Goal: Task Accomplishment & Management: Complete application form

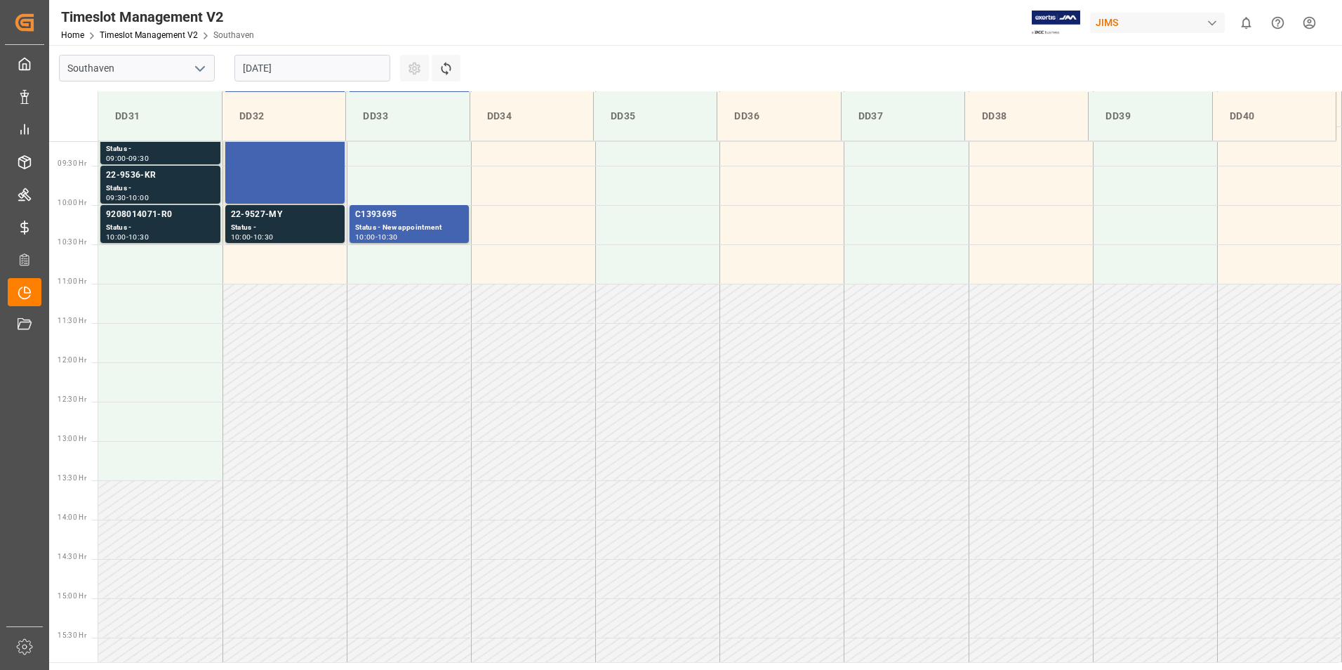
scroll to position [777, 0]
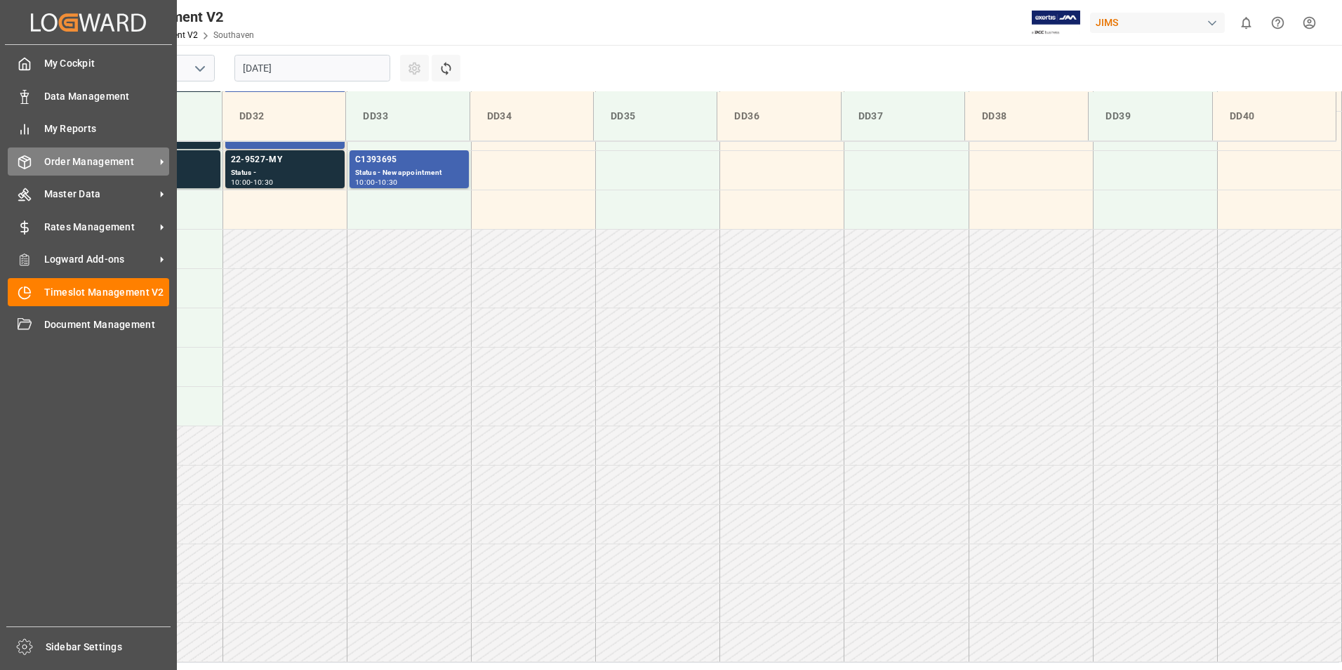
click at [107, 159] on span "Order Management" at bounding box center [99, 161] width 111 height 15
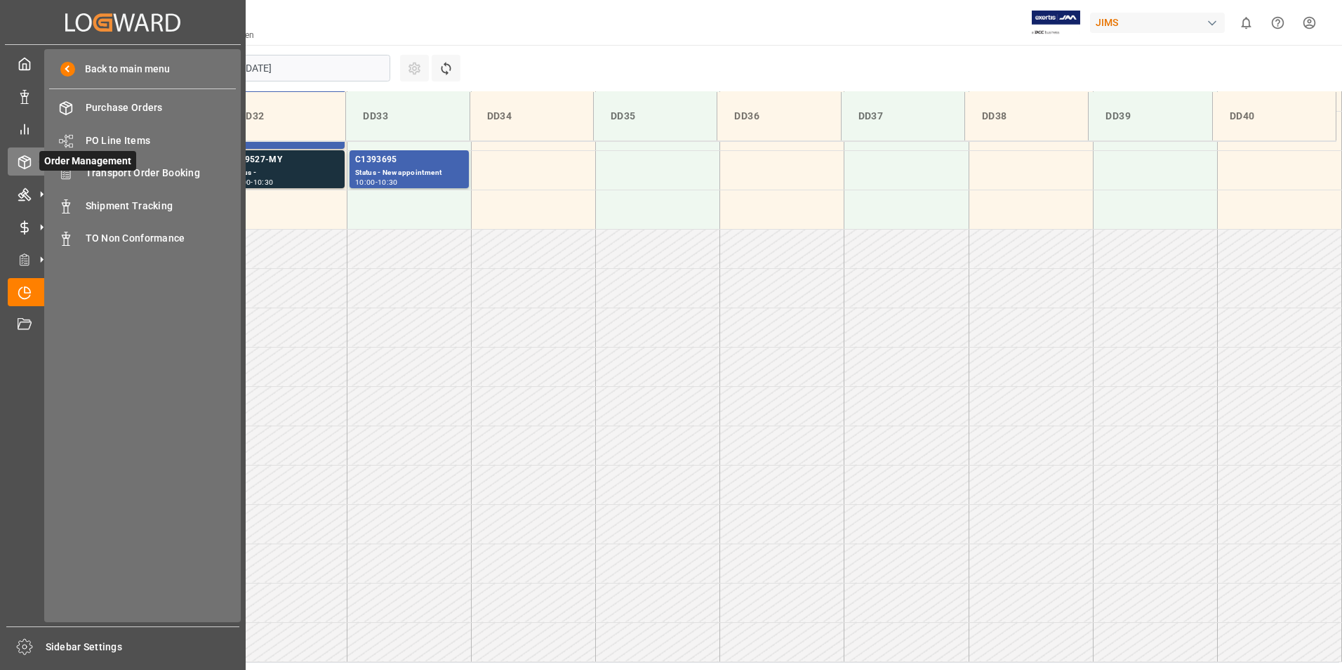
click at [35, 154] on icon at bounding box center [41, 161] width 29 height 29
click at [20, 64] on icon at bounding box center [25, 64] width 14 height 14
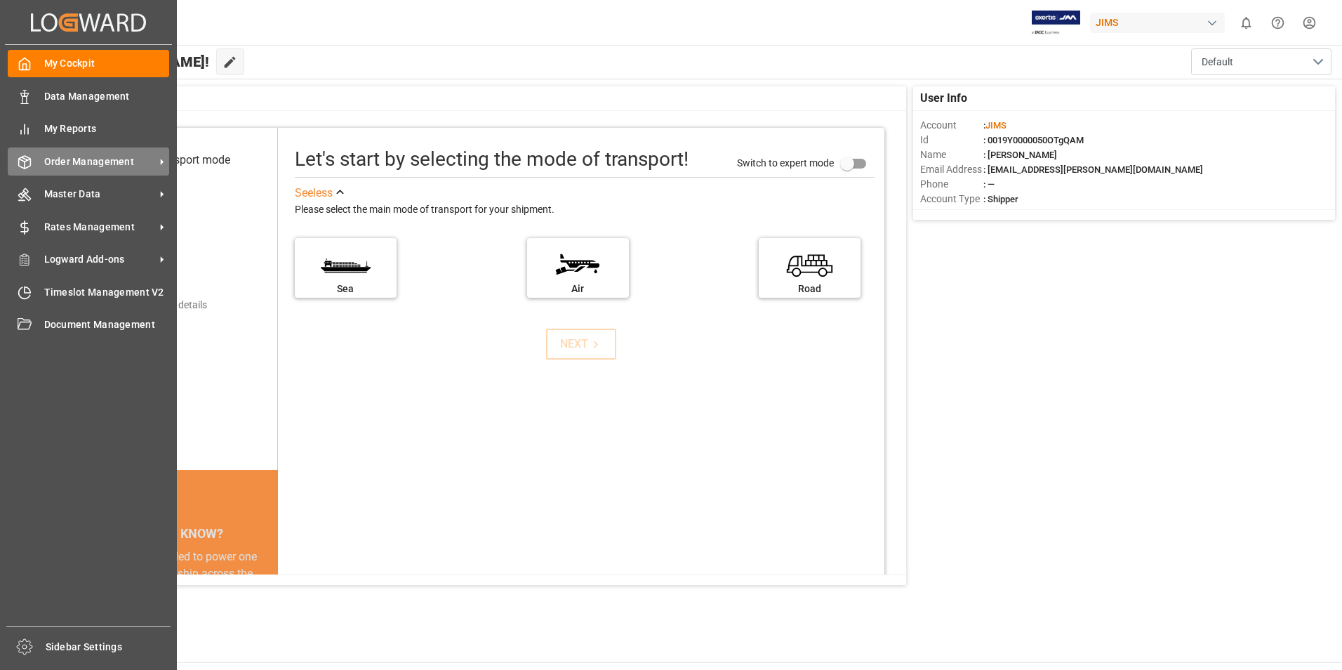
click at [98, 159] on span "Order Management" at bounding box center [99, 161] width 111 height 15
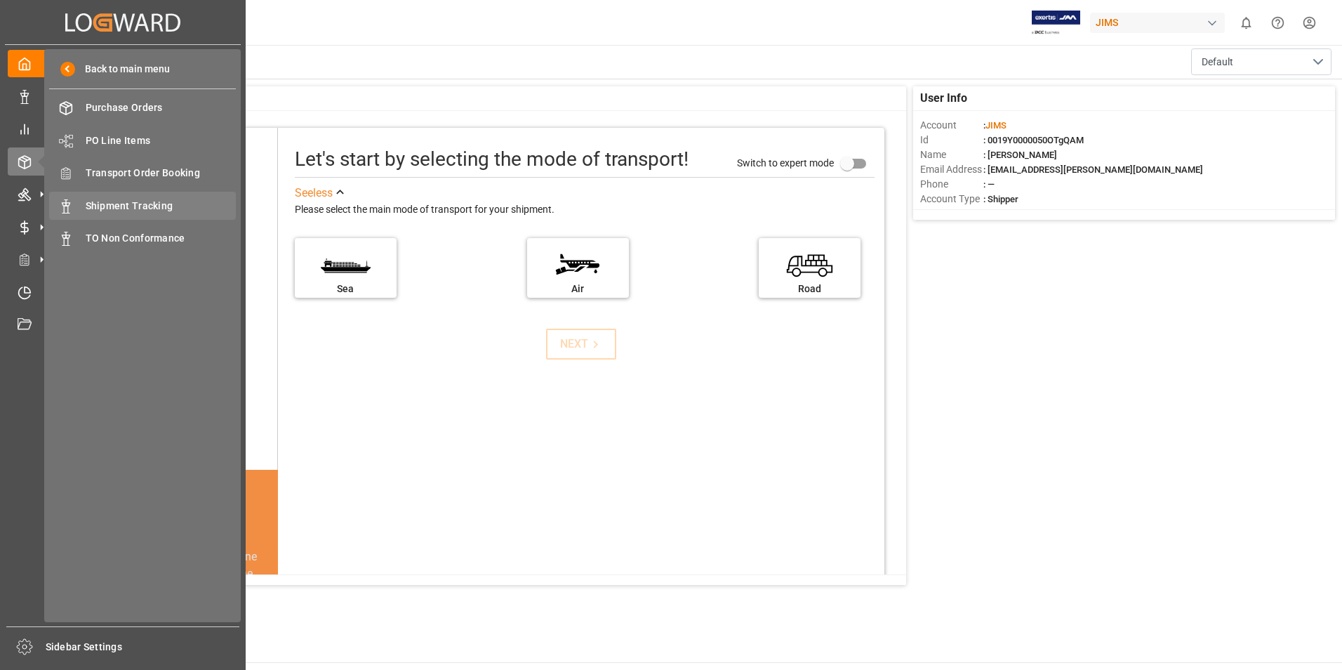
click at [175, 208] on span "Shipment Tracking" at bounding box center [161, 206] width 151 height 15
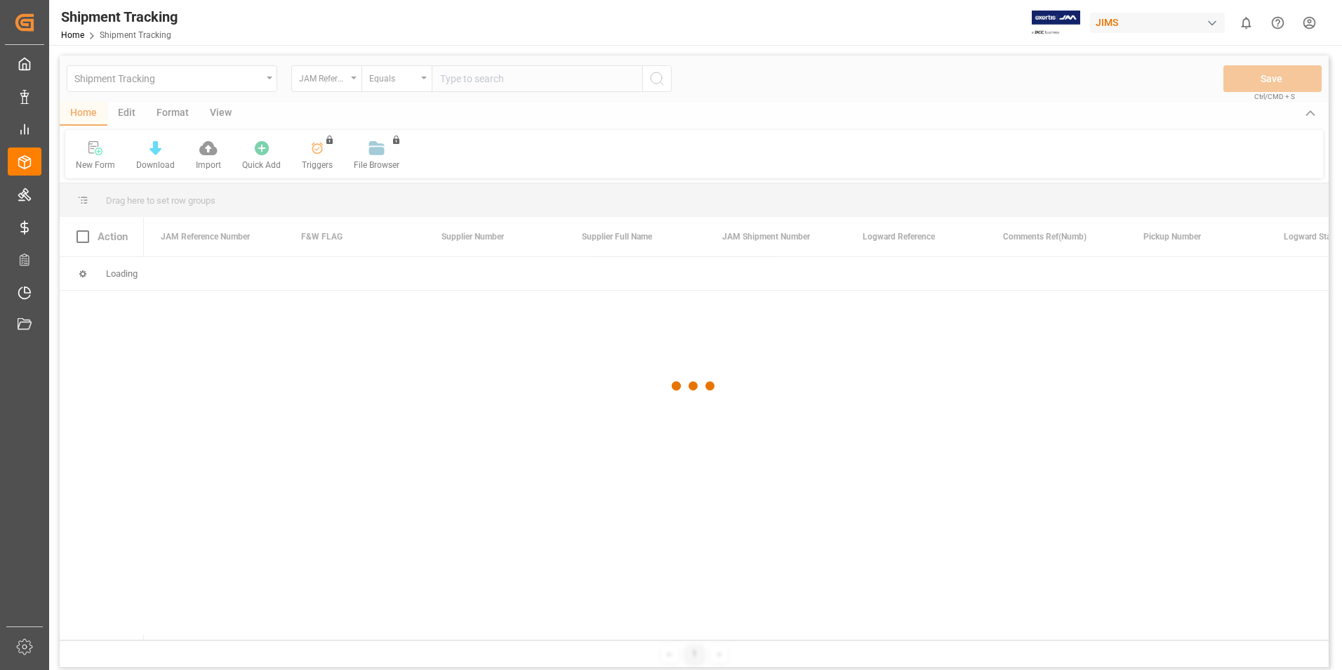
click at [394, 76] on div at bounding box center [694, 385] width 1269 height 661
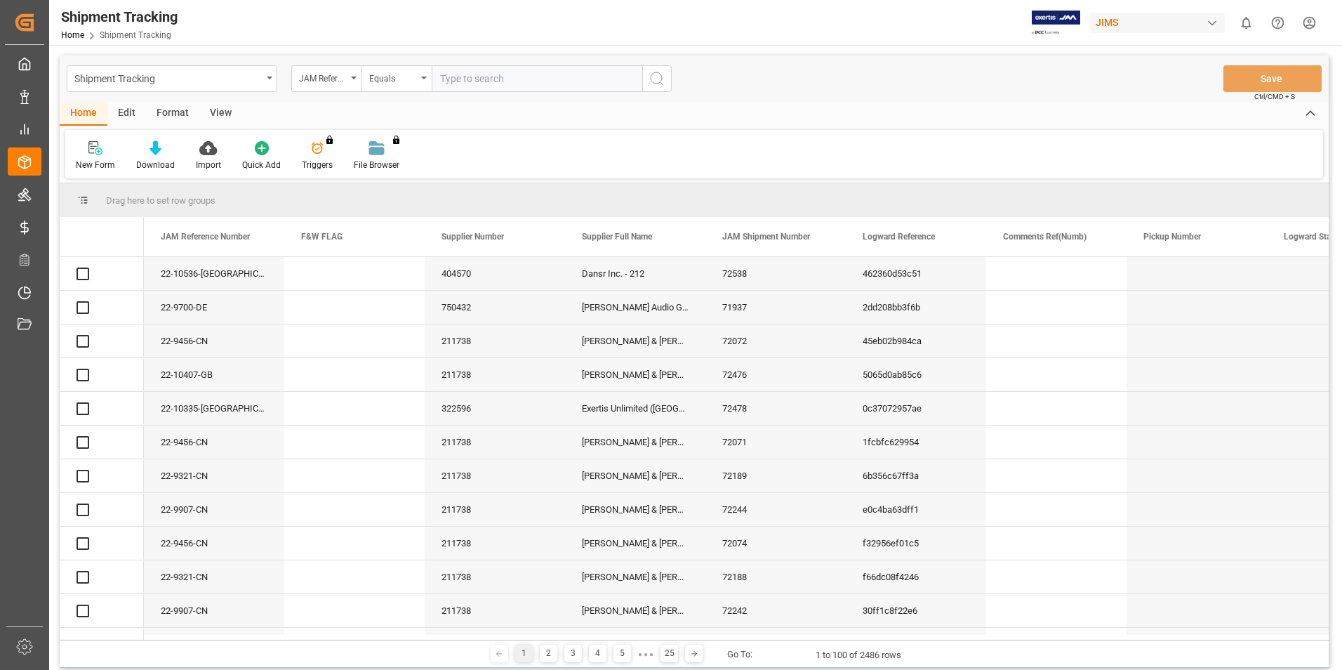
drag, startPoint x: 464, startPoint y: 83, endPoint x: 446, endPoint y: 72, distance: 20.5
click at [446, 72] on input "text" at bounding box center [537, 78] width 211 height 27
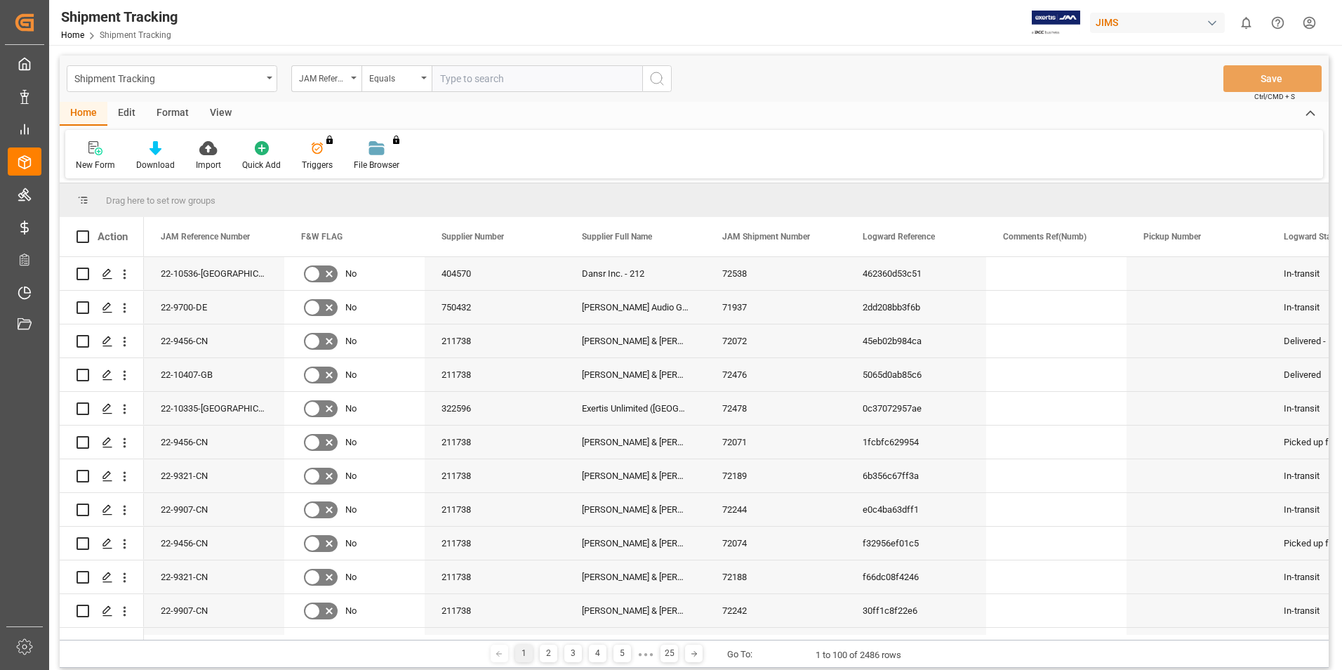
paste input "22-7539-SE"
type input "22-7539-SE"
click at [655, 80] on icon "search button" at bounding box center [656, 78] width 17 height 17
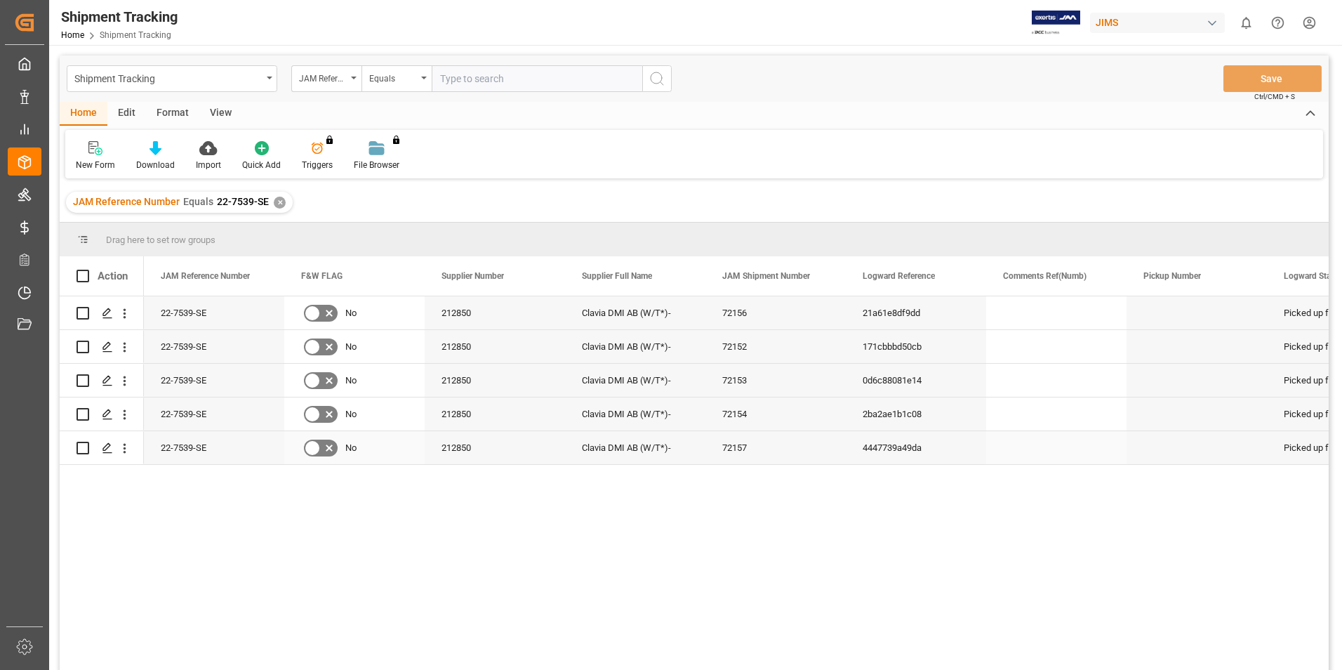
click at [870, 450] on div "4447739a49da" at bounding box center [916, 447] width 140 height 33
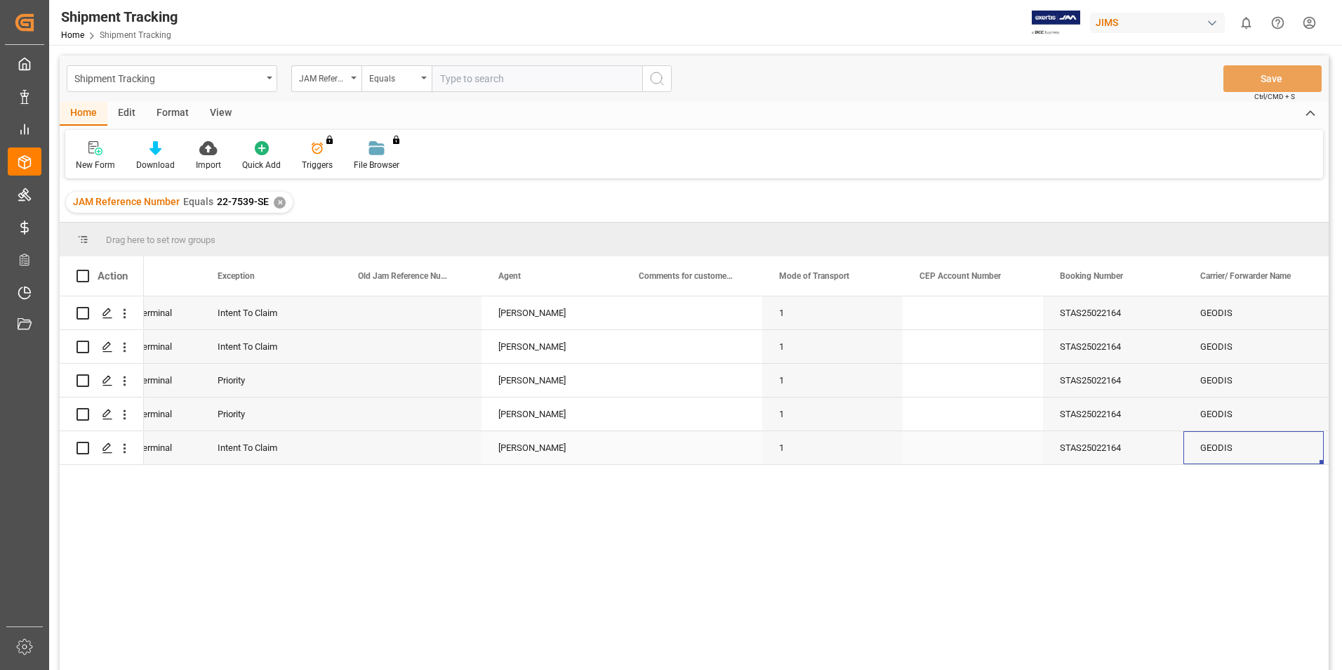
scroll to position [0, 1347]
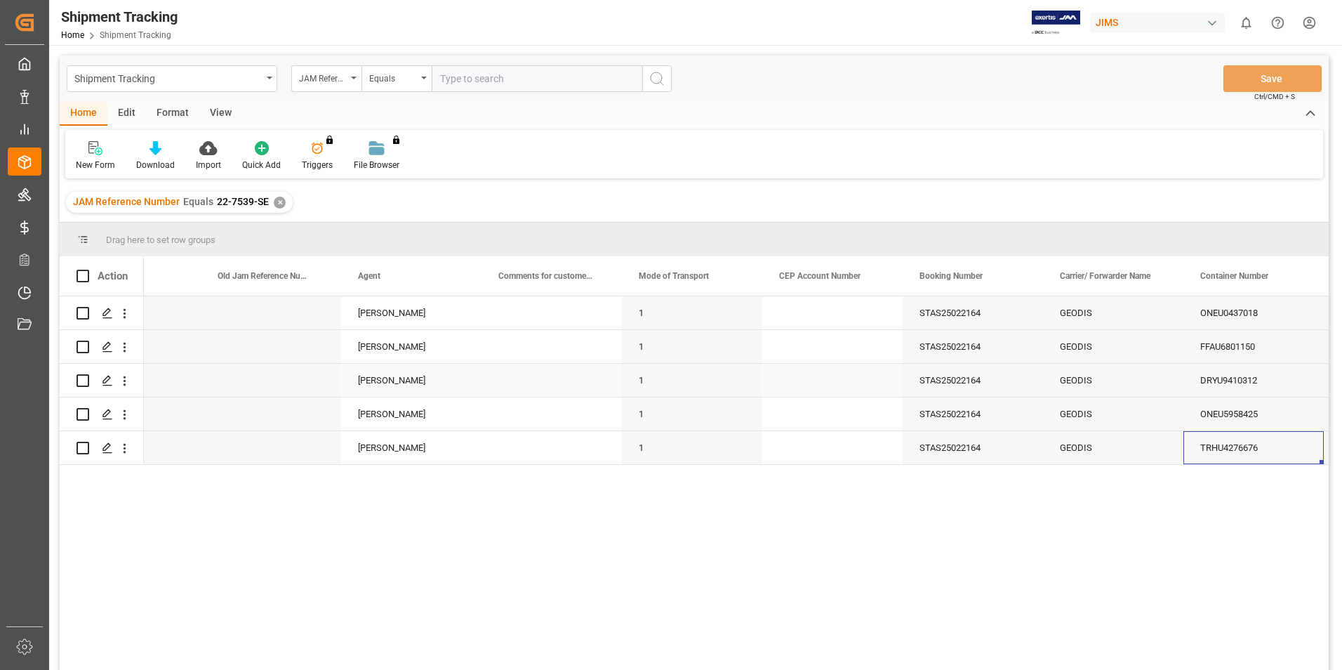
click at [1216, 378] on div "DRYU9410312" at bounding box center [1253, 380] width 140 height 33
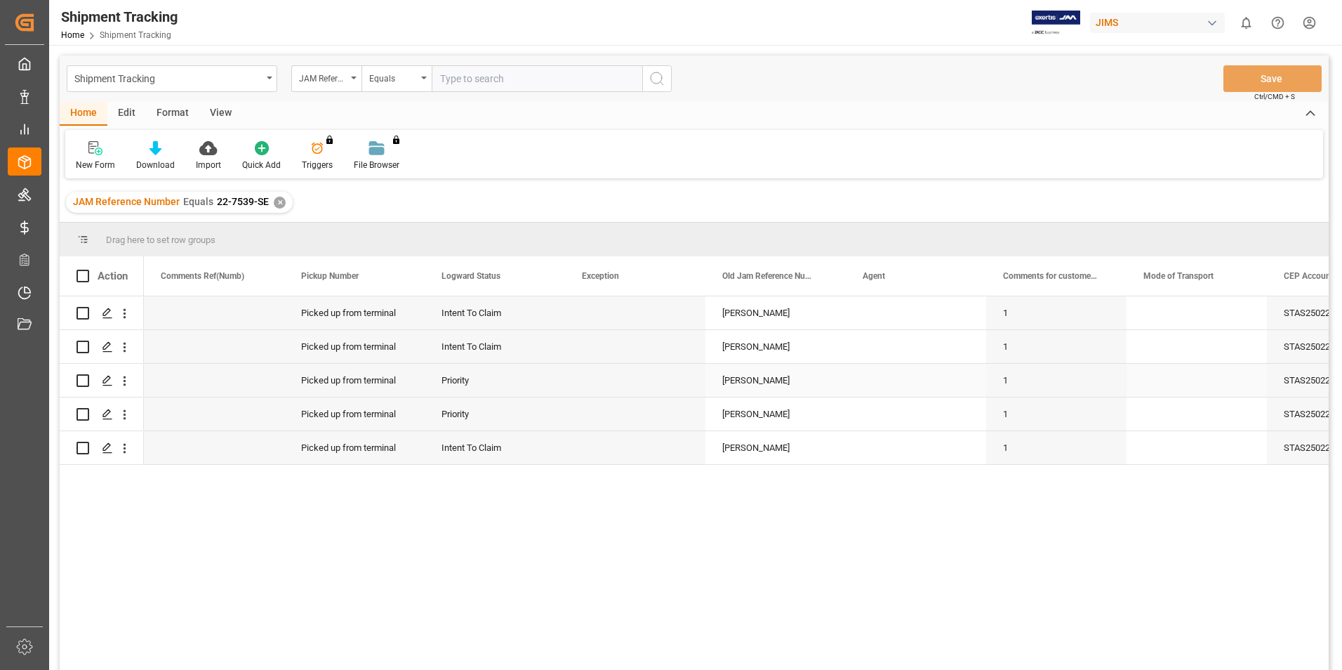
scroll to position [0, 842]
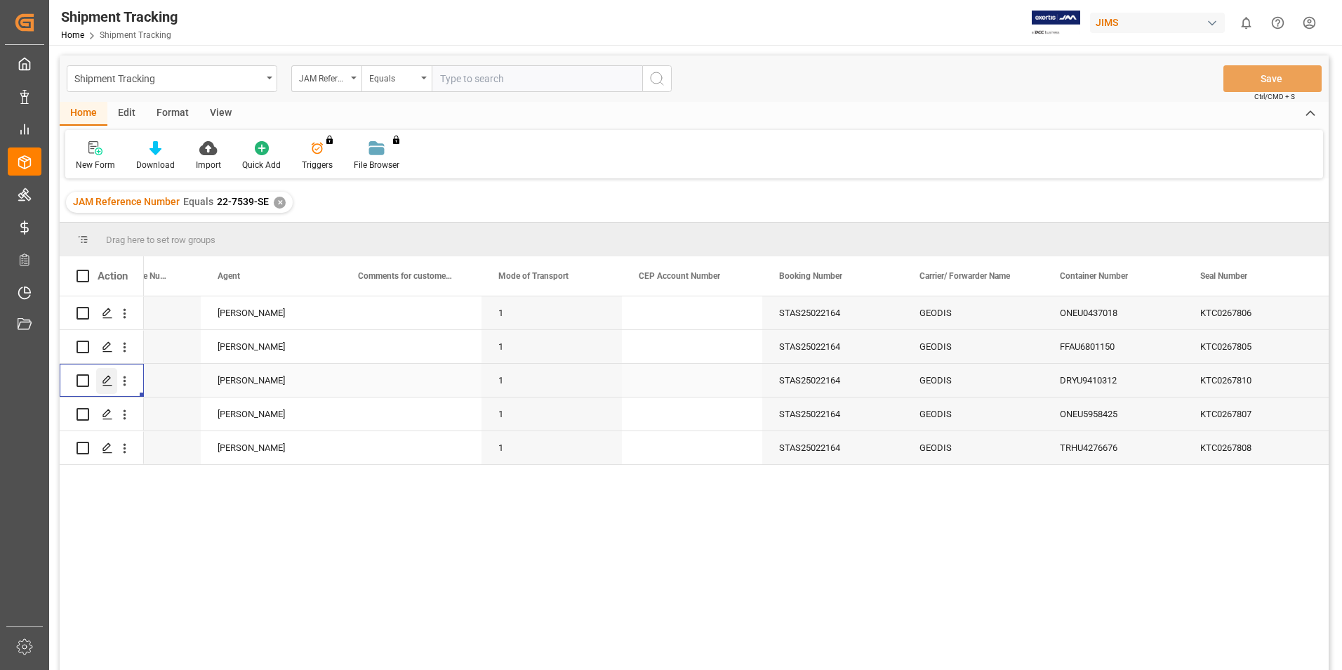
click at [107, 378] on icon "Press SPACE to select this row." at bounding box center [107, 380] width 11 height 11
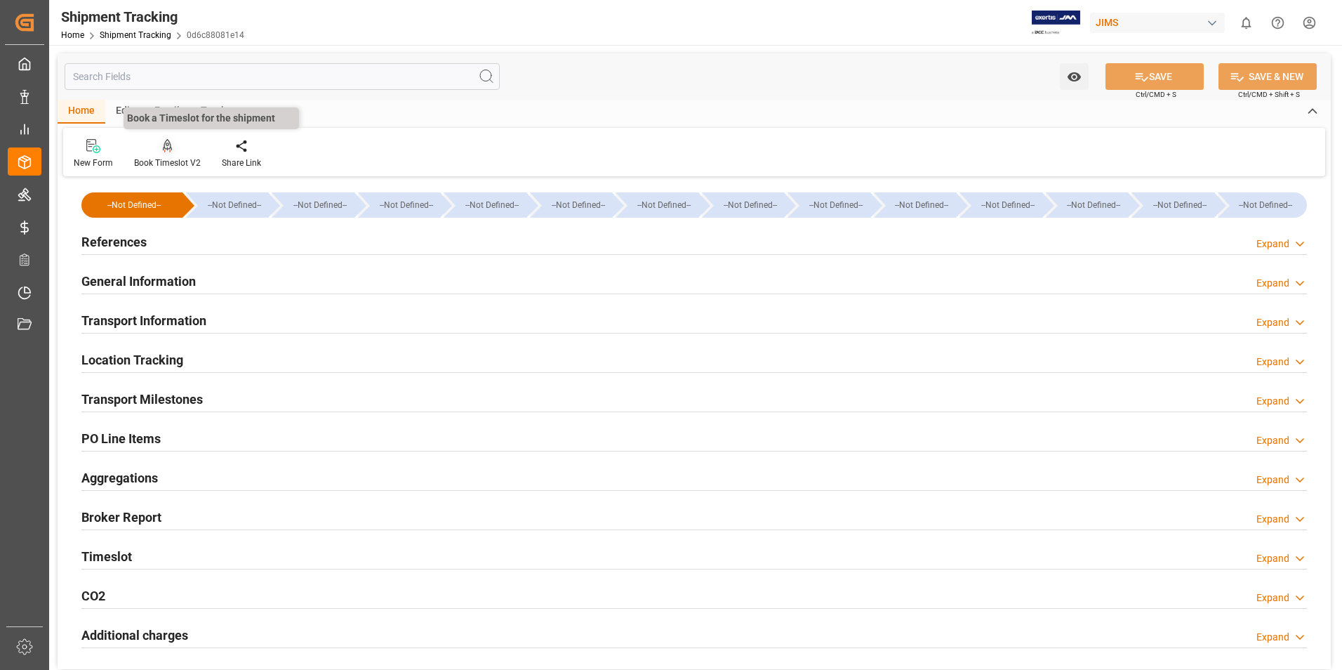
click at [156, 152] on div at bounding box center [167, 145] width 67 height 15
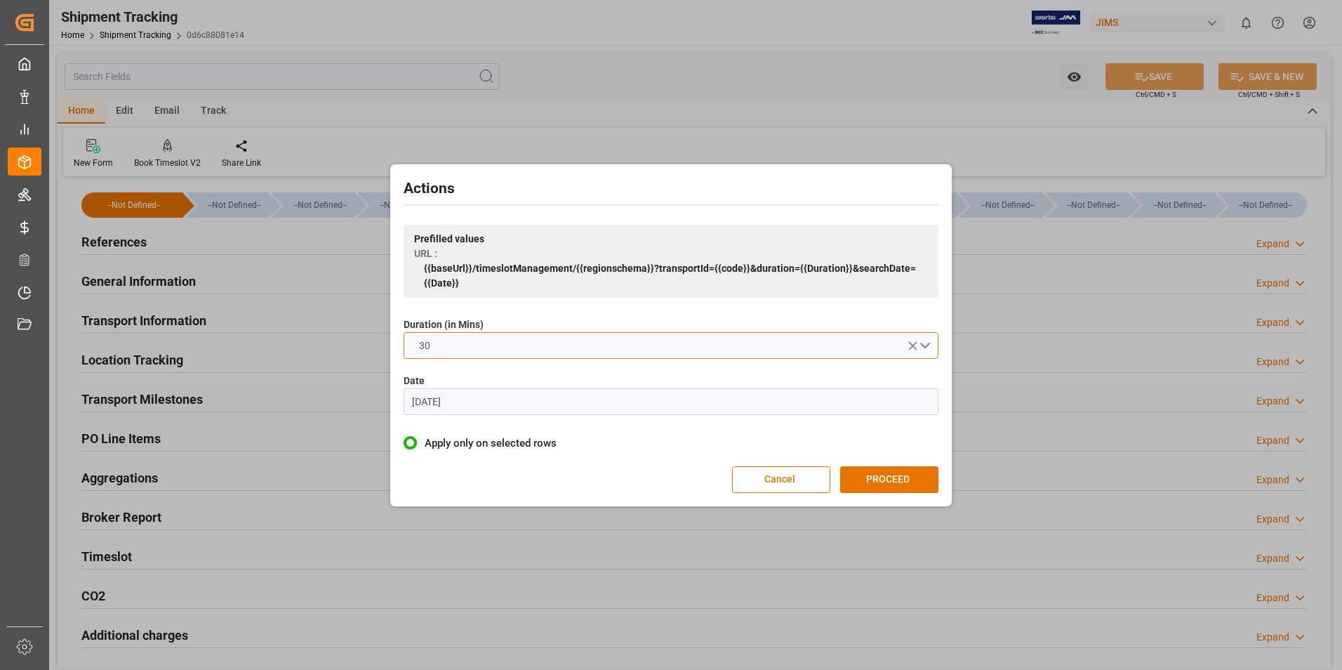
click at [460, 348] on button "30" at bounding box center [671, 345] width 535 height 27
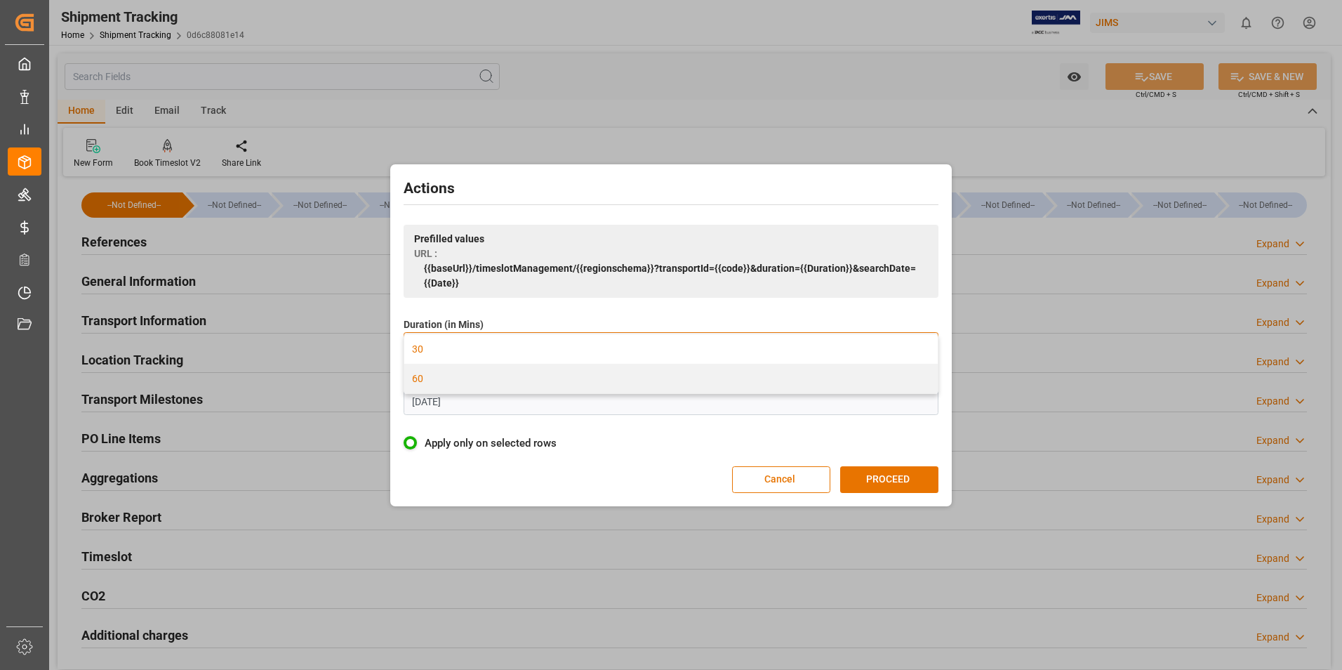
click at [458, 380] on div "60" at bounding box center [670, 378] width 533 height 29
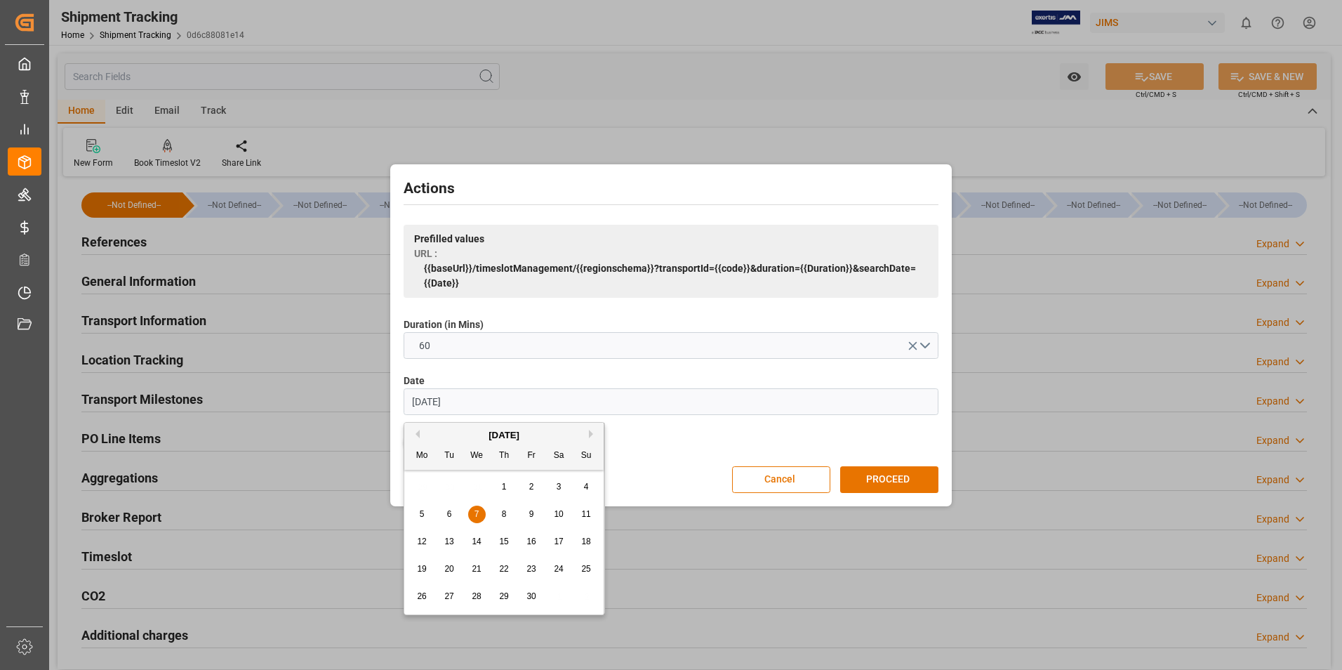
drag, startPoint x: 451, startPoint y: 404, endPoint x: 373, endPoint y: 415, distance: 78.7
click at [371, 415] on div "Actions Prefilled values URL : {{baseUrl}}/timeslotManagement/{{regionschema}}?…" at bounding box center [671, 335] width 1342 height 670
type input "[DATE]"
click at [468, 541] on div "13" at bounding box center [477, 541] width 18 height 17
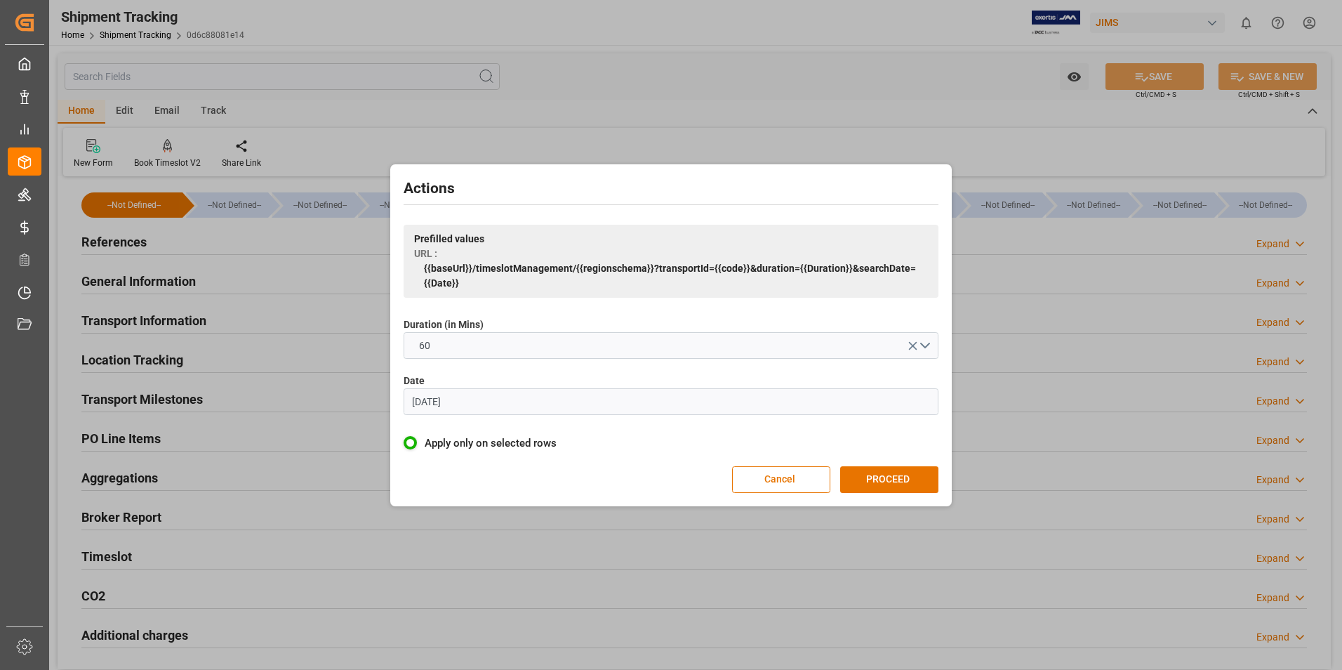
click at [872, 475] on button "PROCEED" at bounding box center [889, 479] width 98 height 27
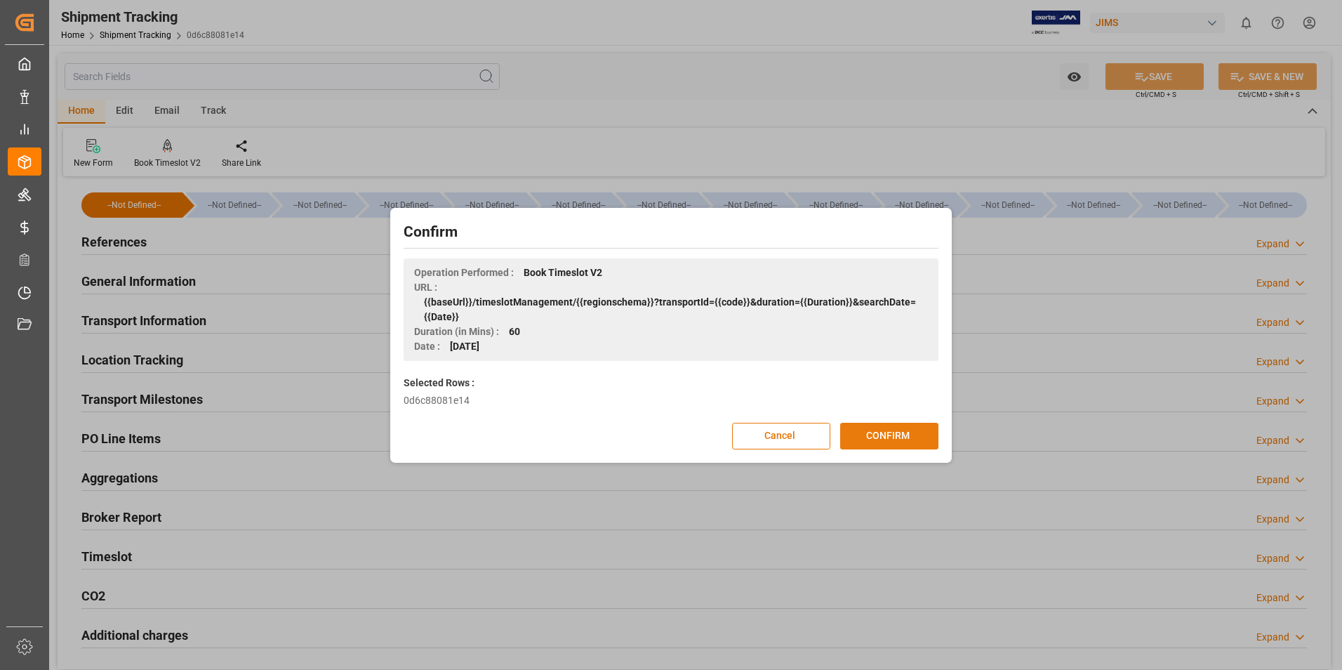
click at [883, 436] on button "CONFIRM" at bounding box center [889, 435] width 98 height 27
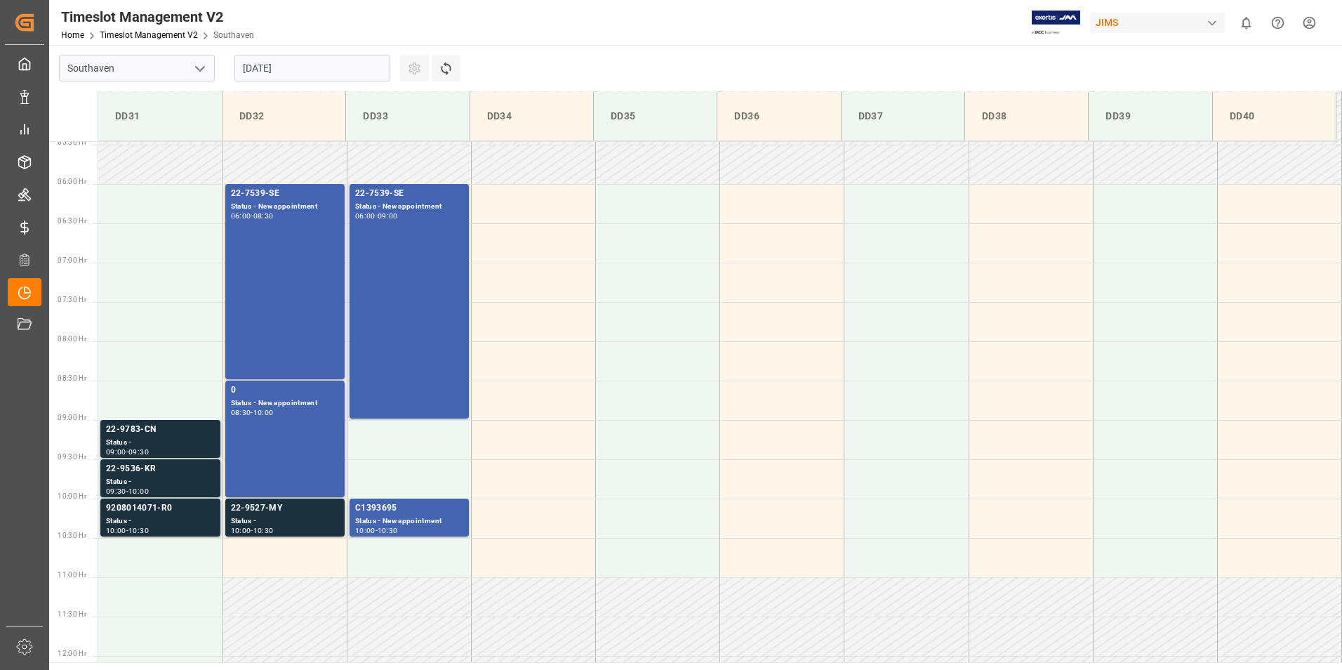
scroll to position [426, 0]
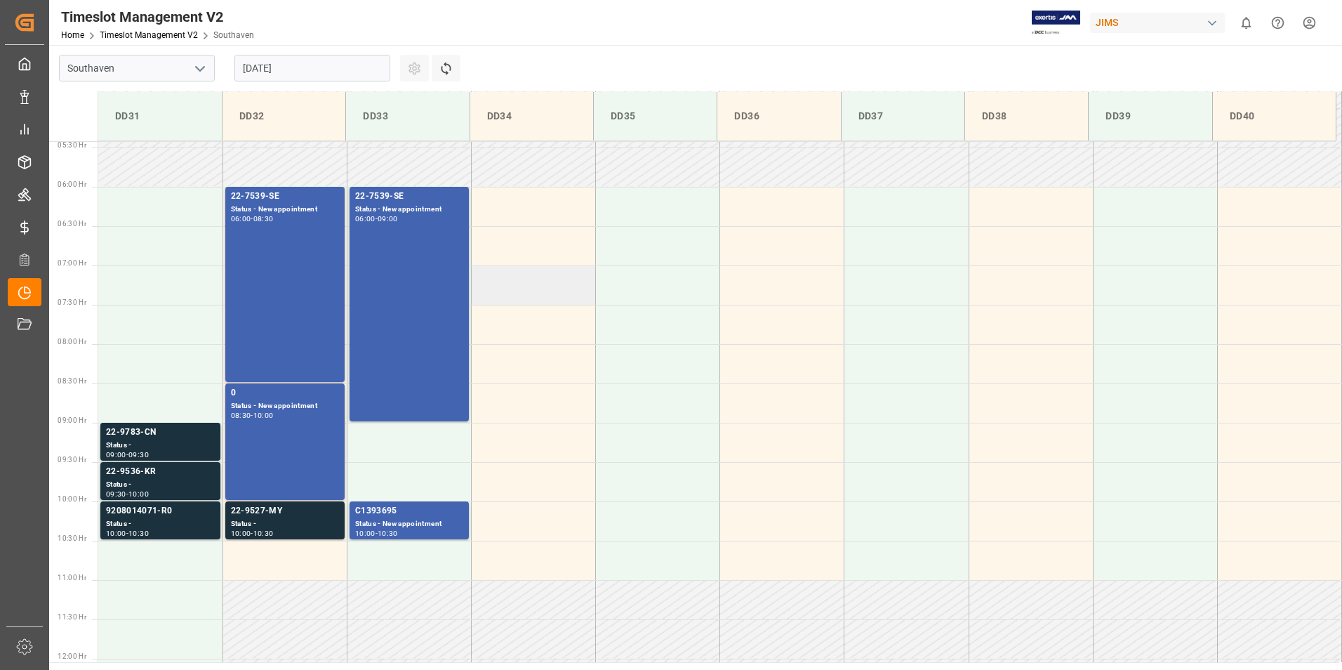
click at [533, 288] on td at bounding box center [533, 284] width 124 height 39
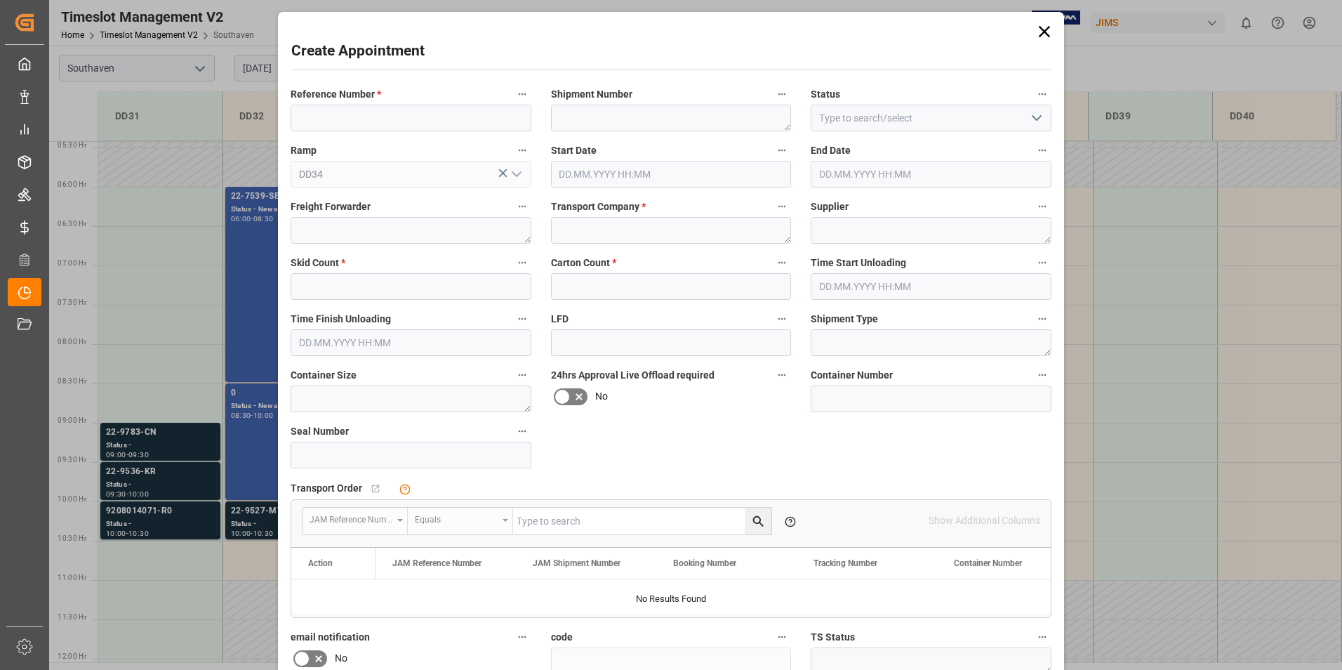
type input "[DATE] 07:00"
type input "[DATE] 07:30"
paste input "22-7539-SE"
type input "22-7539-SE"
click at [847, 390] on input at bounding box center [931, 398] width 241 height 27
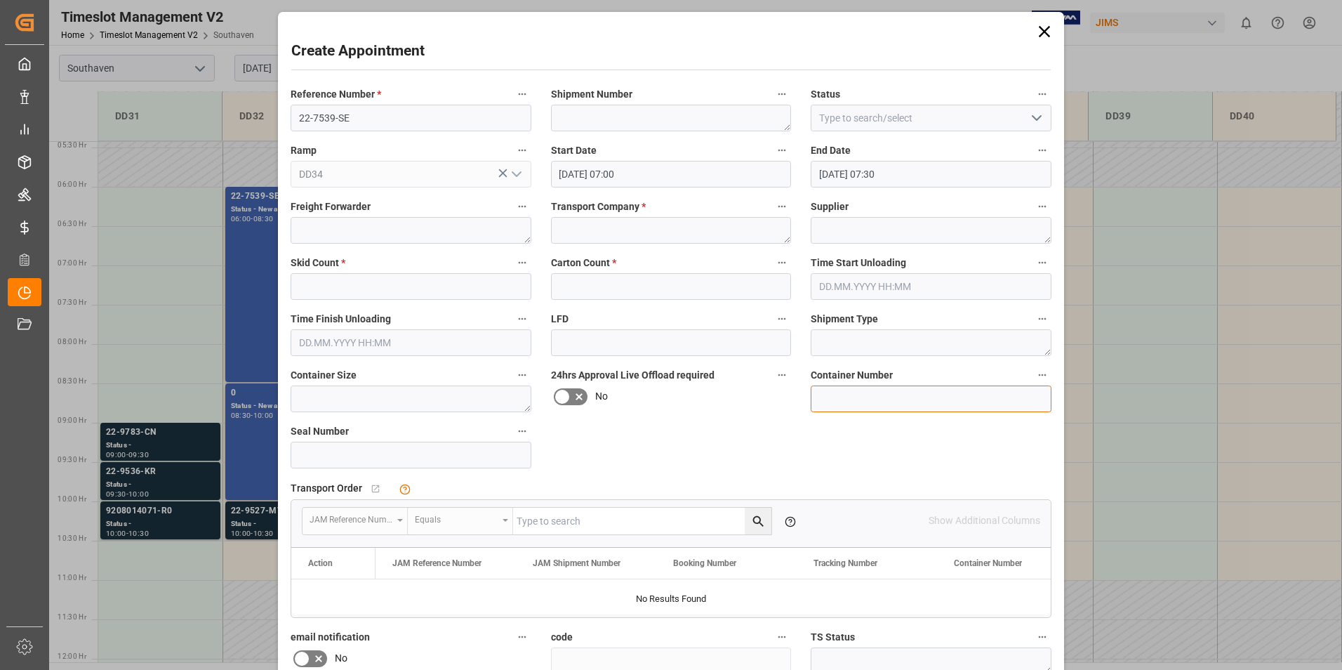
click at [826, 401] on input at bounding box center [931, 398] width 241 height 27
paste input "DRYU9410312"
type input "DRYU9410312"
click at [620, 126] on textarea at bounding box center [671, 118] width 241 height 27
type textarea "SSTAS022164"
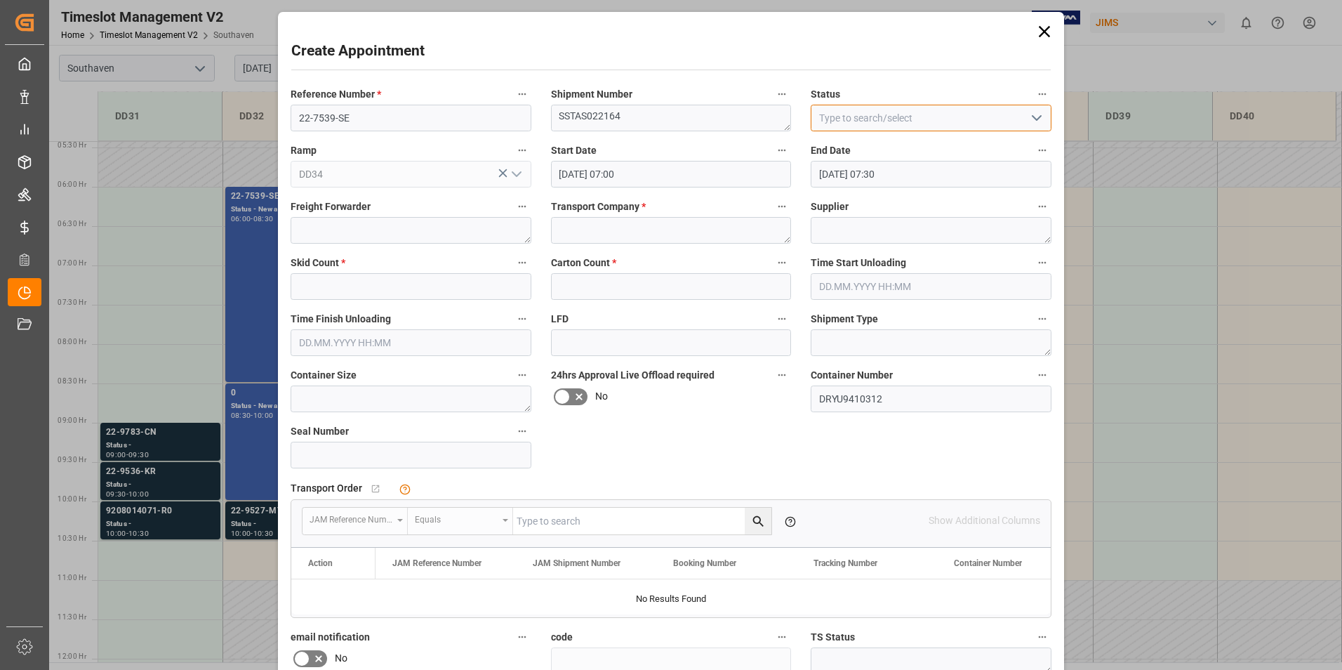
click at [924, 117] on input at bounding box center [931, 118] width 241 height 27
click at [1025, 118] on button "open menu" at bounding box center [1035, 118] width 21 height 22
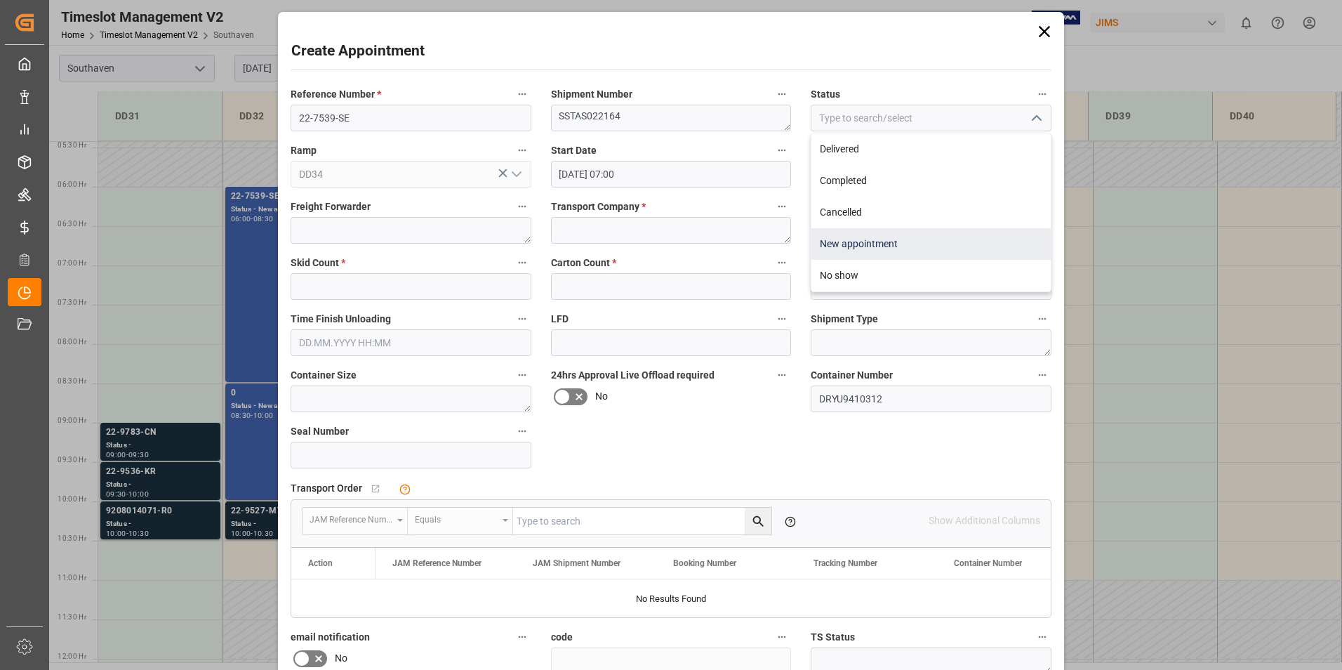
click at [859, 240] on div "New appointment" at bounding box center [930, 244] width 239 height 32
type input "New appointment"
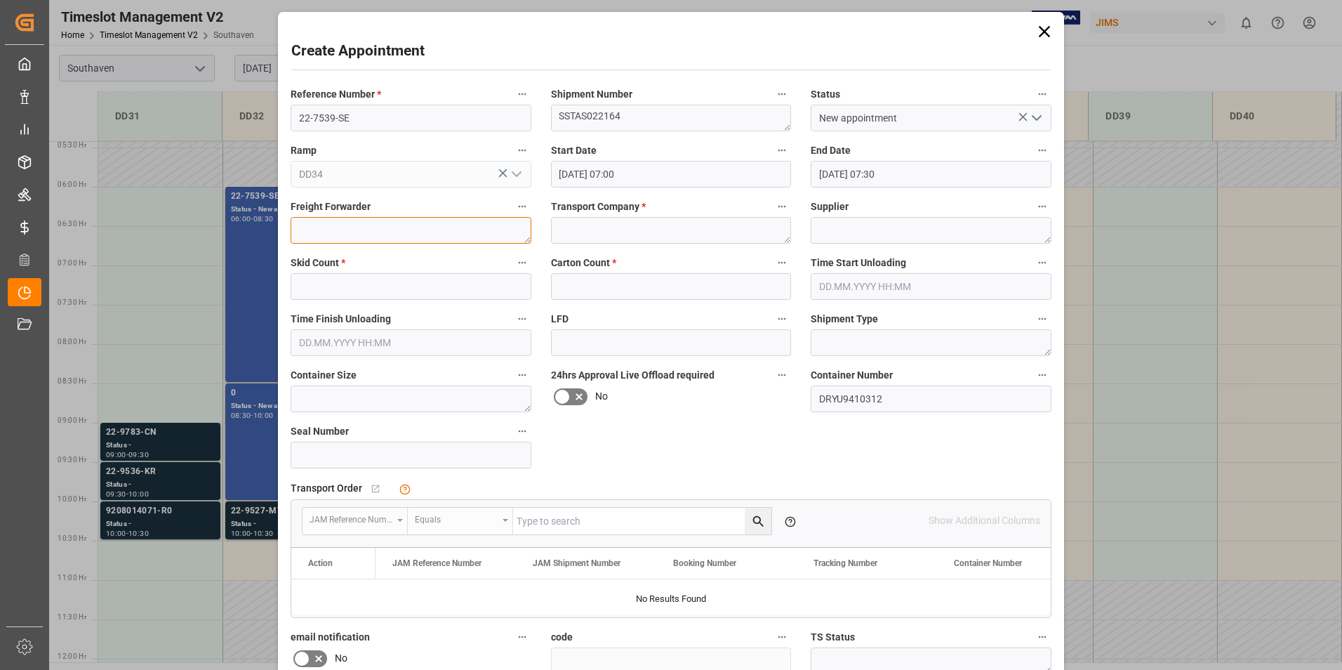
click at [497, 233] on textarea at bounding box center [411, 230] width 241 height 27
type textarea "GEODIS"
click at [593, 237] on textarea at bounding box center [671, 230] width 241 height 27
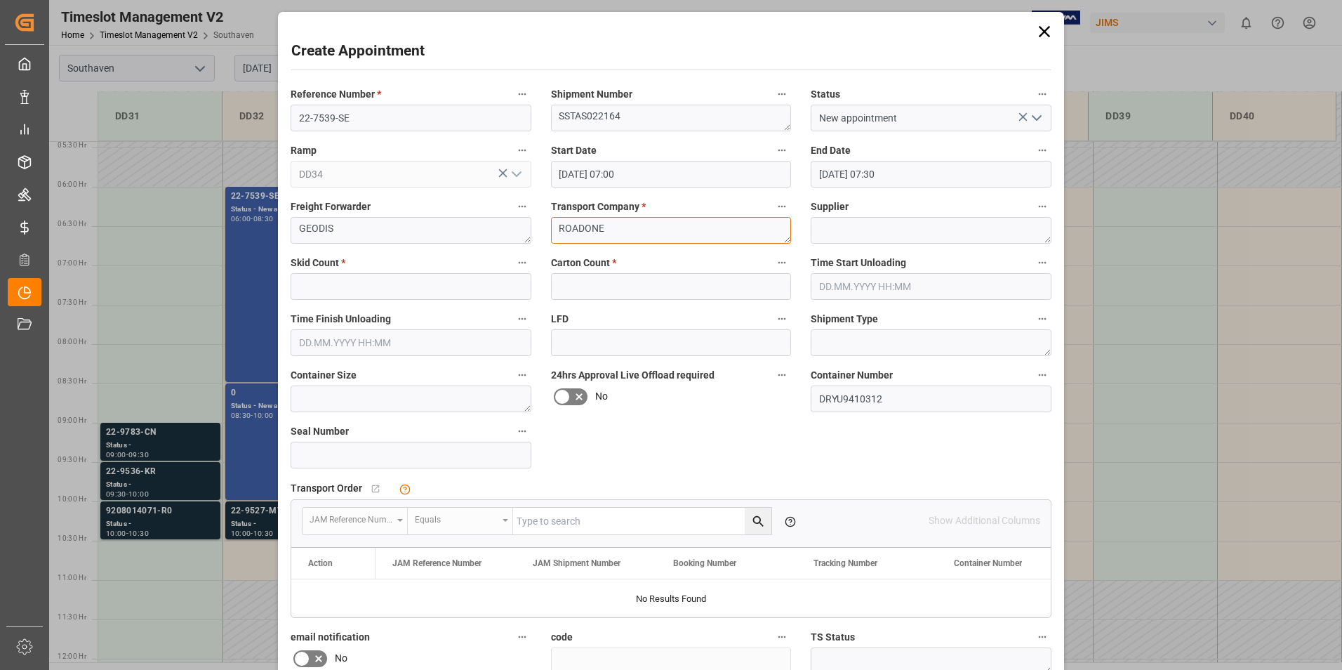
type textarea "ROADONE"
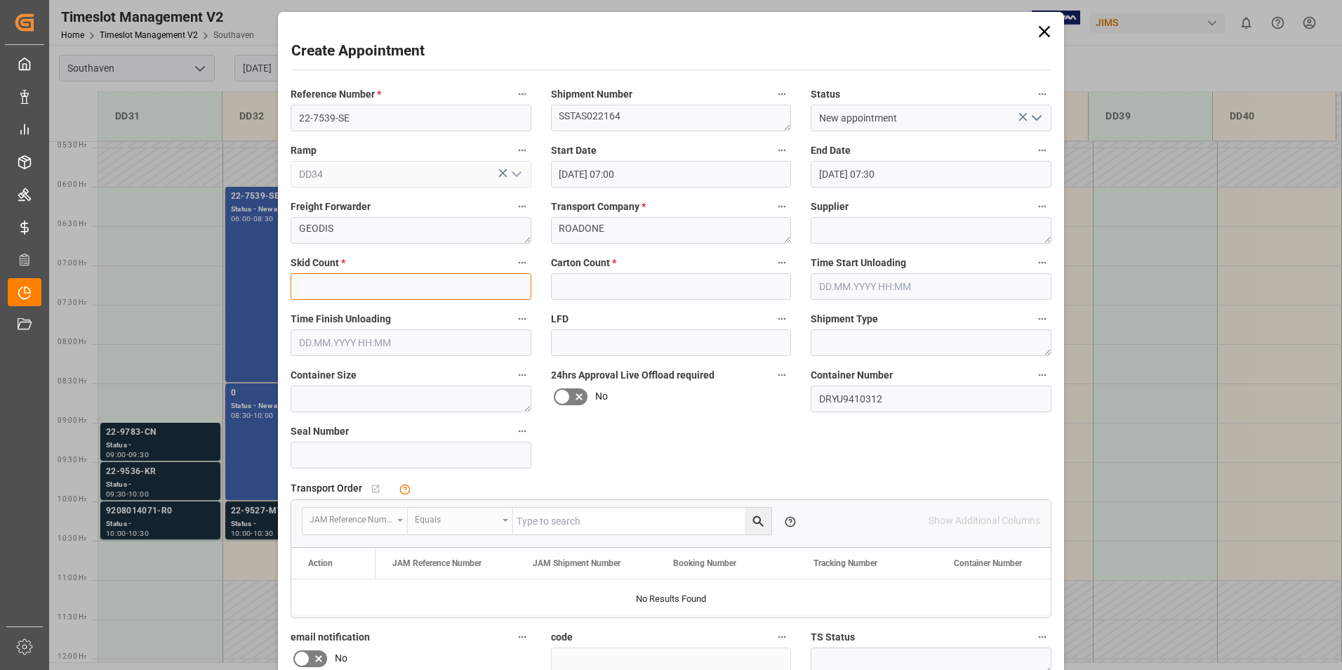
click at [351, 288] on input "text" at bounding box center [411, 286] width 241 height 27
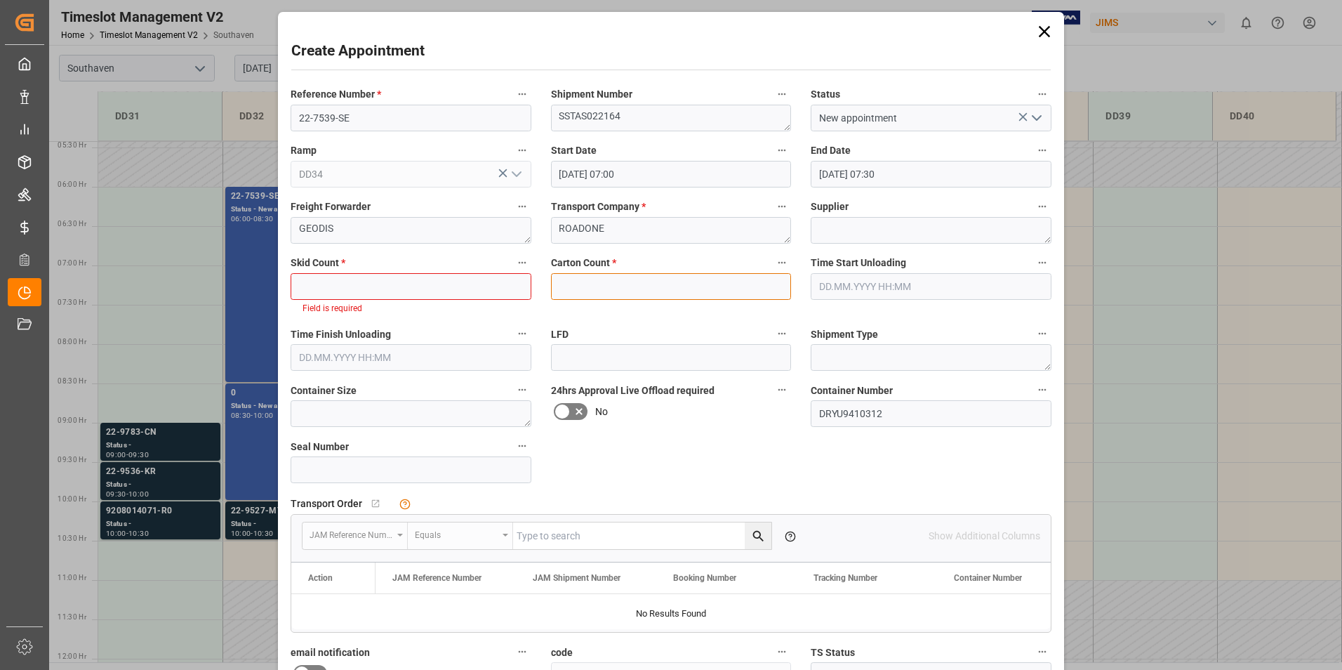
click at [615, 290] on input "text" at bounding box center [671, 286] width 241 height 27
type input "26"
click at [439, 290] on input "text" at bounding box center [411, 286] width 241 height 27
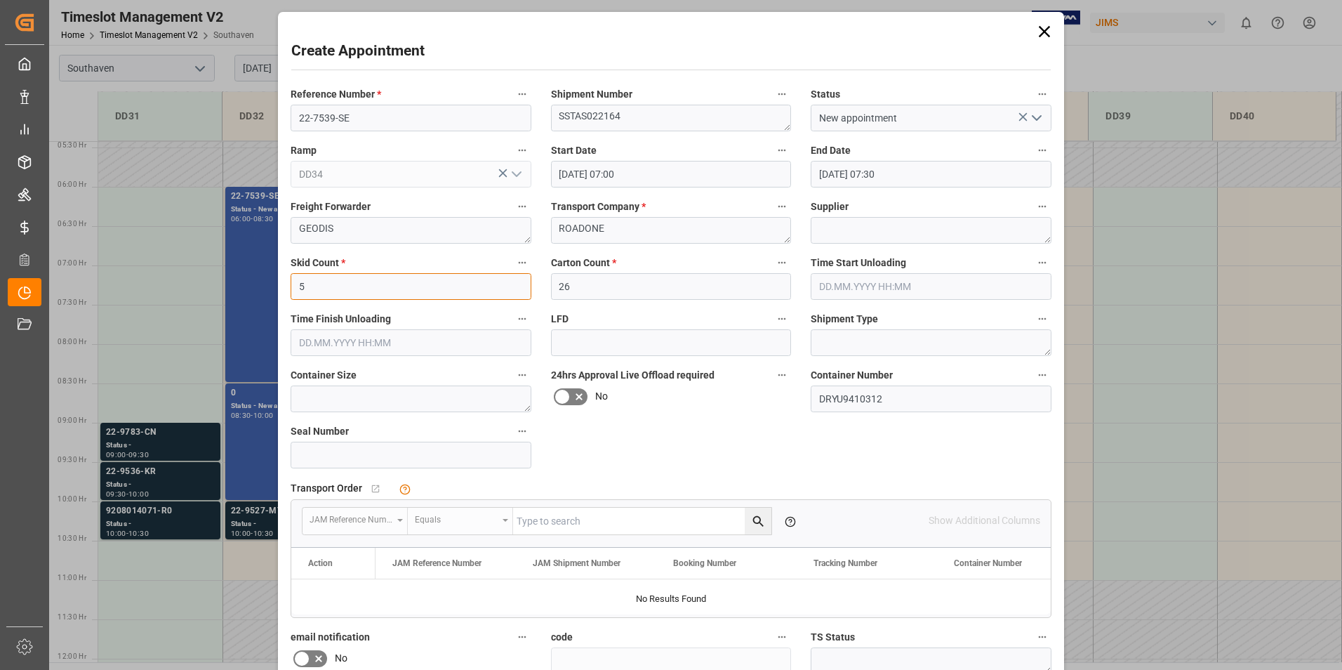
type input "5"
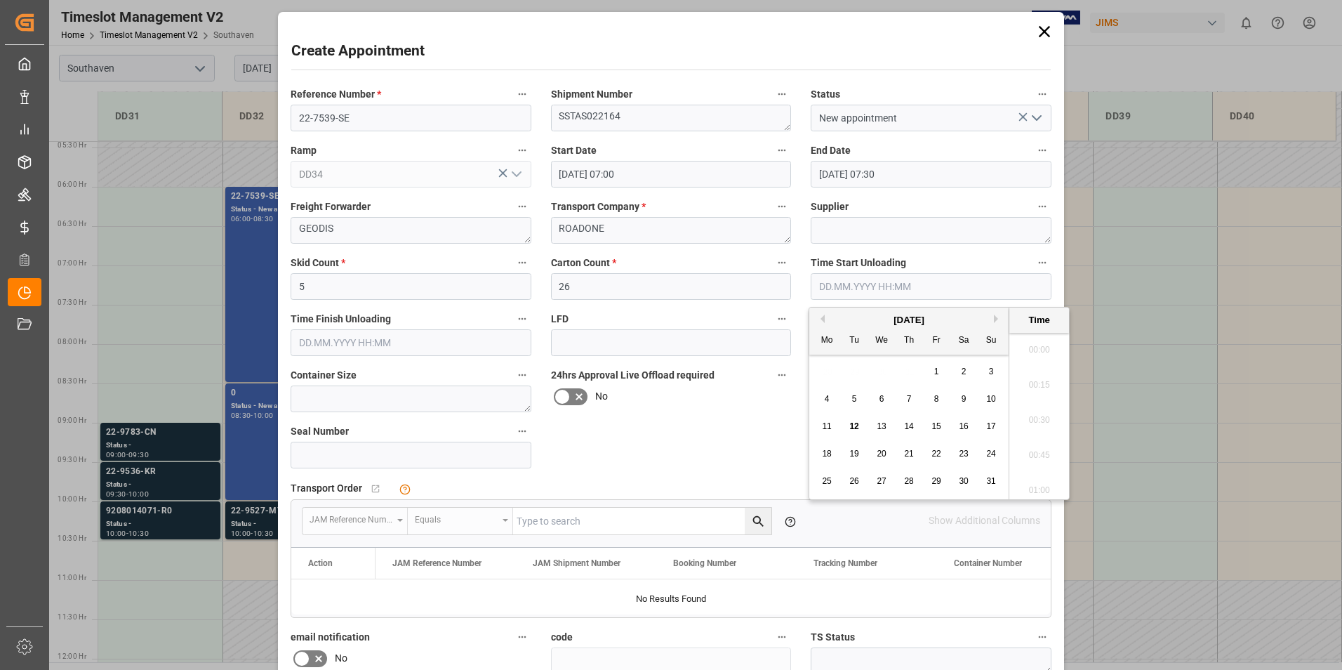
click at [879, 281] on input "text" at bounding box center [931, 286] width 241 height 27
click at [629, 313] on label "LFD" at bounding box center [671, 319] width 241 height 20
click at [773, 313] on button "LFD" at bounding box center [782, 318] width 18 height 18
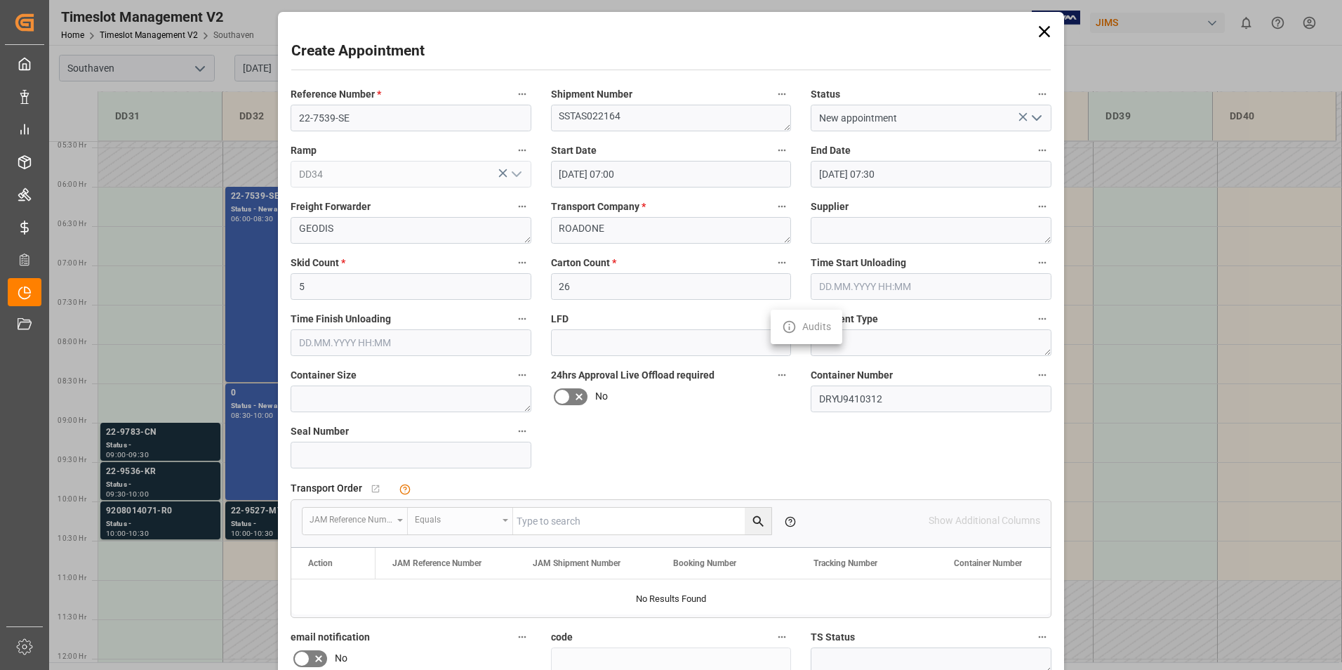
click at [723, 434] on div at bounding box center [671, 335] width 1342 height 670
click at [405, 400] on textarea at bounding box center [411, 398] width 241 height 27
click at [339, 394] on textarea at bounding box center [411, 398] width 241 height 27
type textarea "40HC"
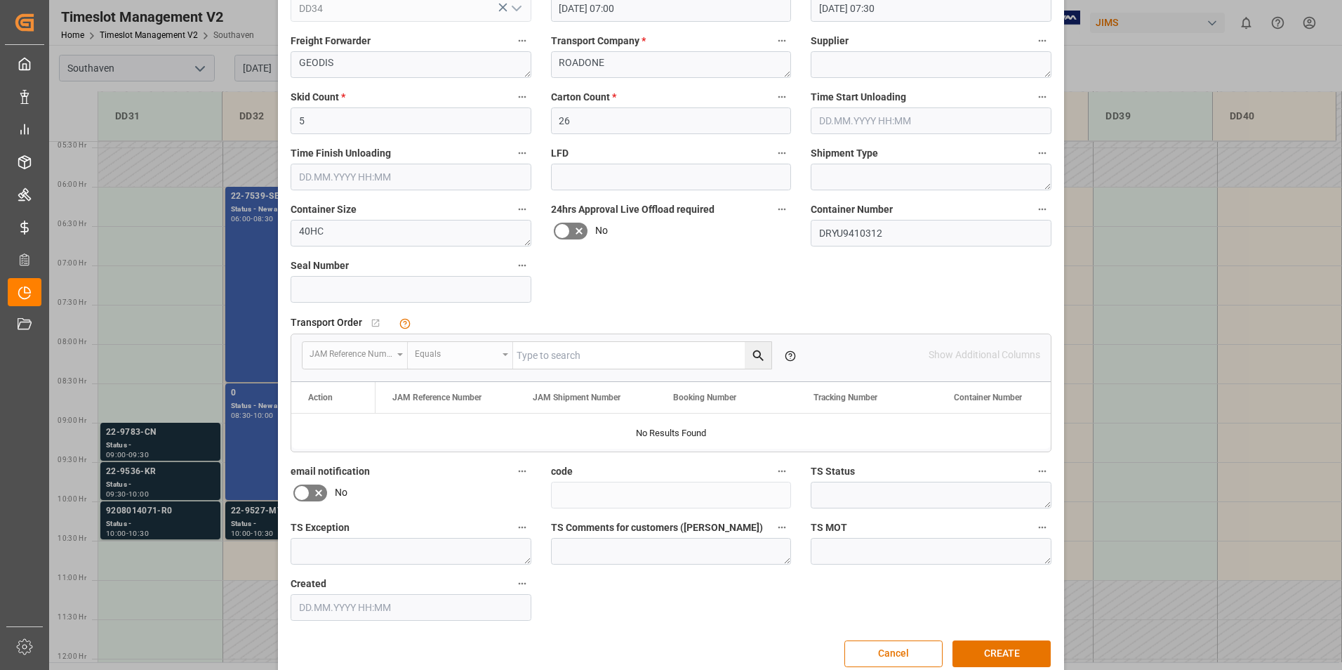
scroll to position [188, 0]
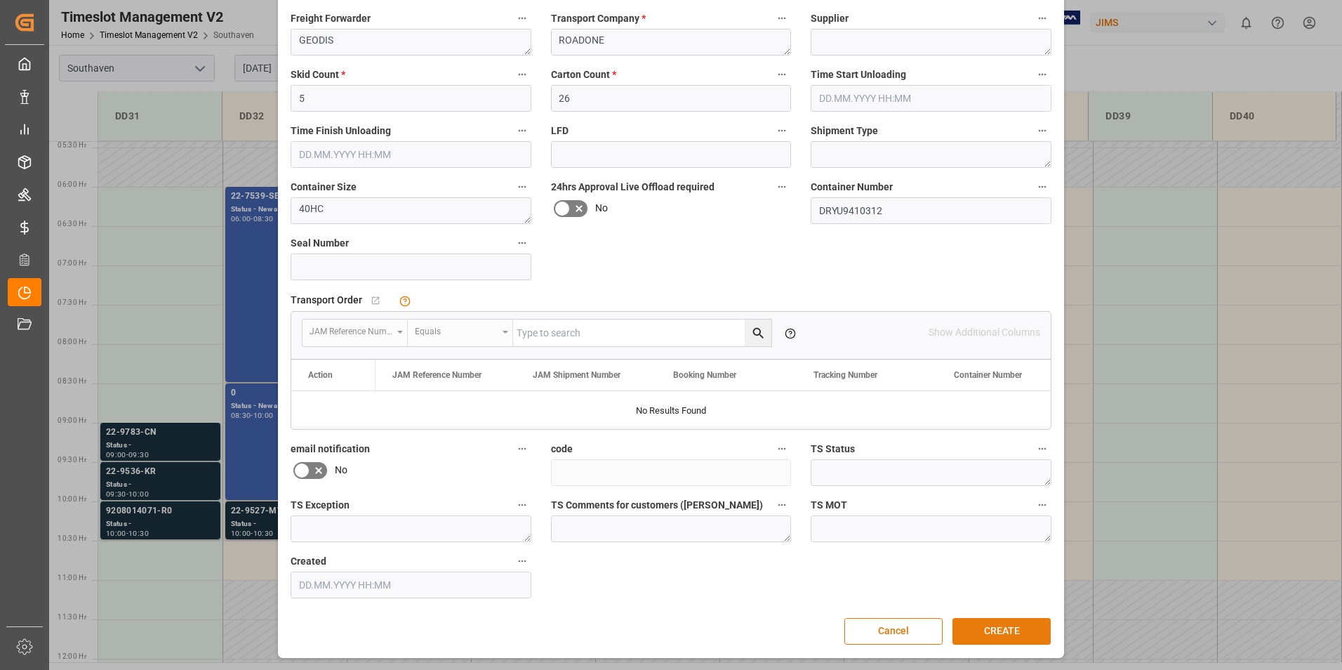
click at [983, 633] on button "CREATE" at bounding box center [1001, 631] width 98 height 27
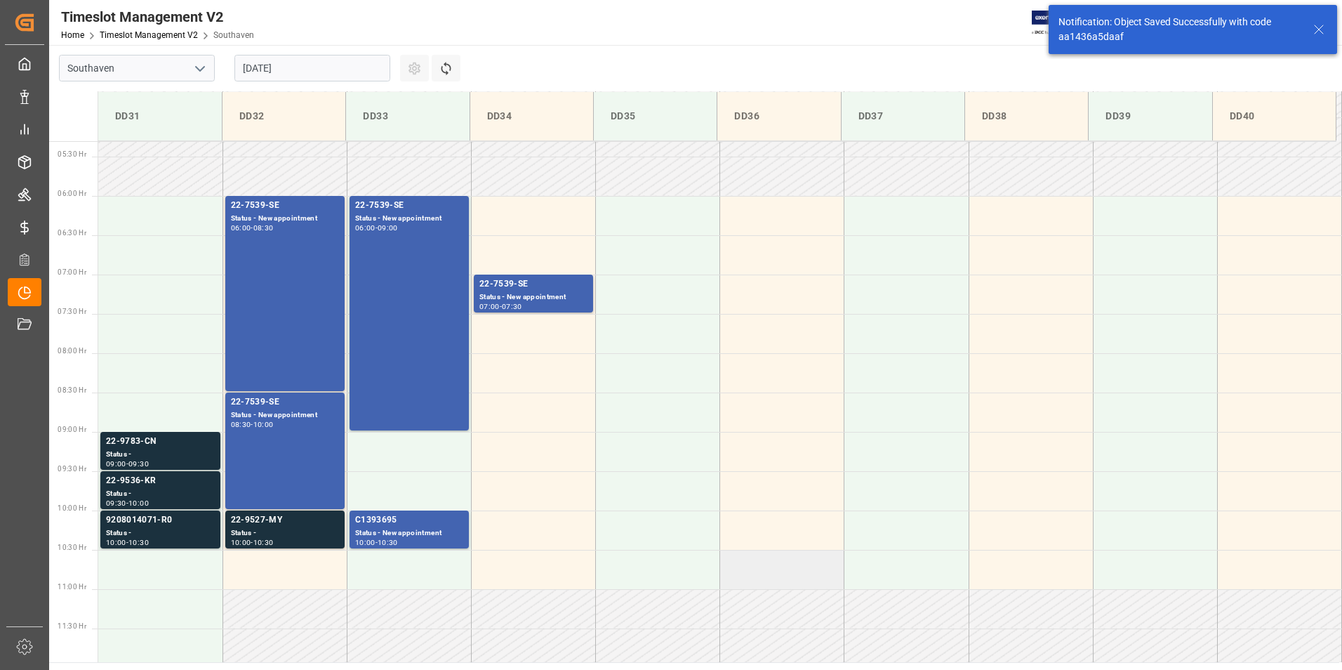
scroll to position [462, 0]
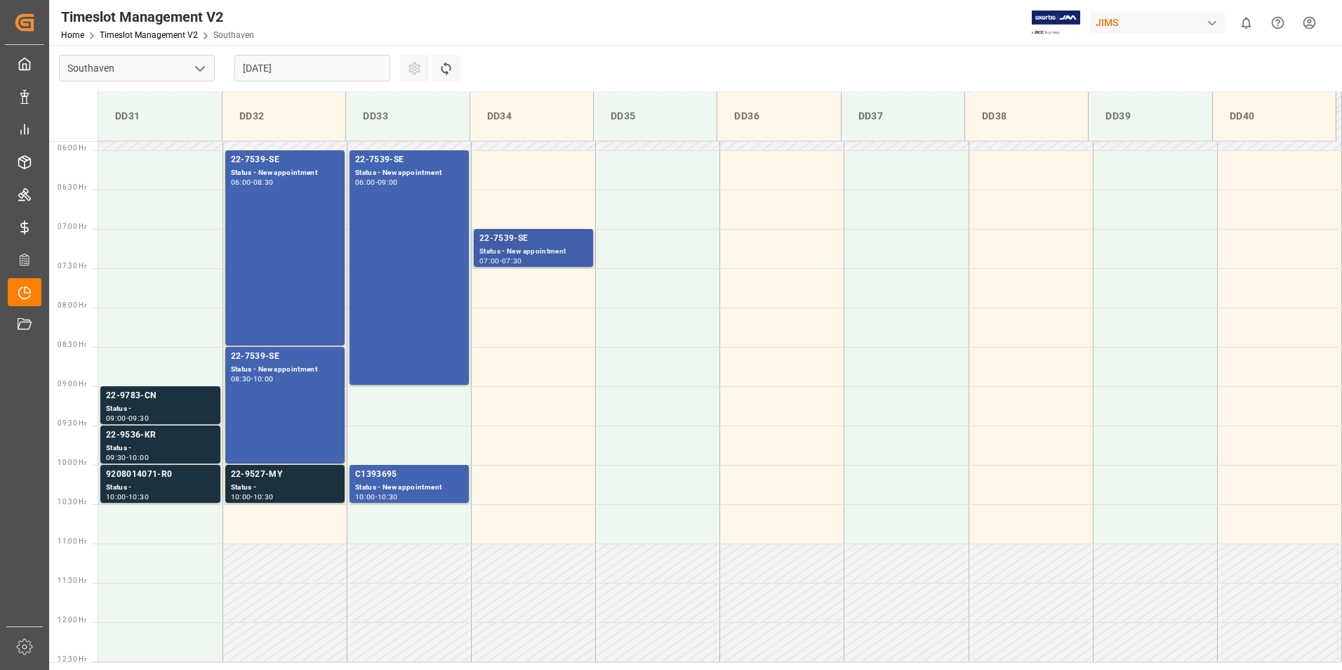
drag, startPoint x: 548, startPoint y: 246, endPoint x: 533, endPoint y: 245, distance: 15.5
click at [533, 246] on div "Status - New appointment" at bounding box center [533, 252] width 108 height 12
click at [536, 244] on div "22-7539-SE" at bounding box center [533, 239] width 108 height 14
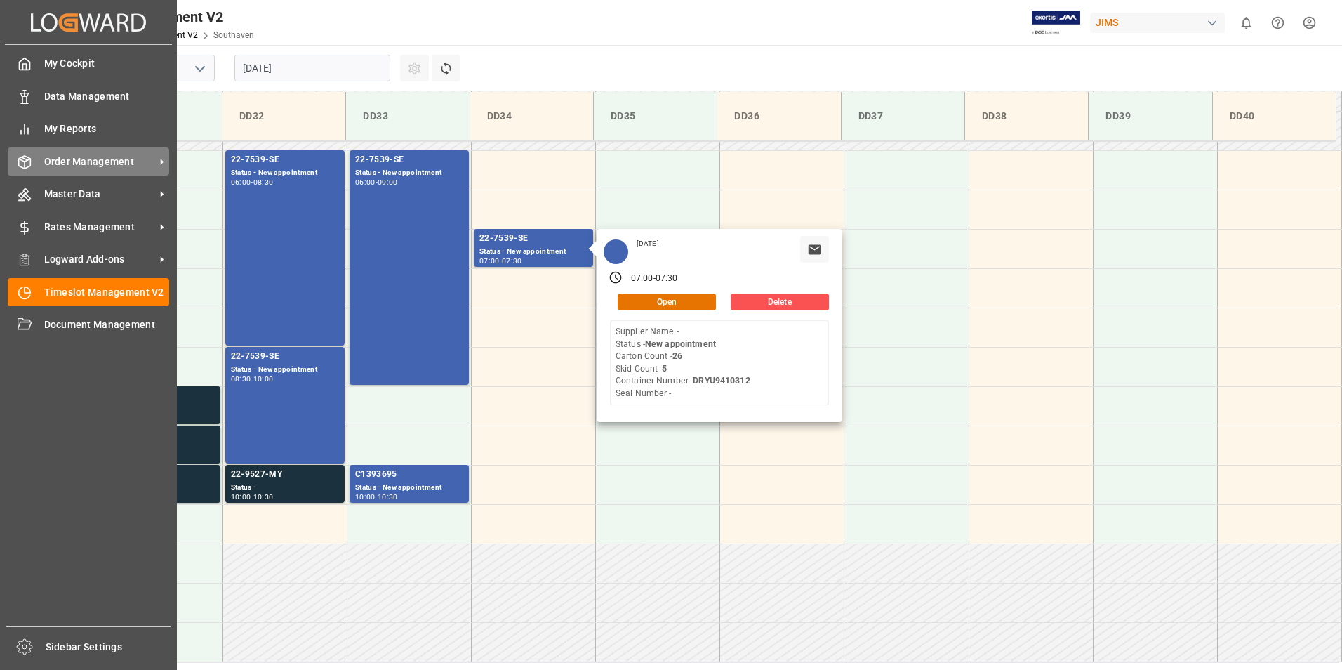
drag, startPoint x: 105, startPoint y: 152, endPoint x: 128, endPoint y: 155, distance: 24.0
click at [108, 152] on div "Order Management Order Management" at bounding box center [88, 160] width 161 height 27
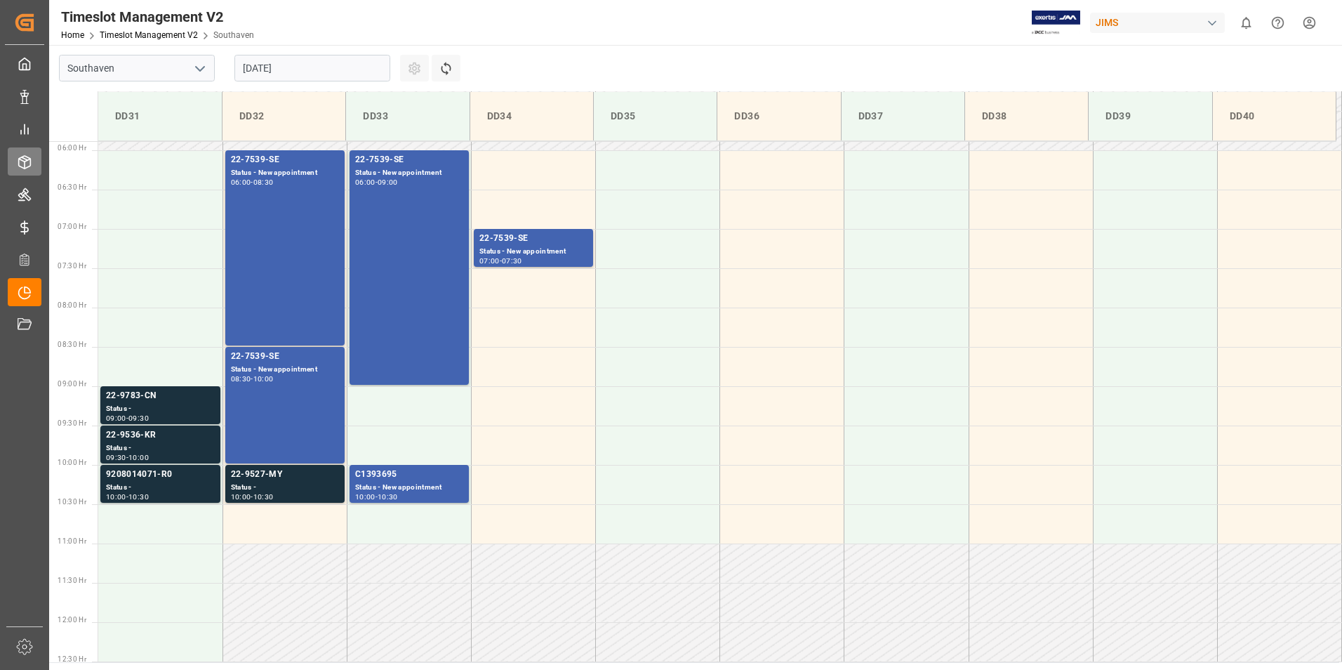
drag, startPoint x: 128, startPoint y: 155, endPoint x: 25, endPoint y: 160, distance: 104.0
click at [25, 160] on icon at bounding box center [25, 162] width 14 height 14
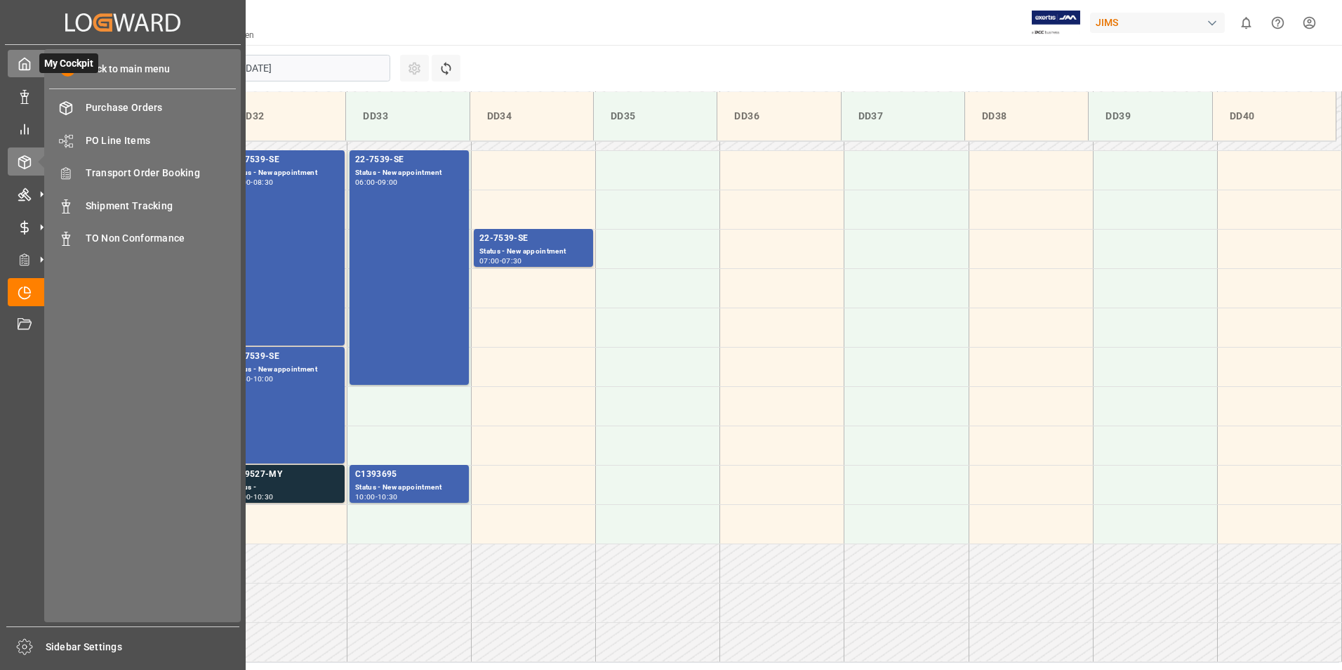
click at [21, 62] on icon at bounding box center [25, 64] width 14 height 14
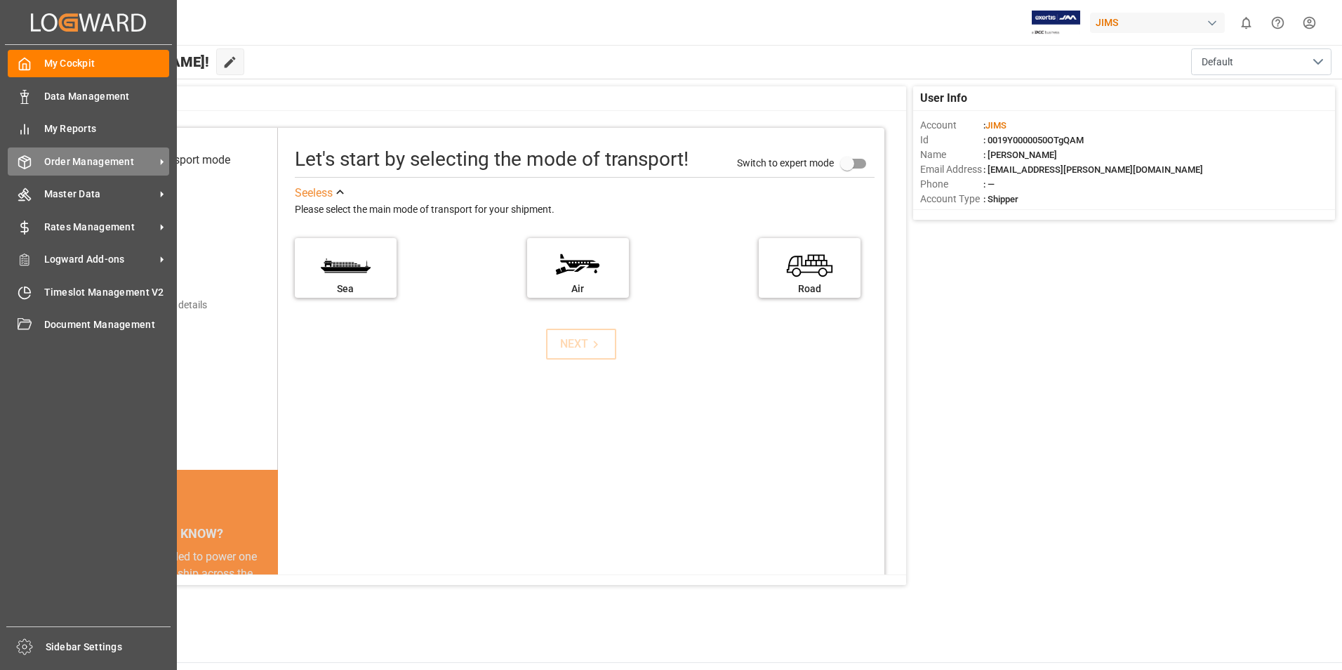
drag, startPoint x: 95, startPoint y: 151, endPoint x: 116, endPoint y: 153, distance: 21.2
click at [97, 151] on div "Order Management Order Management" at bounding box center [88, 160] width 161 height 27
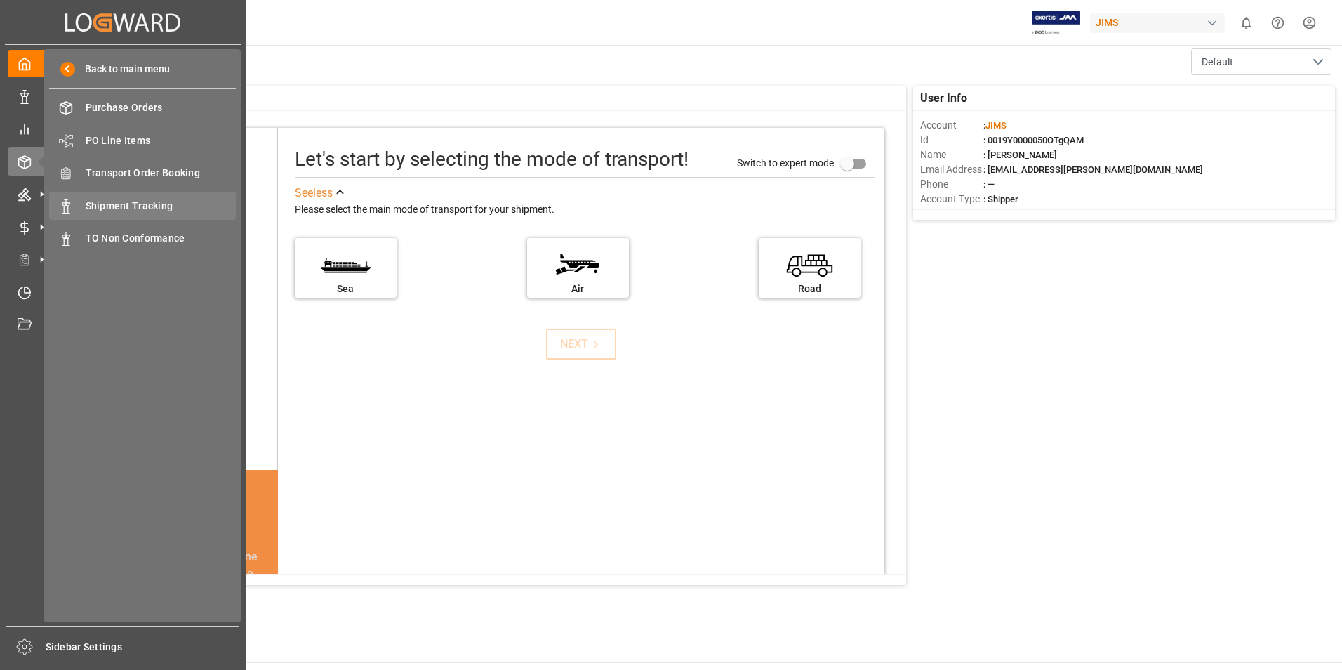
click at [185, 196] on div "Shipment Tracking Shipment Tracking" at bounding box center [142, 205] width 187 height 27
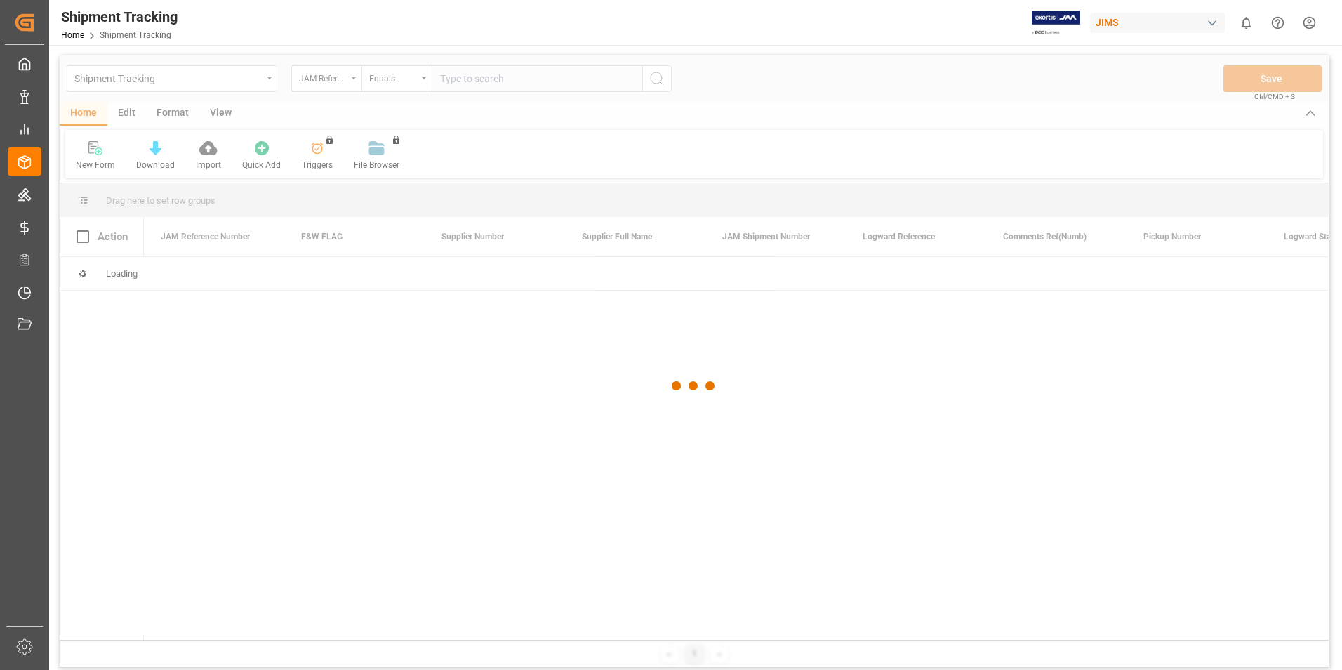
click at [464, 79] on div at bounding box center [694, 385] width 1269 height 661
drag, startPoint x: 464, startPoint y: 79, endPoint x: 448, endPoint y: 77, distance: 16.2
click at [448, 77] on div at bounding box center [694, 385] width 1269 height 661
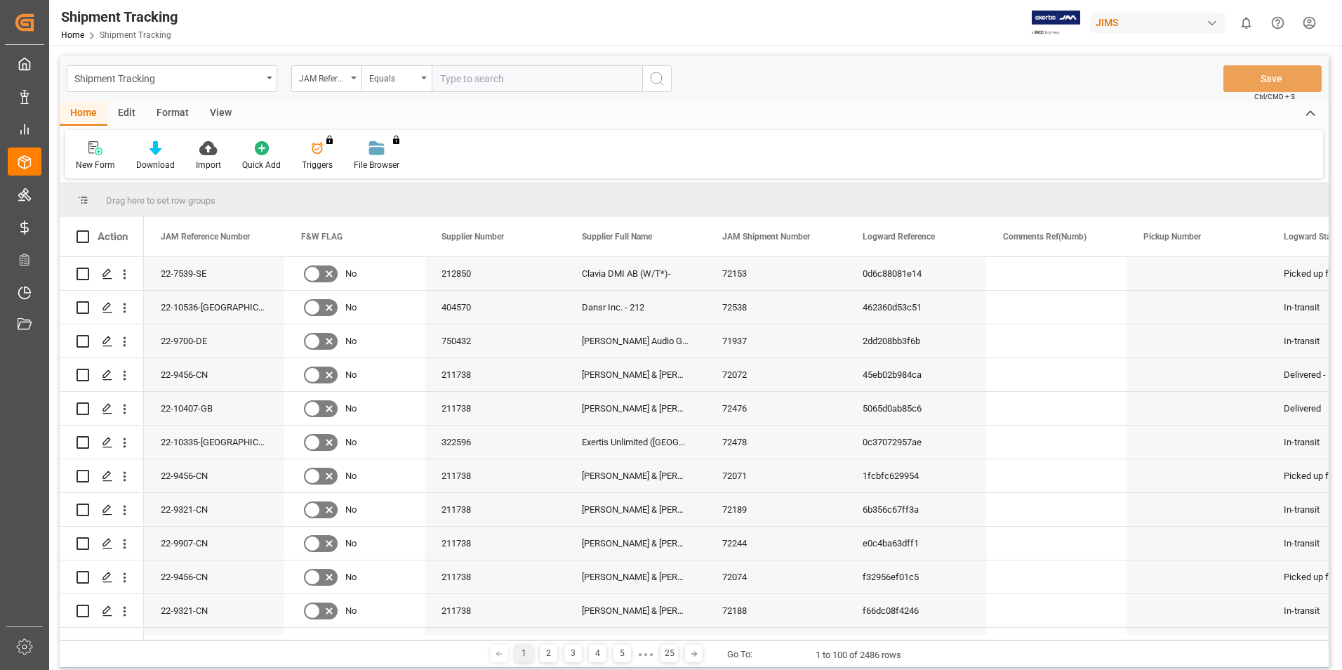
paste input "22-7539-SE"
type input "22-7539-SE"
click at [665, 84] on button "search button" at bounding box center [656, 78] width 29 height 27
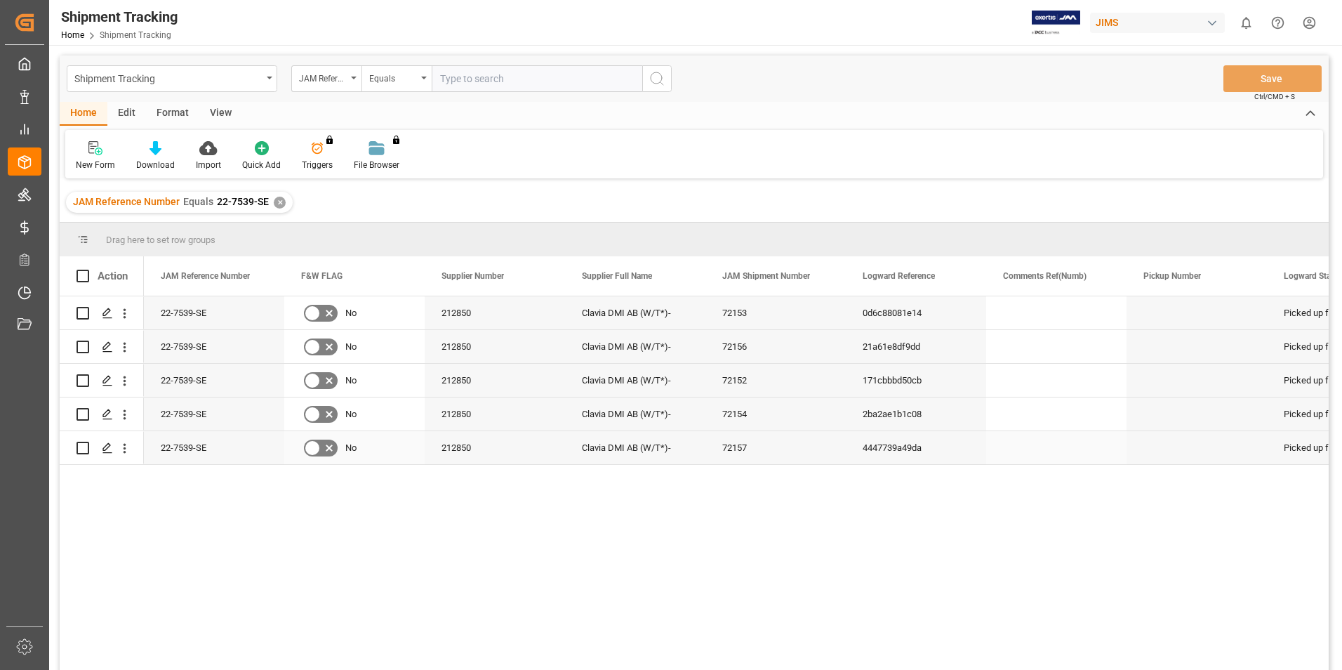
click at [608, 444] on div "Clavia DMI AB (W/T*)-" at bounding box center [635, 447] width 140 height 33
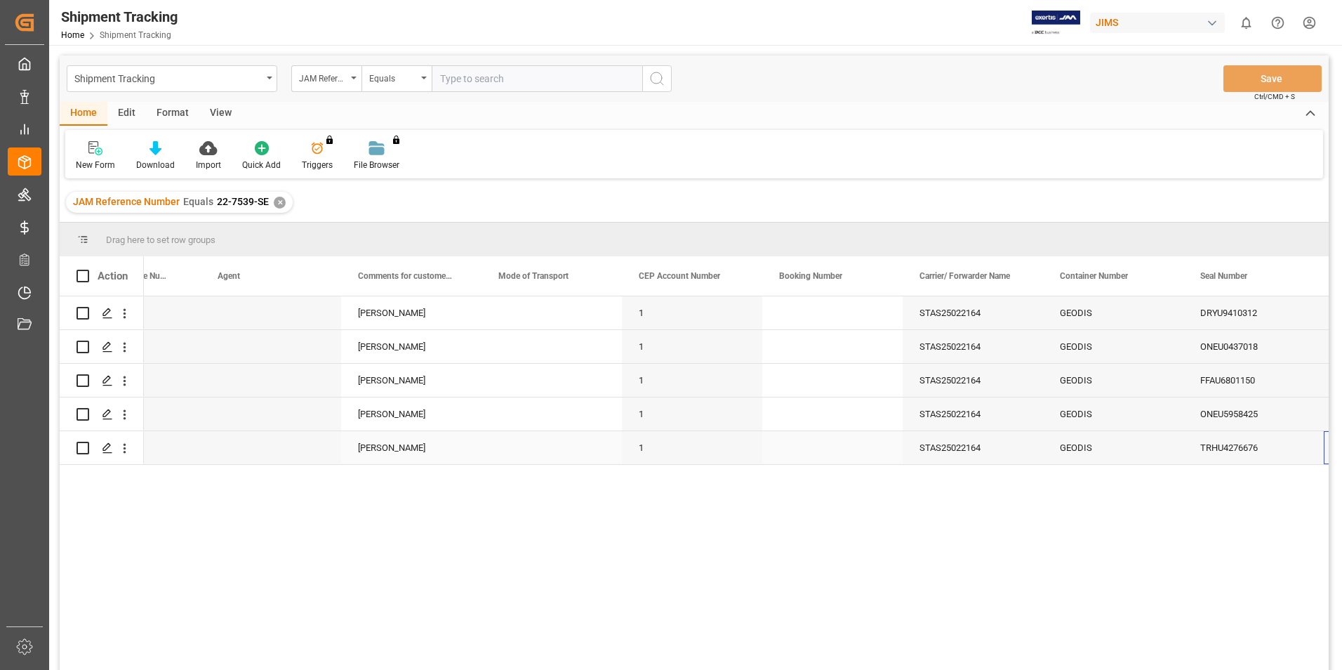
scroll to position [0, 1487]
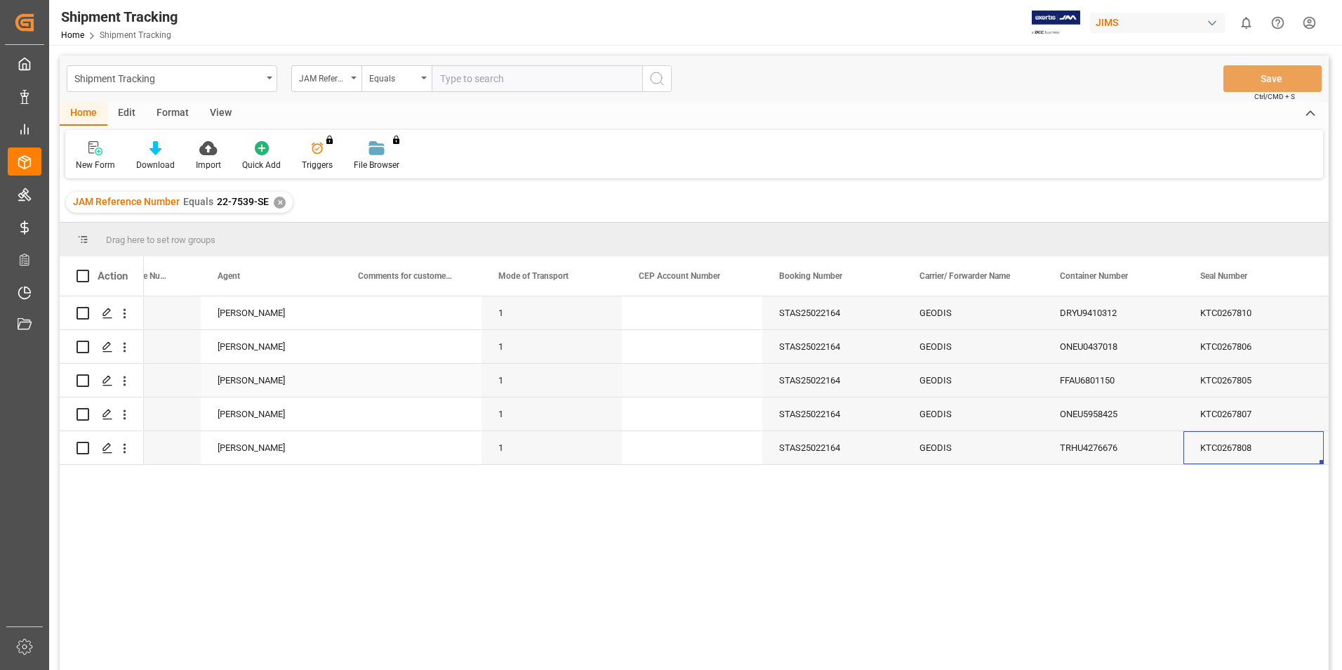
click at [1091, 382] on div "FFAU6801150" at bounding box center [1113, 380] width 140 height 33
click at [102, 376] on icon "Press SPACE to select this row." at bounding box center [107, 380] width 11 height 11
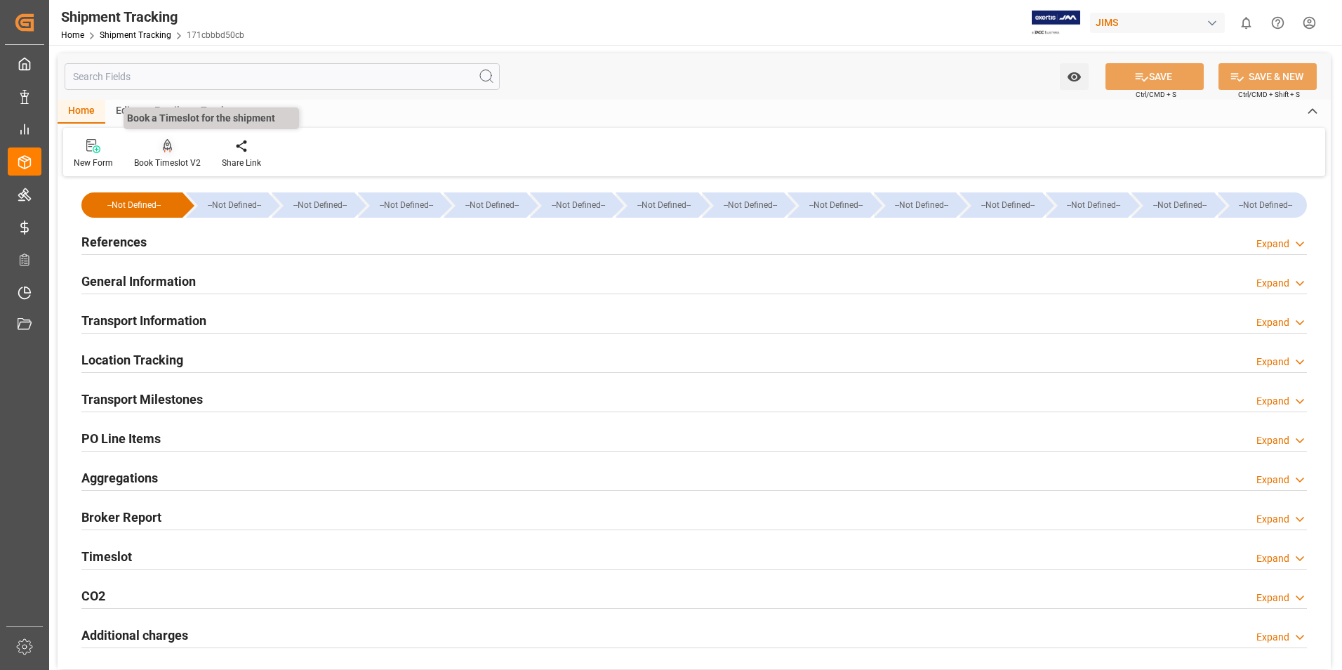
click at [168, 144] on icon at bounding box center [168, 146] width 10 height 14
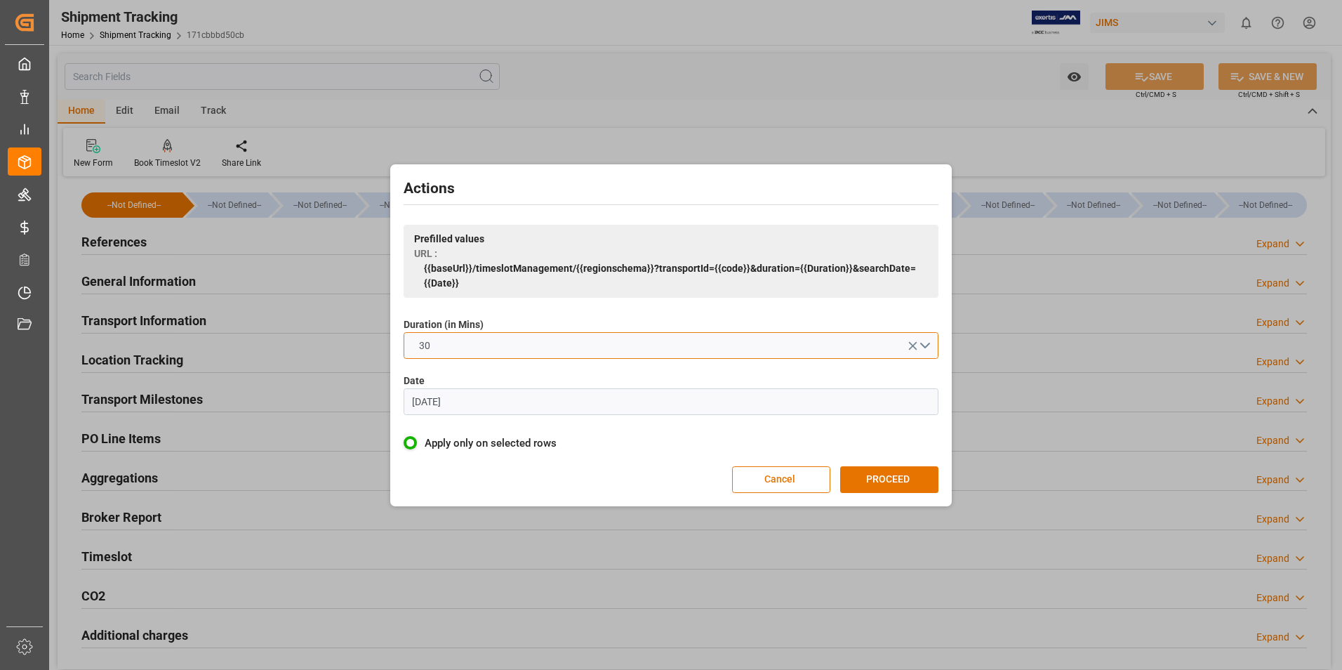
click at [498, 348] on button "30" at bounding box center [671, 345] width 535 height 27
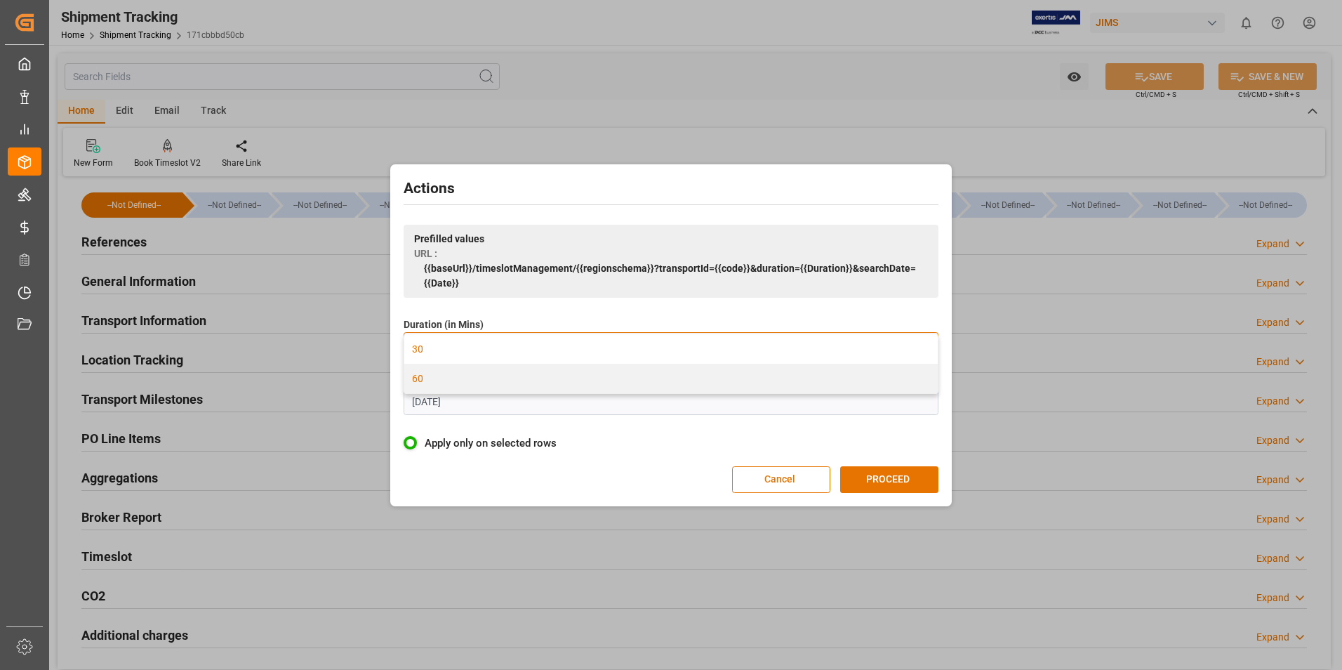
click at [492, 379] on div "60" at bounding box center [670, 378] width 533 height 29
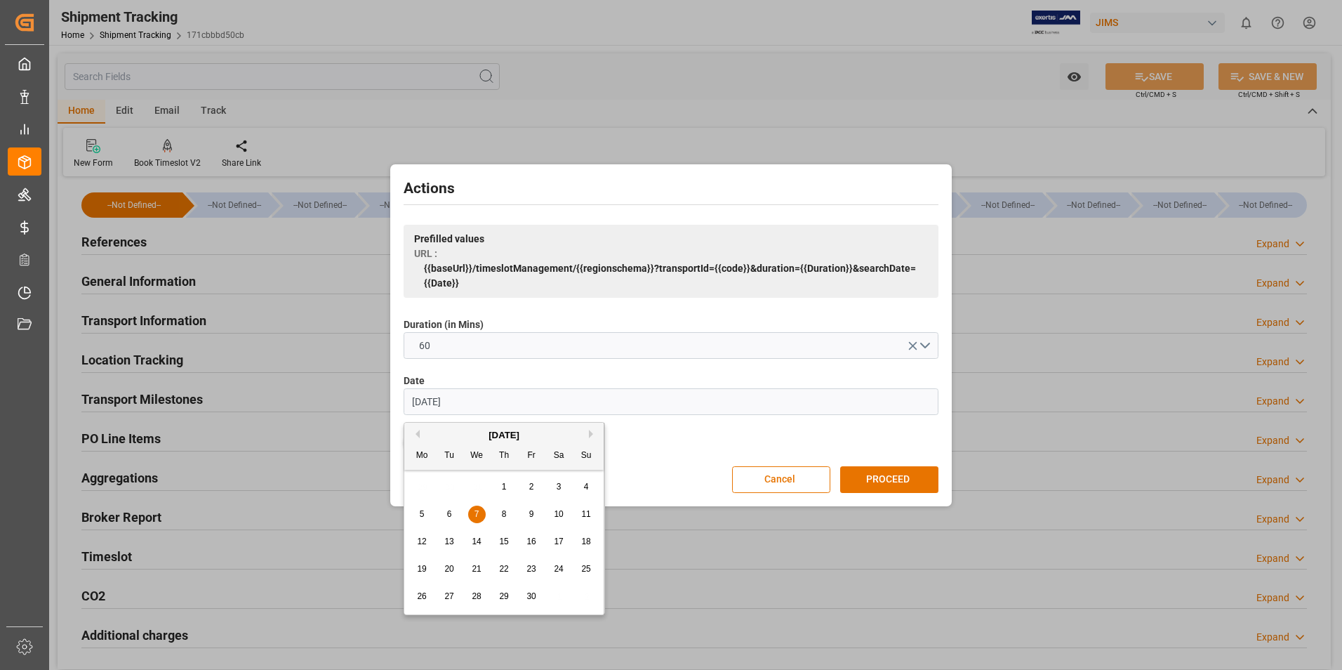
drag, startPoint x: 481, startPoint y: 407, endPoint x: 350, endPoint y: 409, distance: 131.3
click at [342, 402] on div "Actions Prefilled values URL : {{baseUrl}}/timeslotManagement/{{regionschema}}?…" at bounding box center [671, 335] width 1342 height 670
type input "[DATE]"
click at [475, 547] on div "13" at bounding box center [477, 541] width 18 height 17
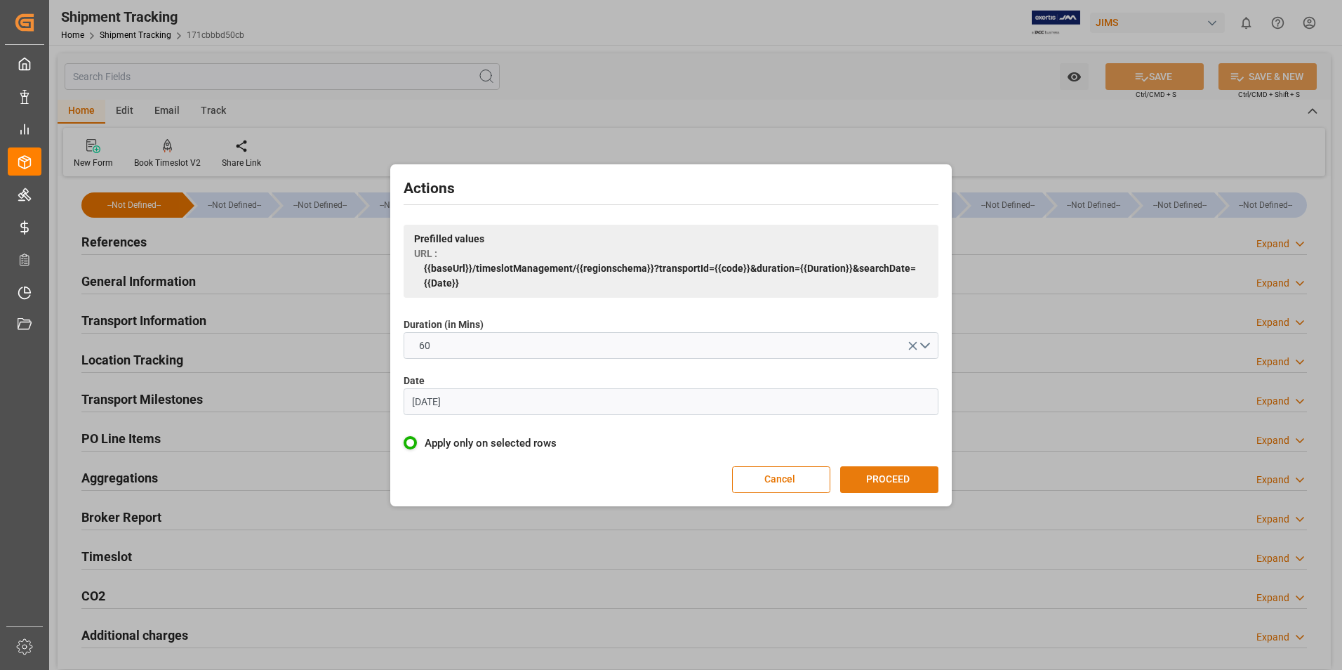
click at [881, 484] on button "PROCEED" at bounding box center [889, 479] width 98 height 27
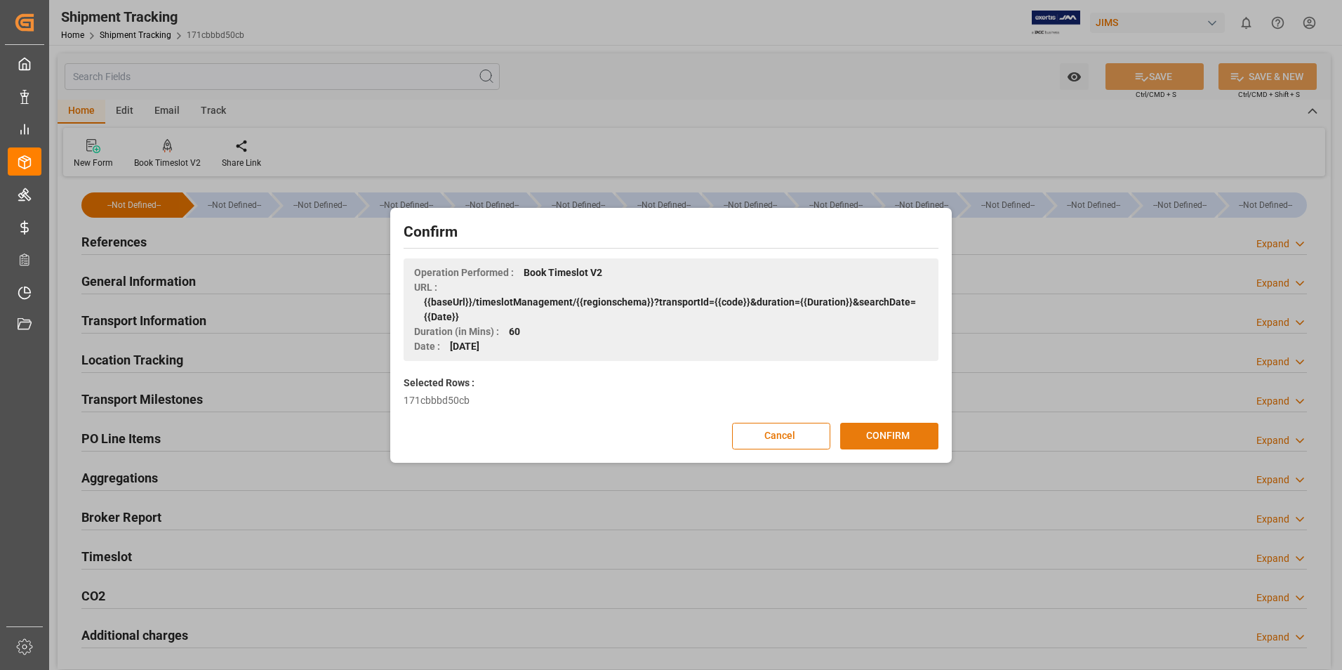
click at [918, 445] on button "CONFIRM" at bounding box center [889, 435] width 98 height 27
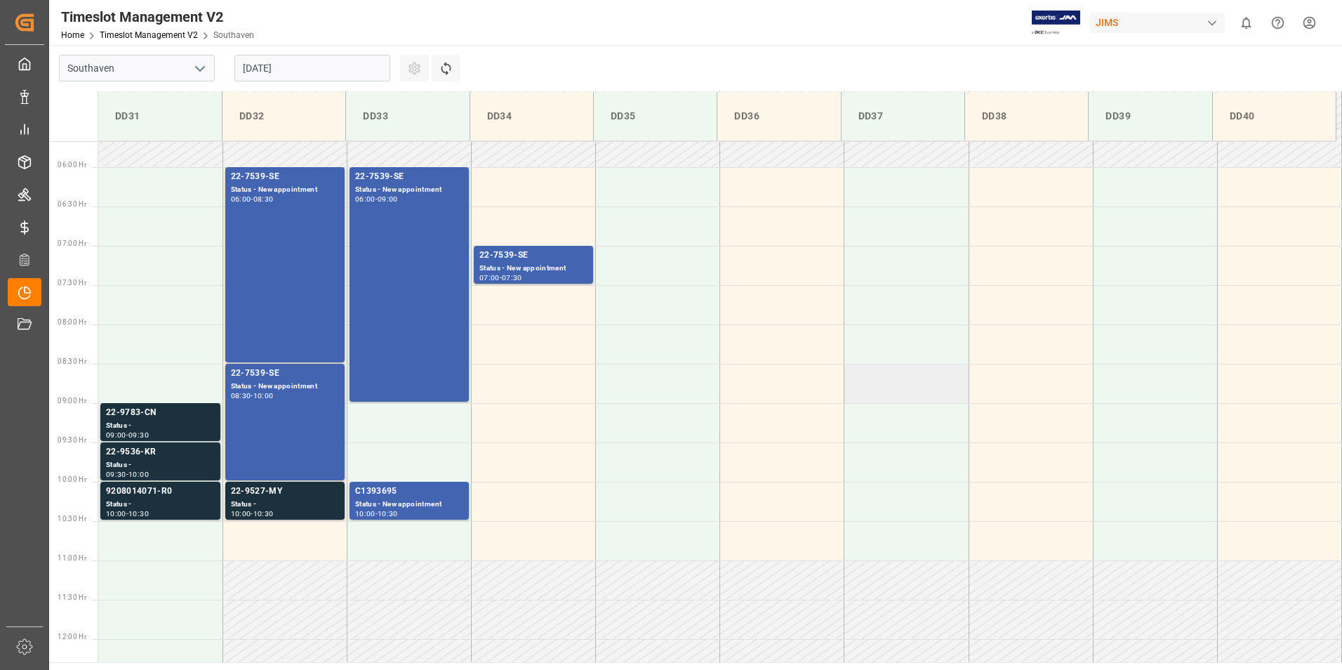
scroll to position [426, 0]
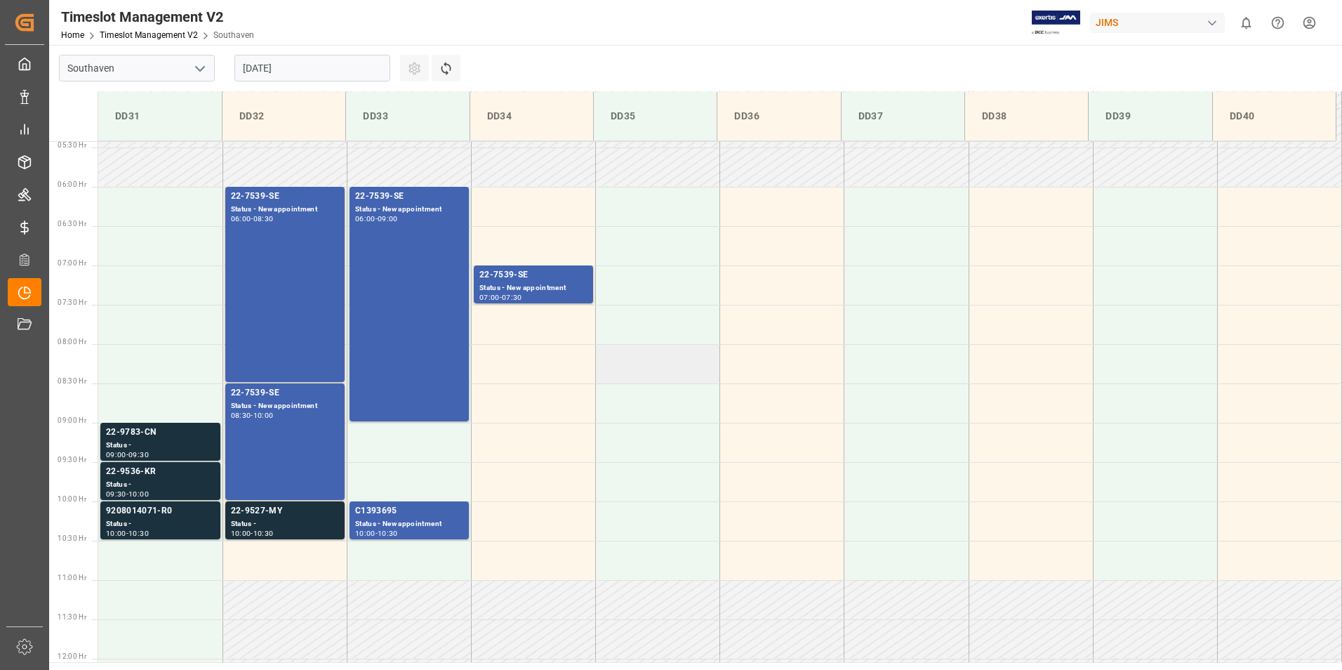
click at [641, 366] on td at bounding box center [658, 363] width 124 height 39
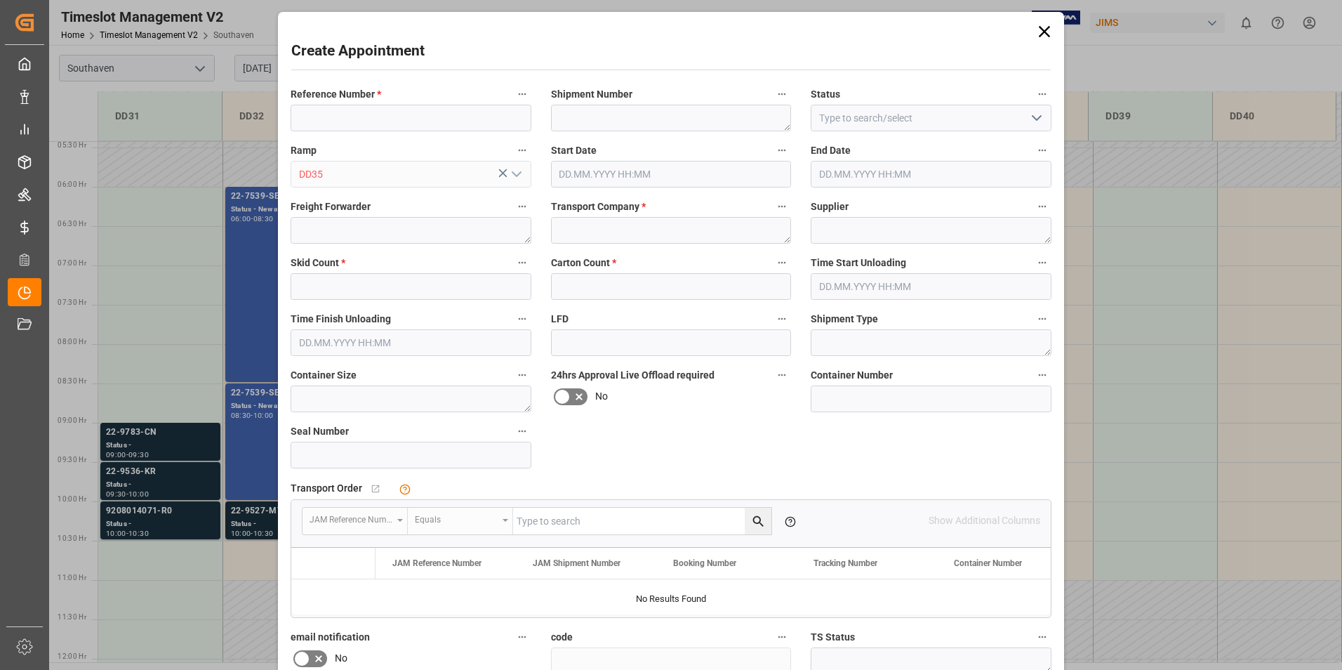
type input "13.08.2025 08:00"
type input "13.08.2025 08:30"
paste input "FFAU6801150"
type input "FFAU6801150"
drag, startPoint x: 331, startPoint y: 110, endPoint x: 116, endPoint y: 109, distance: 214.0
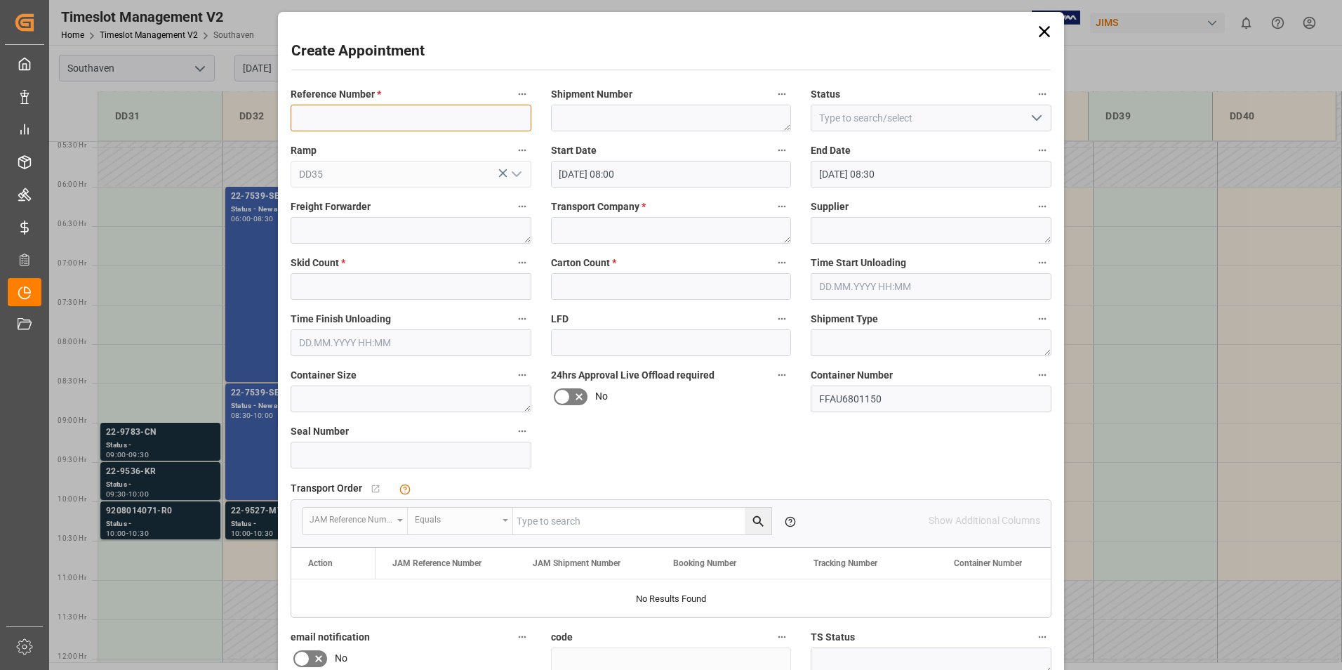
click at [331, 110] on input at bounding box center [411, 118] width 241 height 27
paste input "22-7539-SE"
type input "22-7539-SE"
click at [579, 119] on textarea at bounding box center [671, 118] width 241 height 27
paste textarea "SSTAS022164"
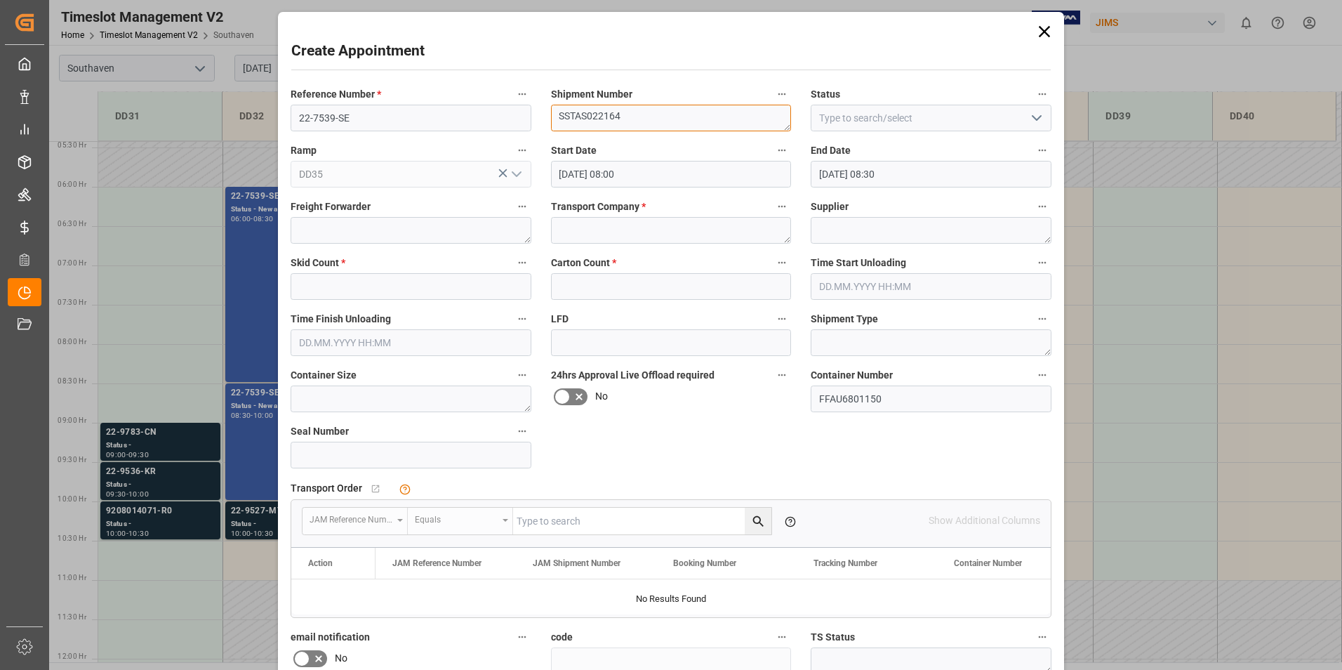
type textarea "SSTAS022164"
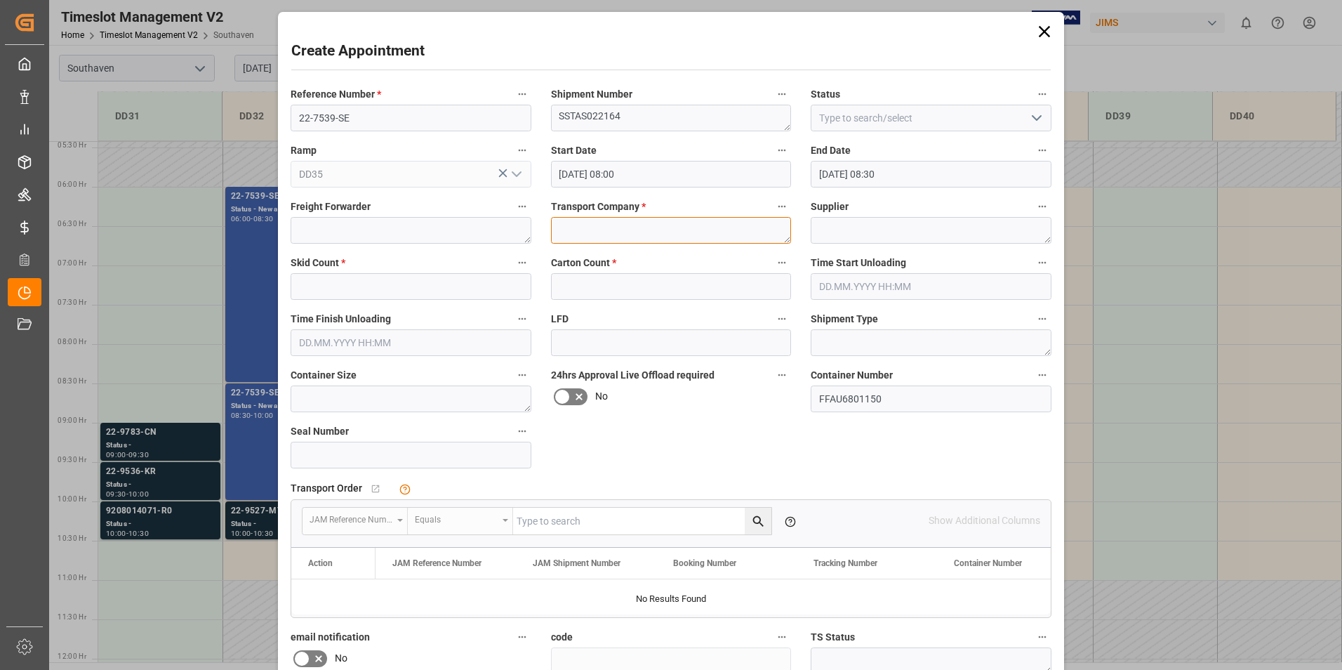
click at [674, 235] on textarea at bounding box center [671, 230] width 241 height 27
click at [436, 231] on textarea at bounding box center [411, 230] width 241 height 27
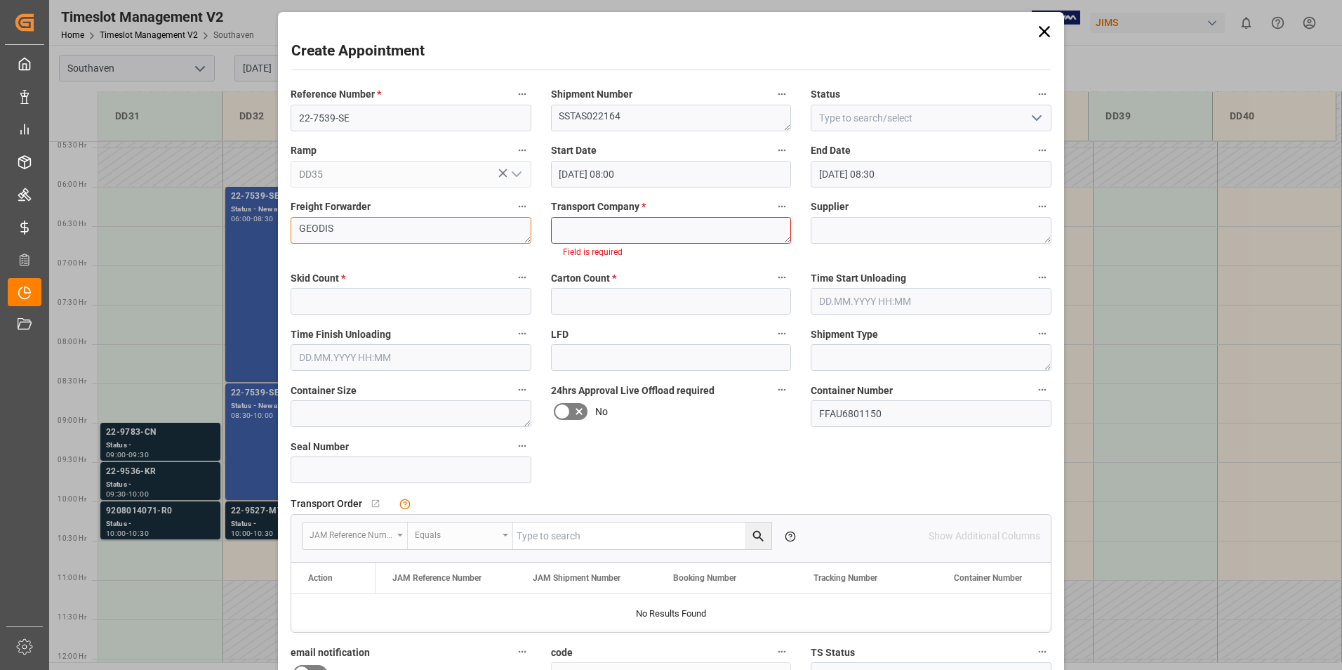
type textarea "GEODIS"
click at [588, 234] on textarea at bounding box center [671, 230] width 241 height 27
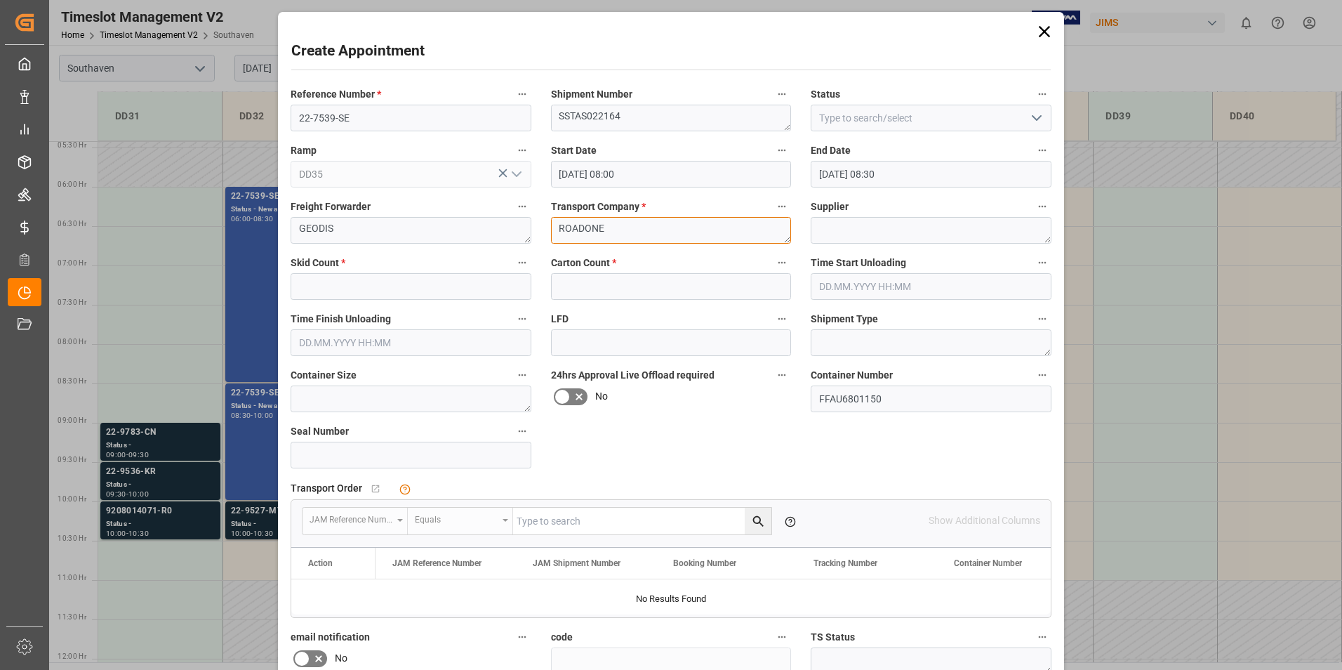
type textarea "ROADONE"
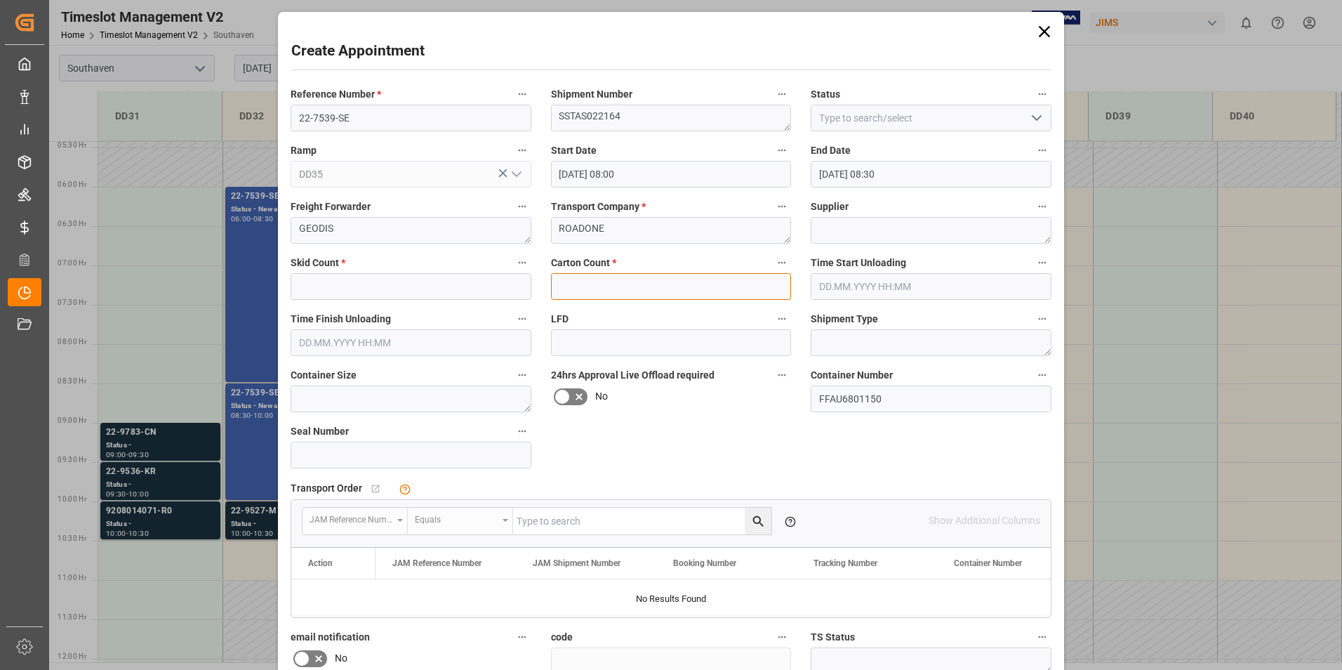
click at [599, 285] on input "text" at bounding box center [671, 286] width 241 height 27
type input "16"
click at [441, 277] on input "text" at bounding box center [411, 286] width 241 height 27
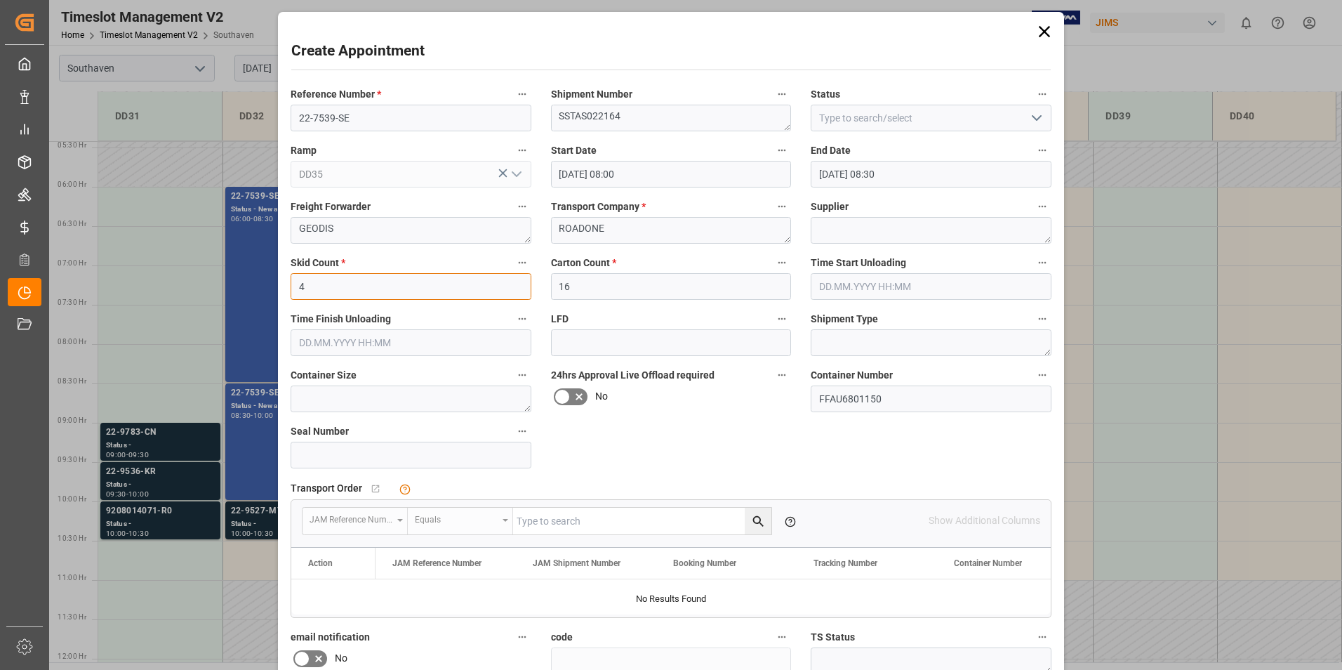
type input "4"
click at [704, 434] on div "Reference Number * 22-7539-SE Shipment Number SSTAS022164 Status Ramp DD35 Star…" at bounding box center [671, 435] width 780 height 711
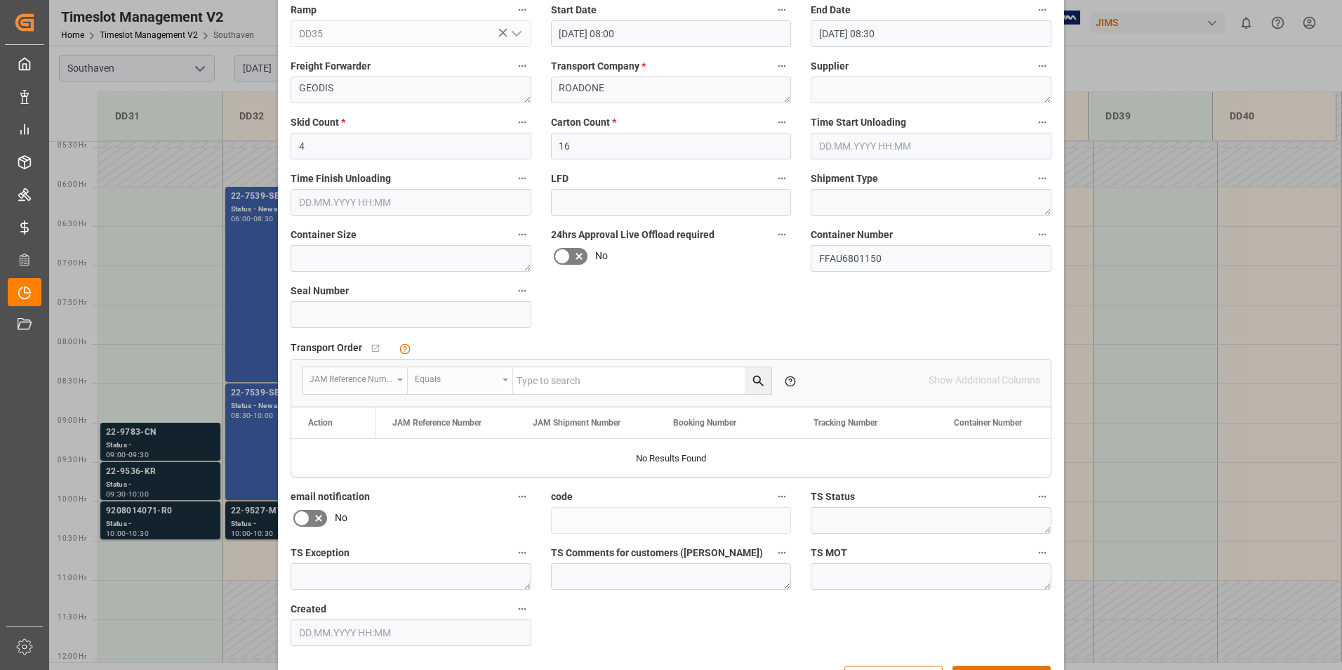
scroll to position [188, 0]
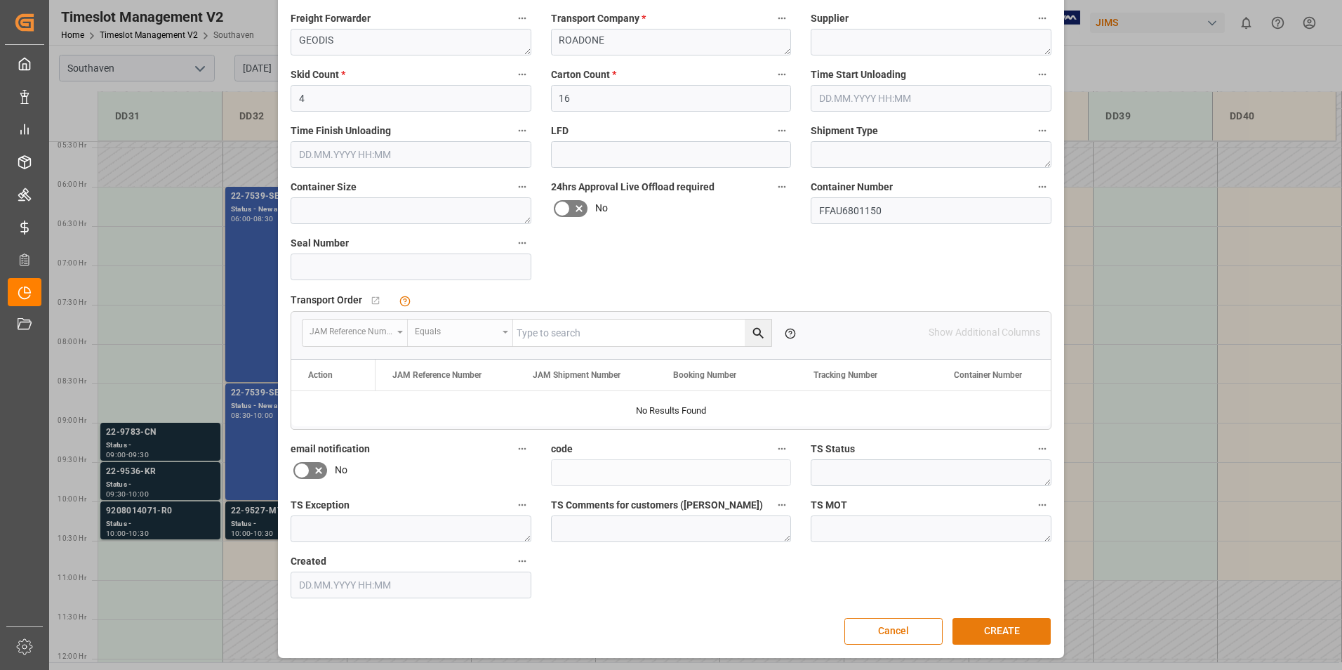
click at [988, 628] on button "CREATE" at bounding box center [1001, 631] width 98 height 27
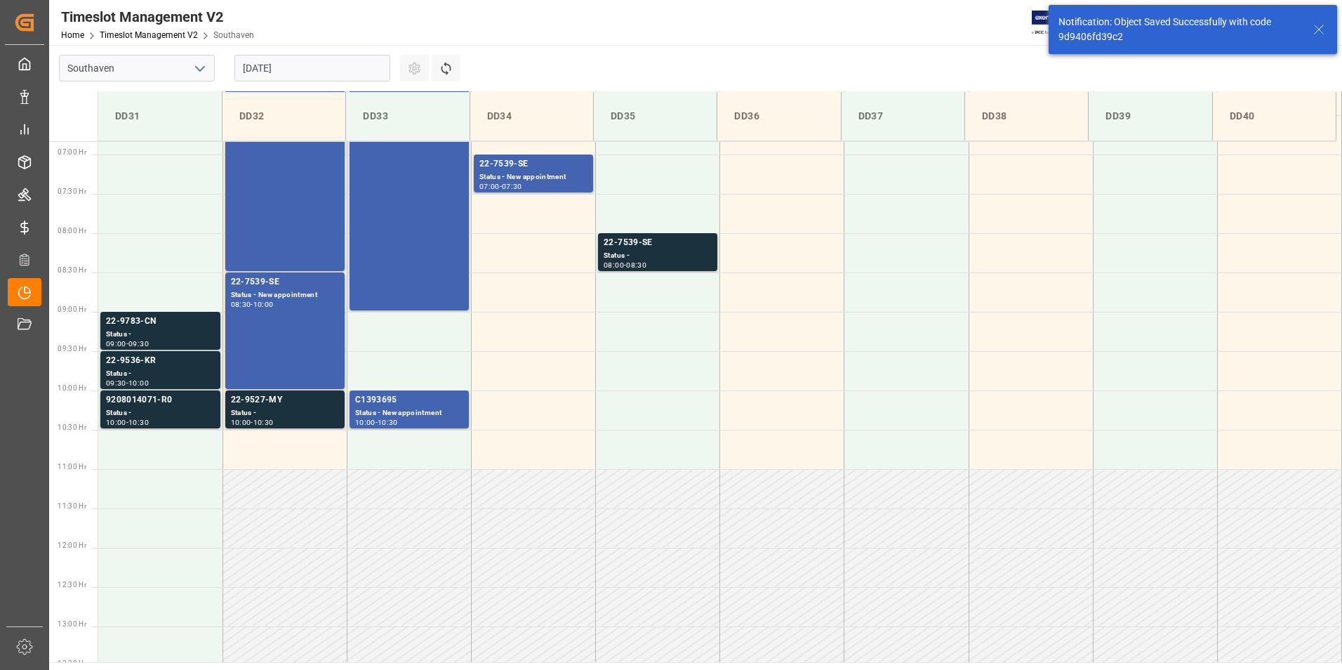
scroll to position [541, 0]
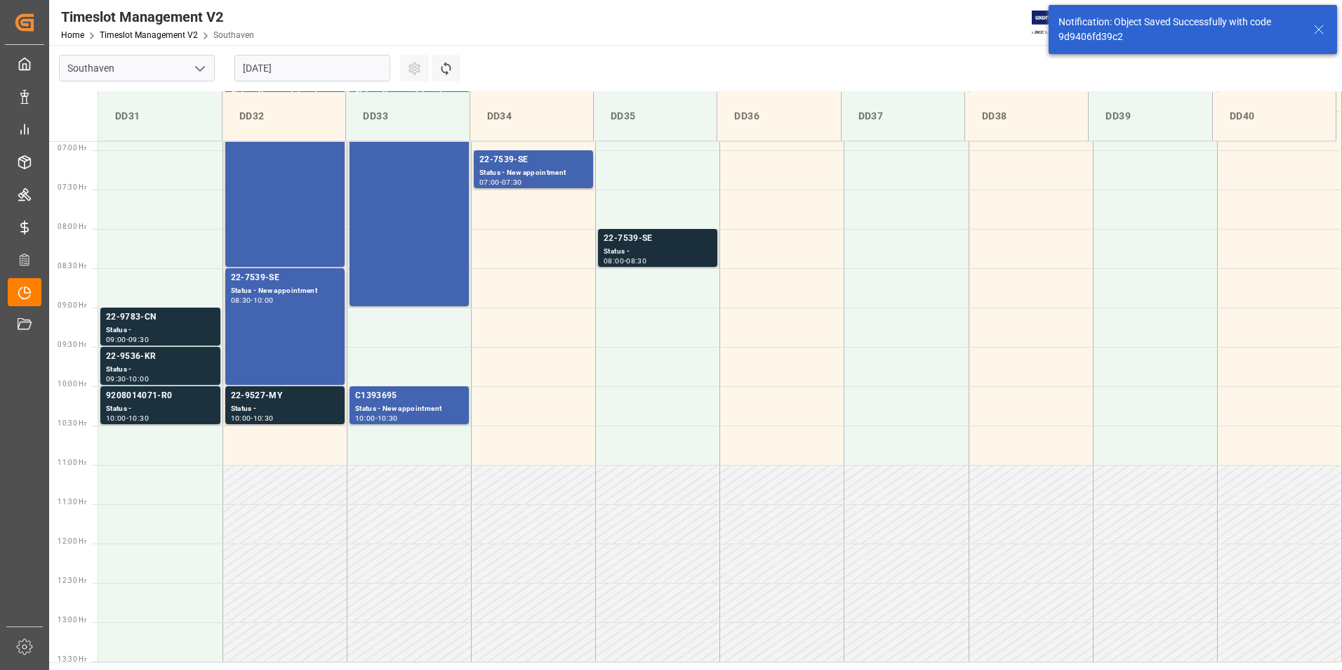
click at [648, 251] on div "Status -" at bounding box center [658, 252] width 108 height 12
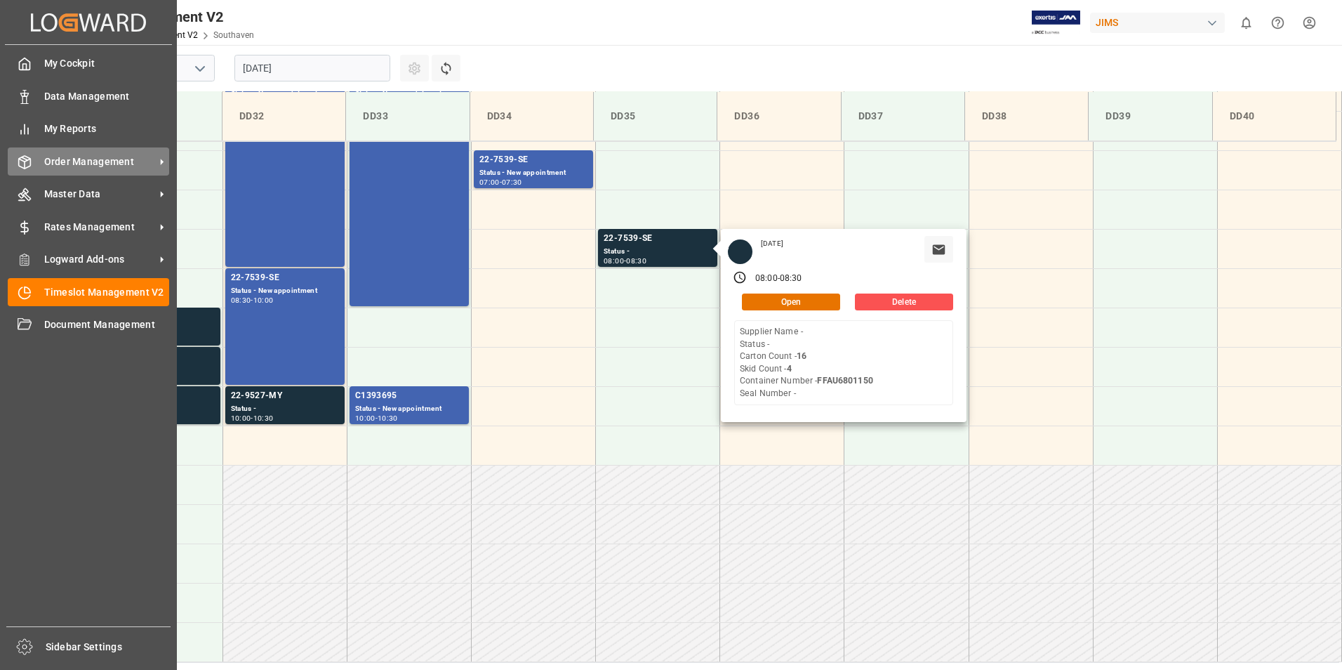
click at [160, 162] on icon at bounding box center [161, 161] width 15 height 15
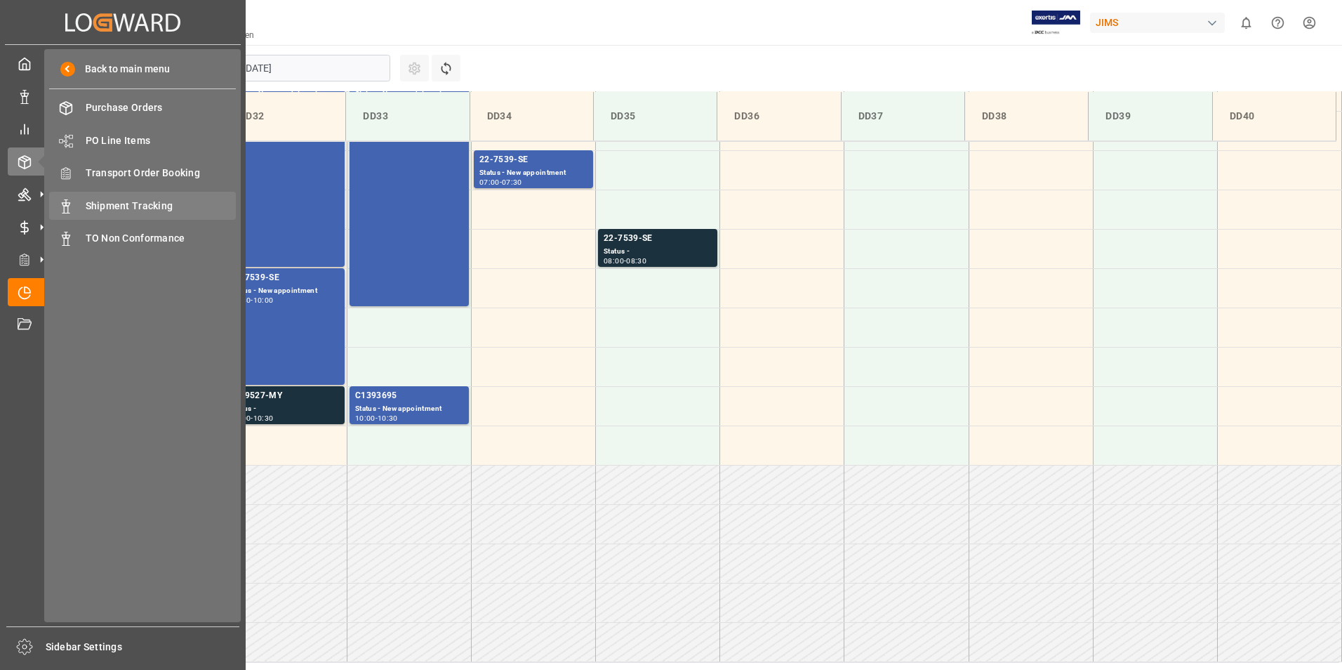
click at [135, 199] on span "Shipment Tracking" at bounding box center [161, 206] width 151 height 15
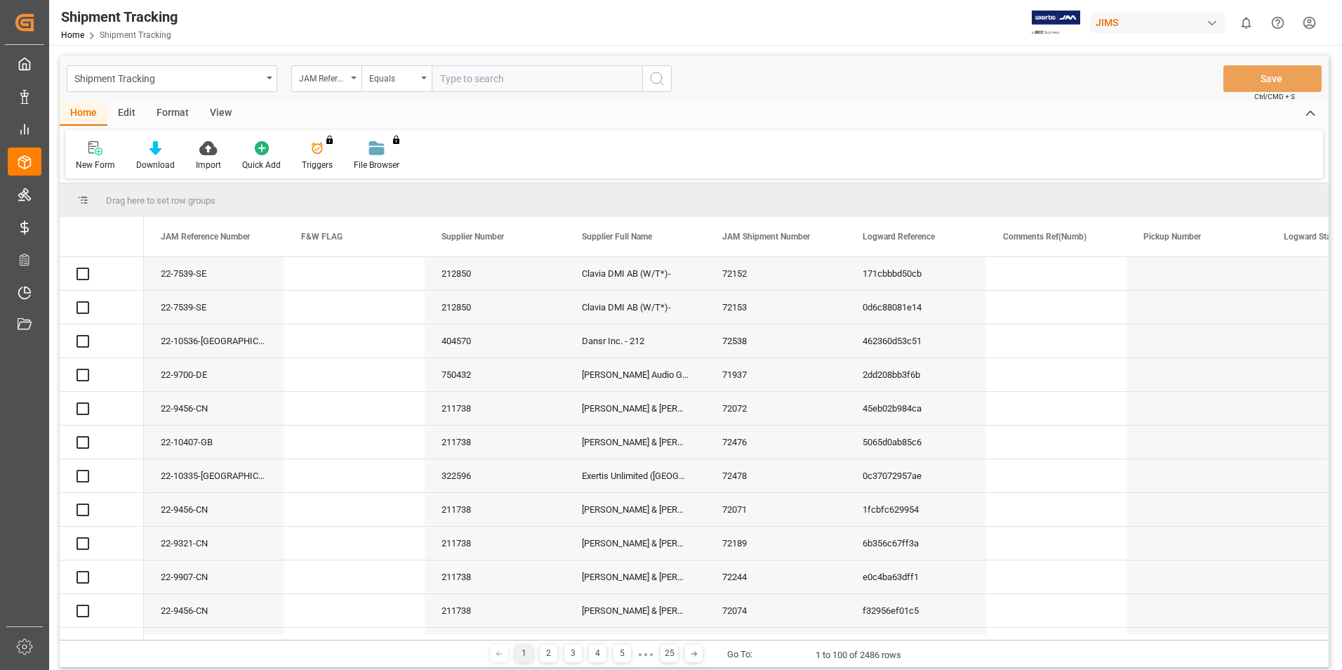
click at [477, 79] on input "text" at bounding box center [537, 78] width 211 height 27
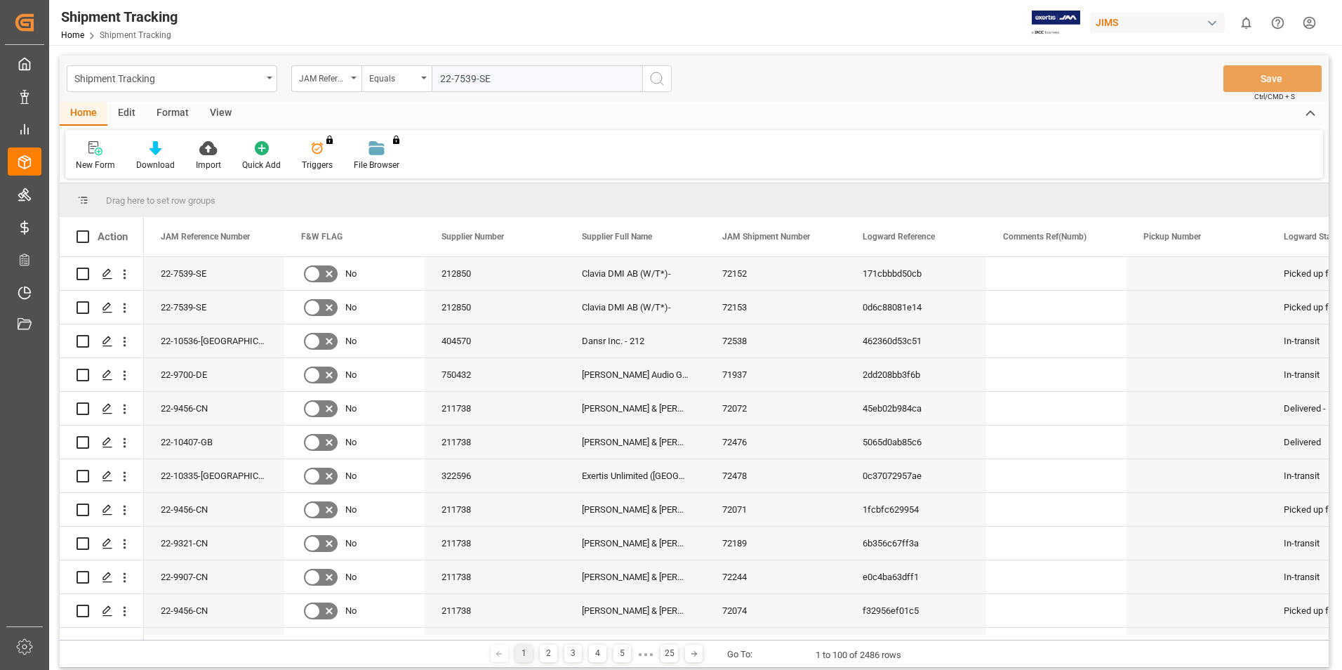
type input "22-7539-SE"
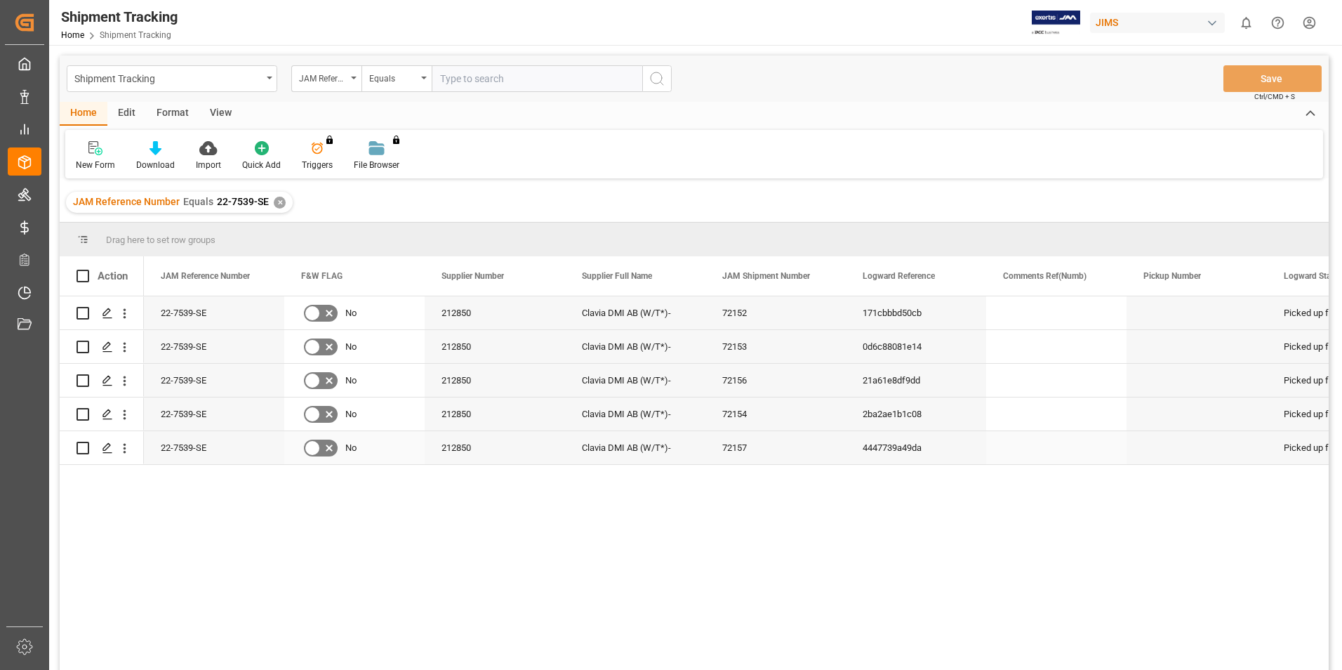
click at [627, 449] on div "Clavia DMI AB (W/T*)-" at bounding box center [635, 447] width 140 height 33
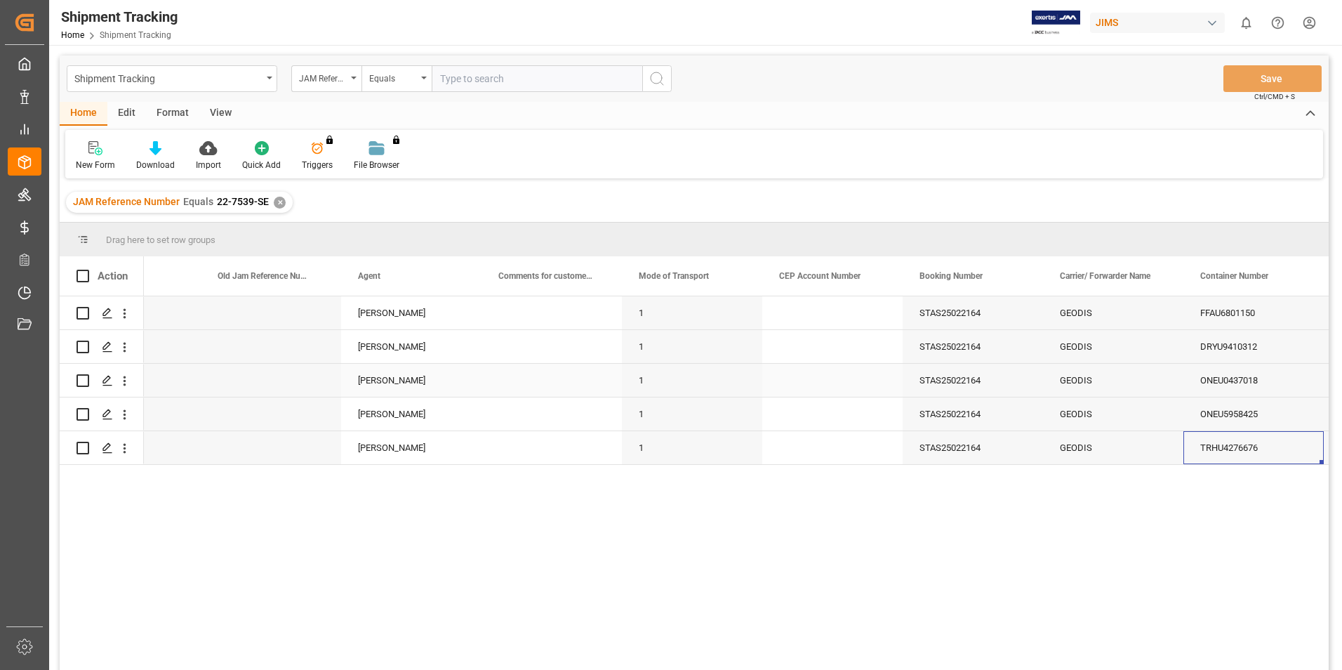
click at [1248, 389] on div "ONEU0437018" at bounding box center [1253, 380] width 140 height 33
click at [107, 381] on polygon "Press SPACE to select this row." at bounding box center [106, 379] width 7 height 7
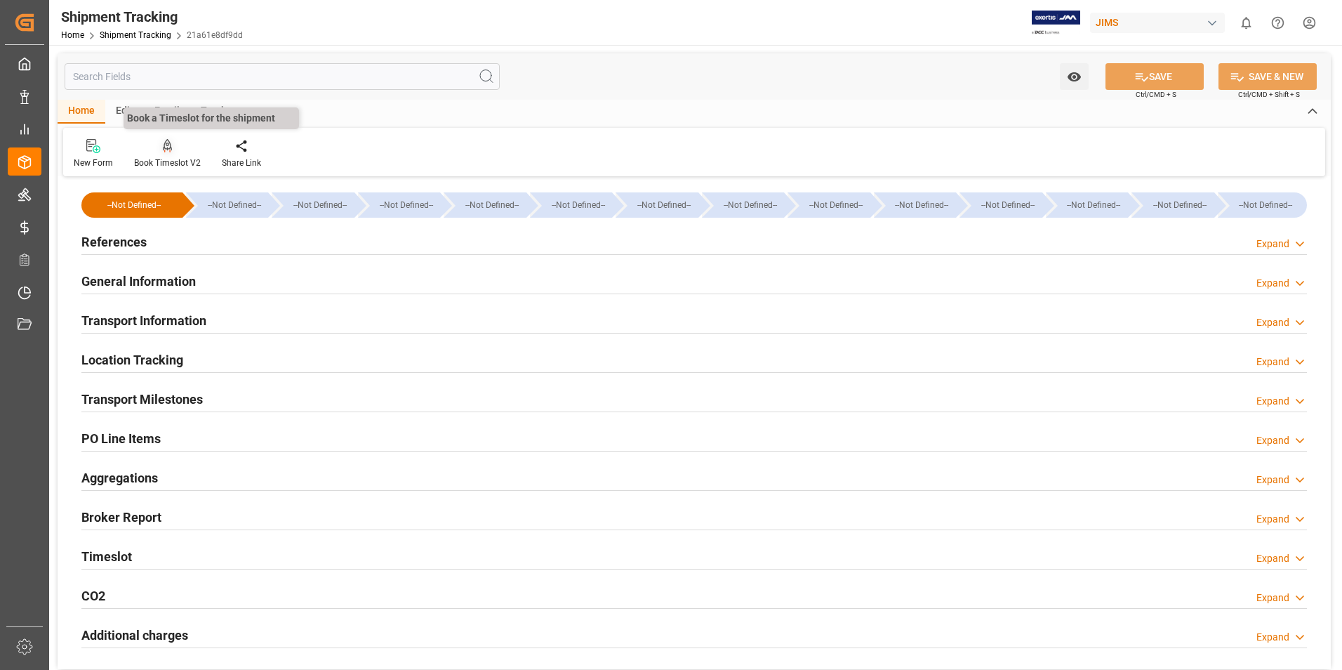
click at [167, 159] on div "Book Timeslot V2" at bounding box center [167, 163] width 67 height 13
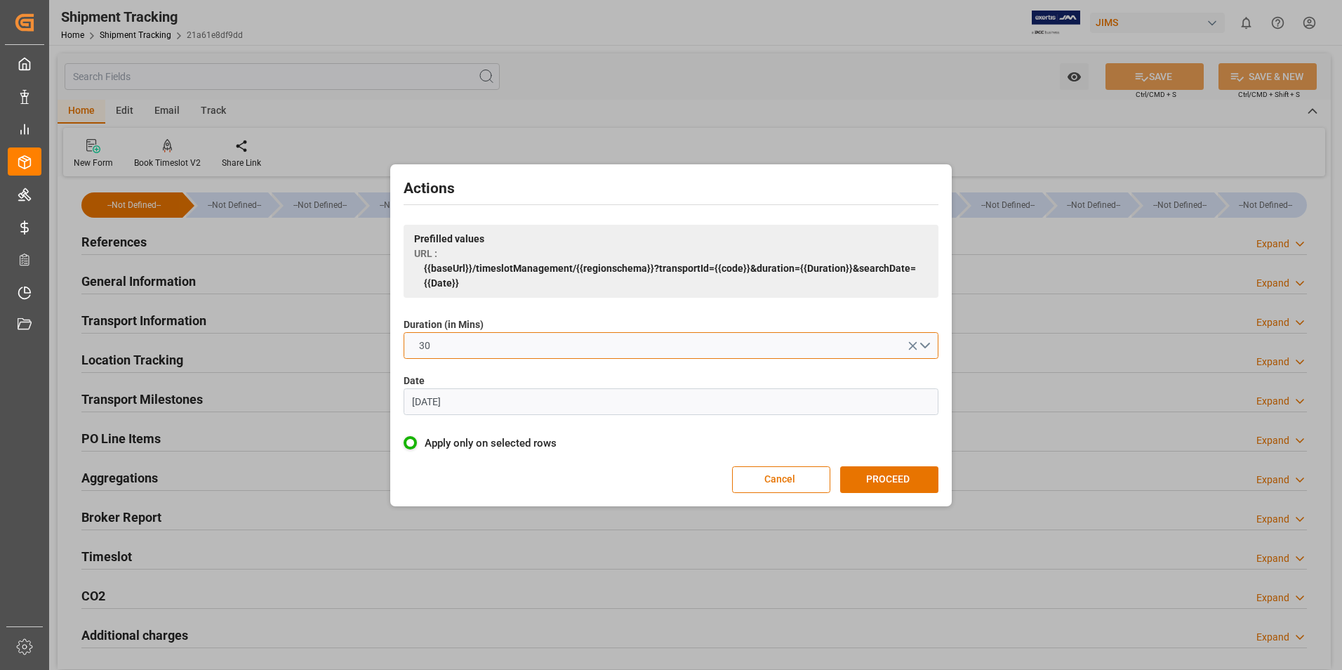
click at [498, 347] on button "30" at bounding box center [671, 345] width 535 height 27
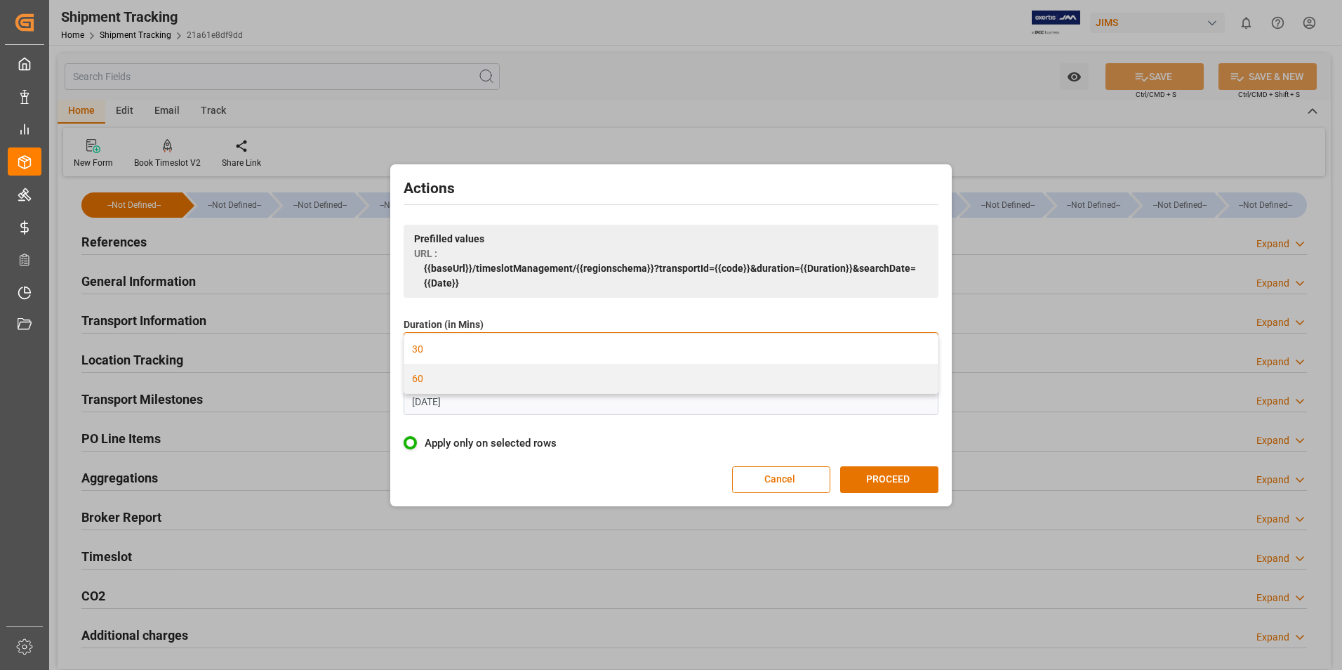
click at [481, 381] on div "60" at bounding box center [670, 378] width 533 height 29
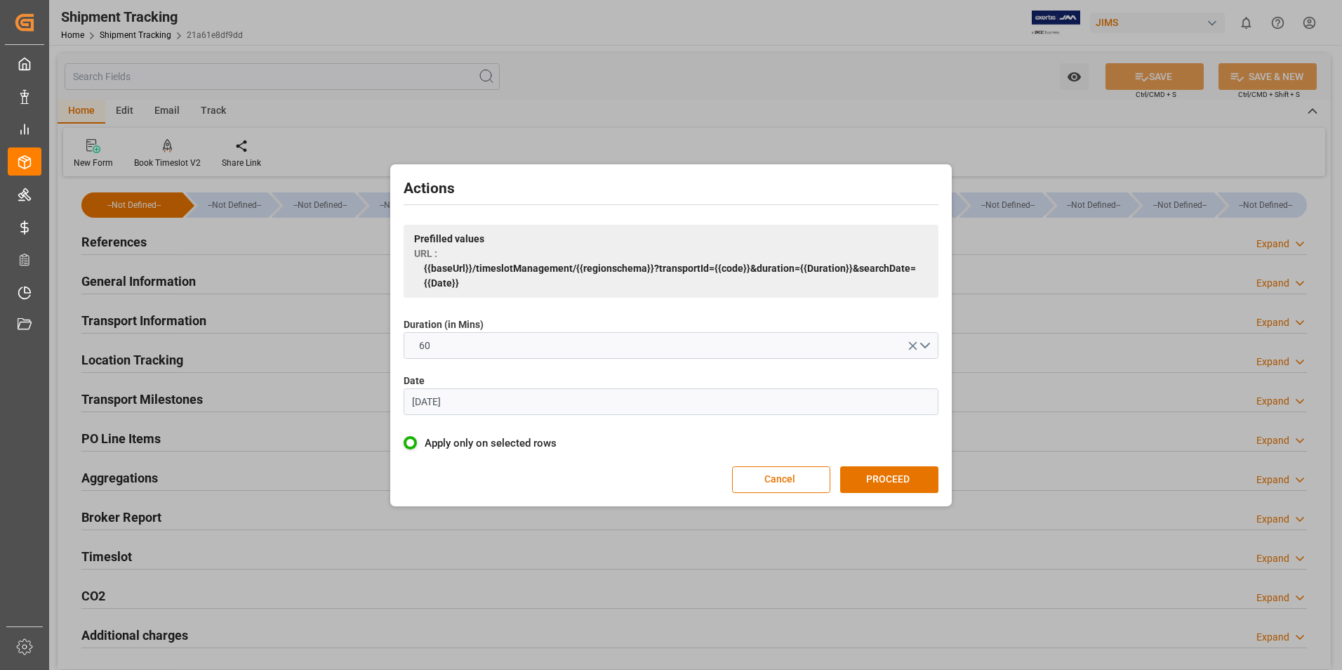
drag, startPoint x: 429, startPoint y: 396, endPoint x: 408, endPoint y: 403, distance: 22.9
click at [396, 399] on div "Actions Prefilled values URL : {{baseUrl}}/timeslotManagement/{{regionschema}}?…" at bounding box center [671, 335] width 554 height 335
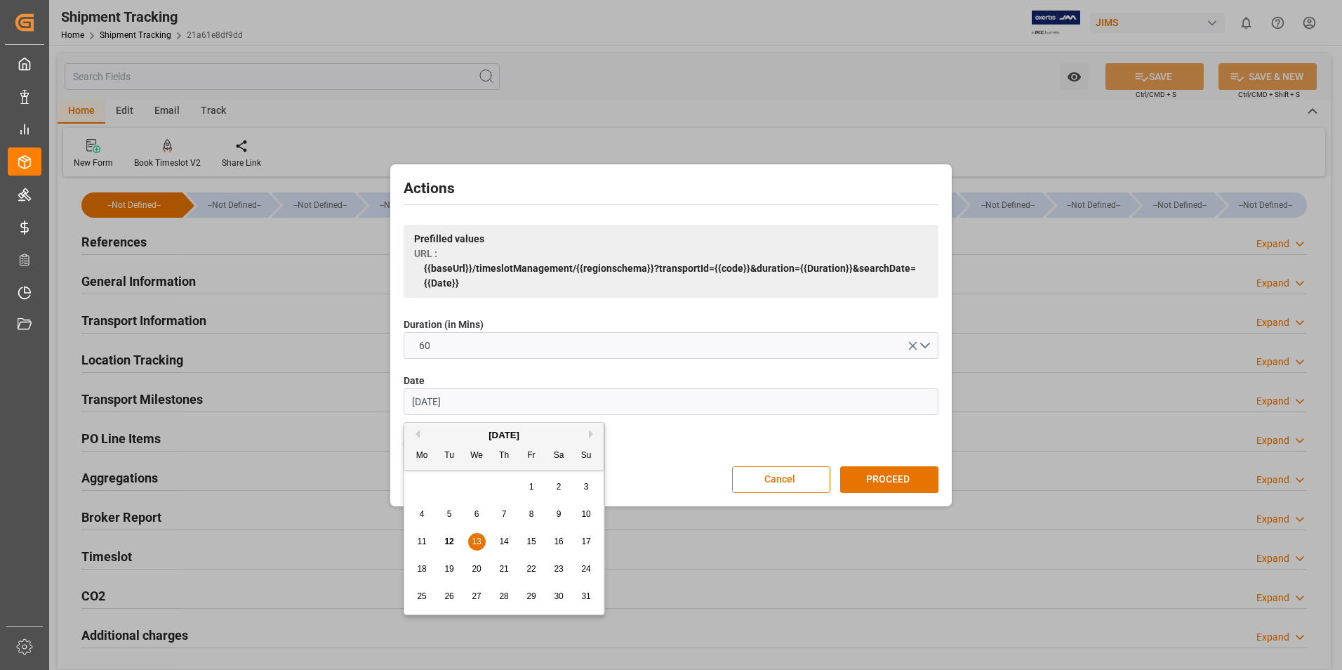
type input "[DATE]"
click at [476, 545] on span "13" at bounding box center [476, 541] width 9 height 10
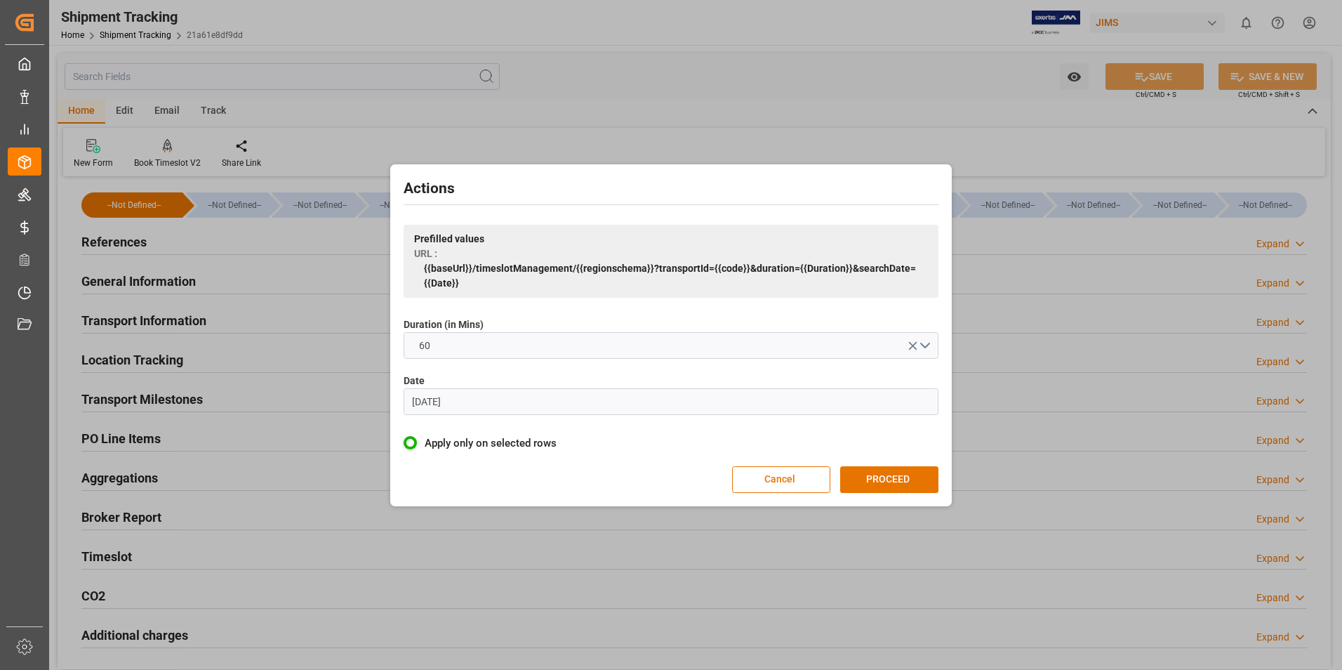
click at [904, 486] on button "PROCEED" at bounding box center [889, 479] width 98 height 27
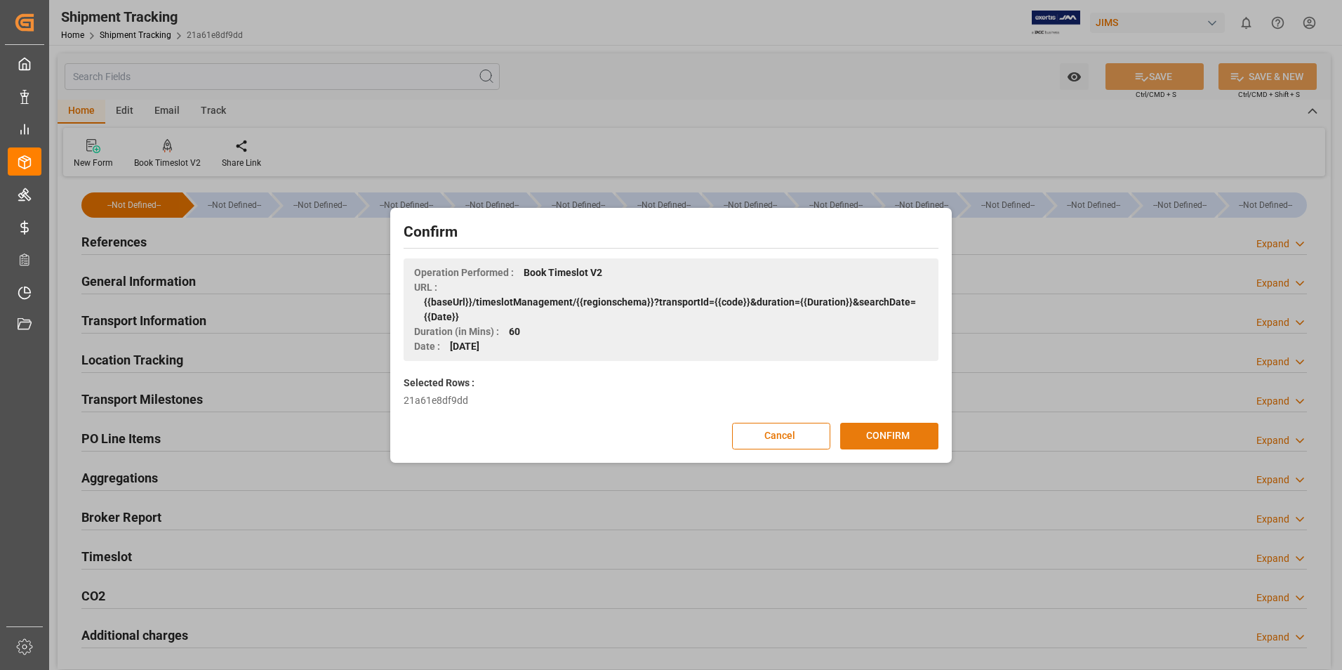
click at [867, 432] on button "CONFIRM" at bounding box center [889, 435] width 98 height 27
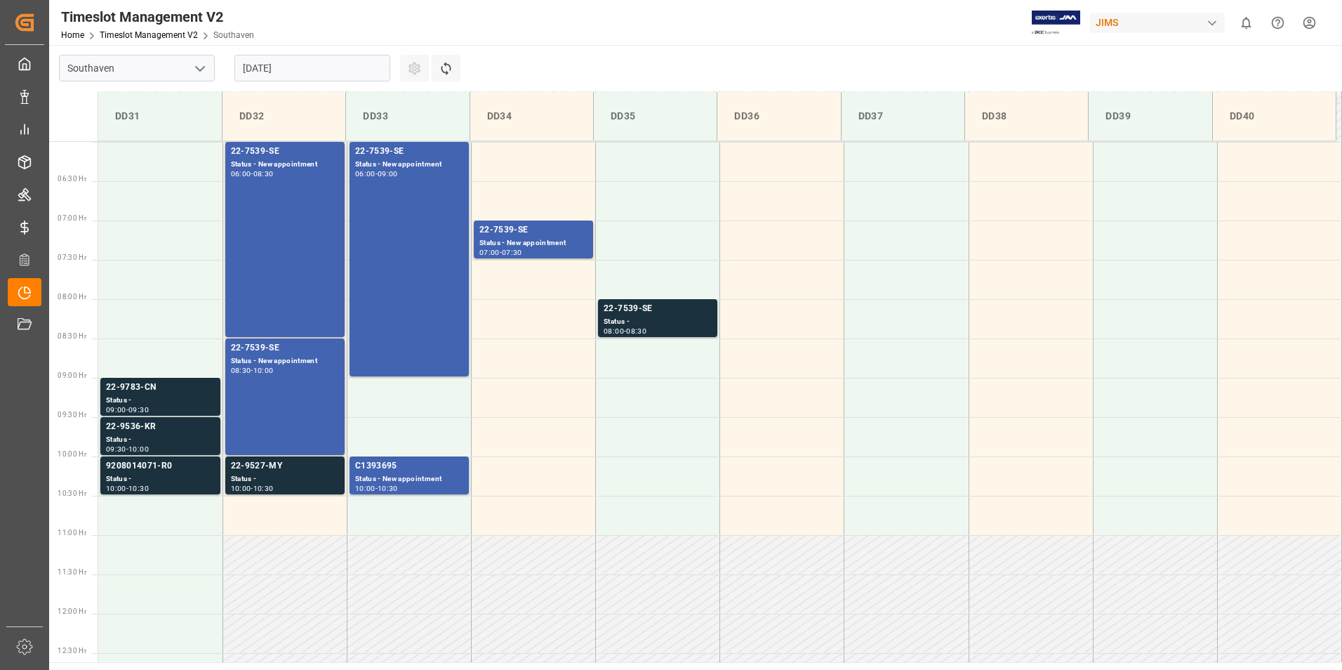
scroll to position [426, 0]
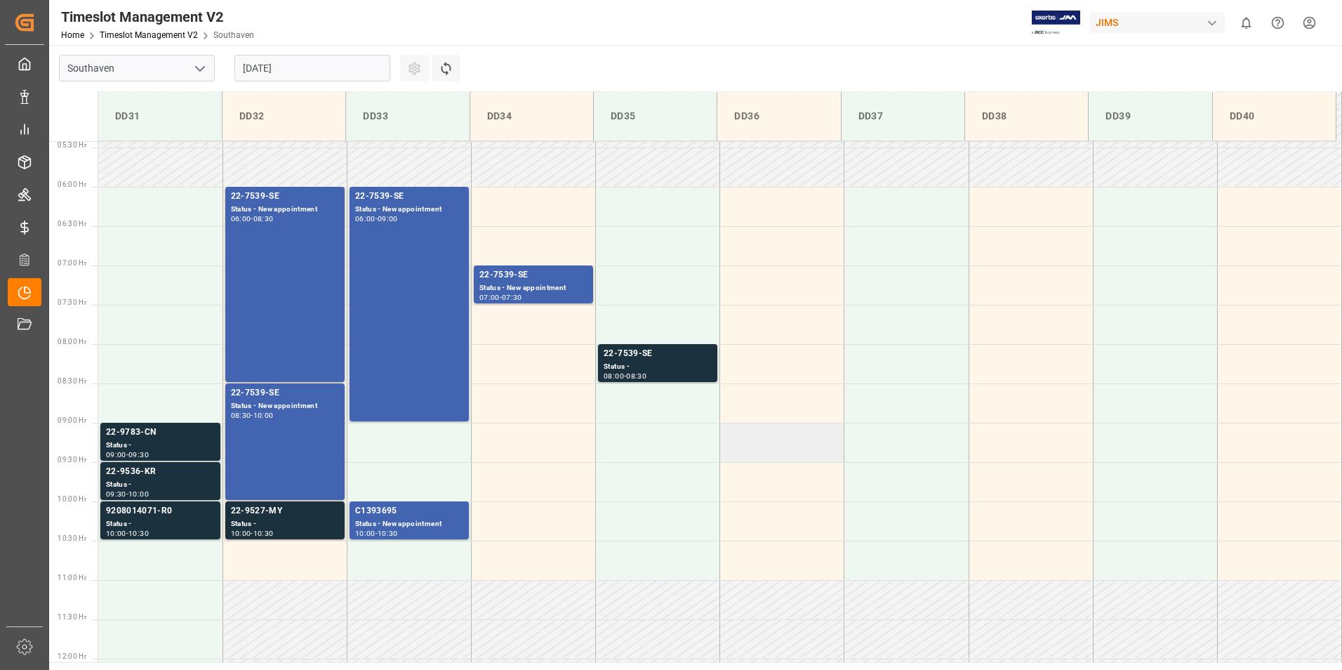
click at [787, 449] on td at bounding box center [782, 441] width 124 height 39
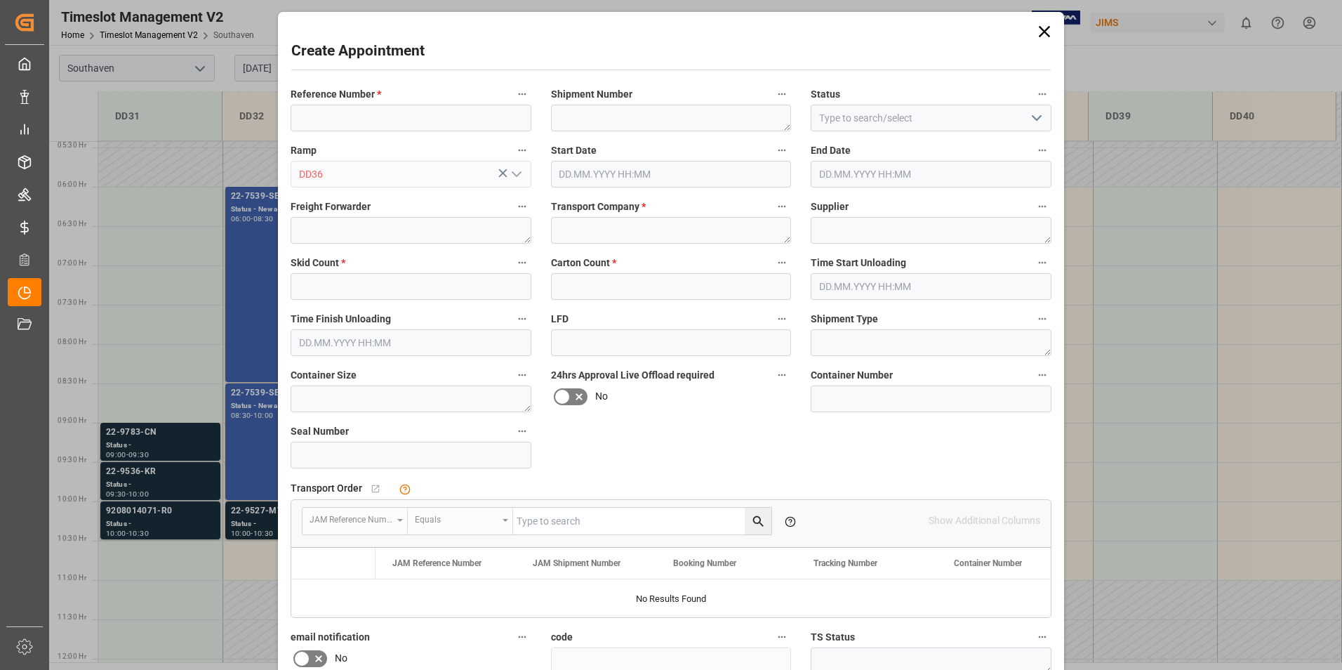
type input "13.08.2025 09:00"
type input "13.08.2025 09:30"
click at [827, 399] on input at bounding box center [931, 398] width 241 height 27
paste input "ONEU0437018"
type input "ONEU0437018"
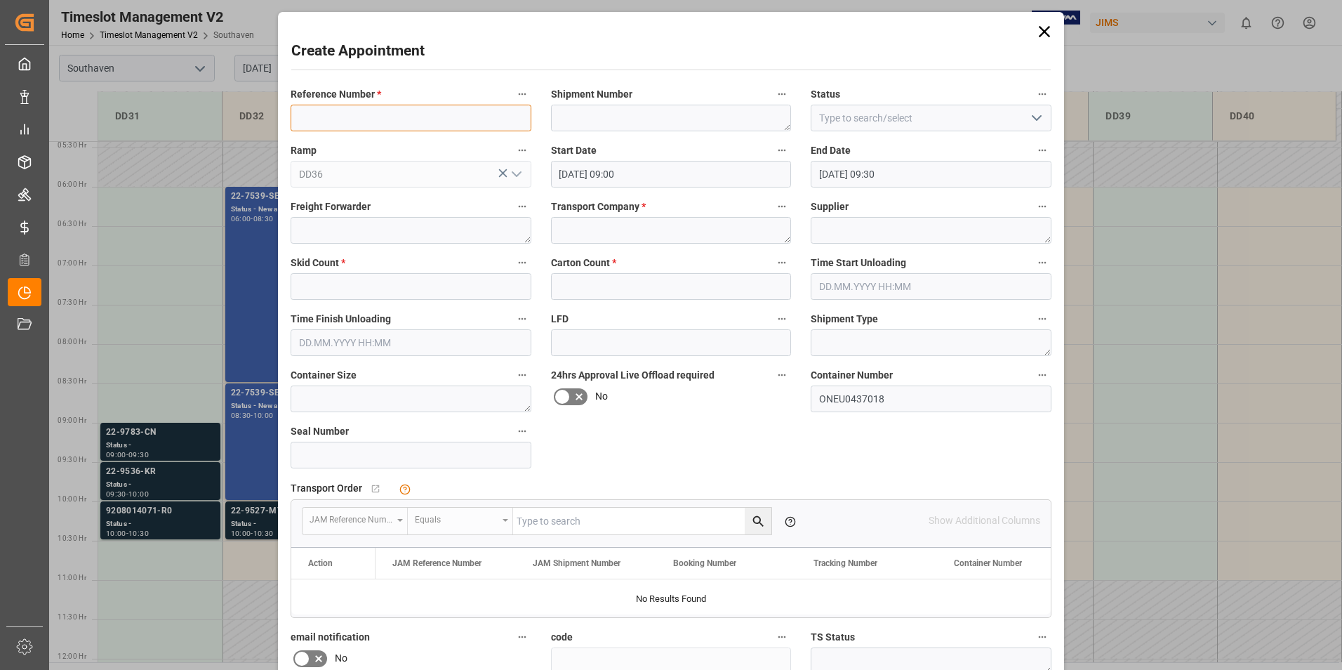
click at [349, 105] on input at bounding box center [411, 118] width 241 height 27
paste input "22-7539-SE"
type input "22-7539-SE"
click at [603, 125] on textarea at bounding box center [671, 118] width 241 height 27
click at [630, 116] on textarea at bounding box center [671, 118] width 241 height 27
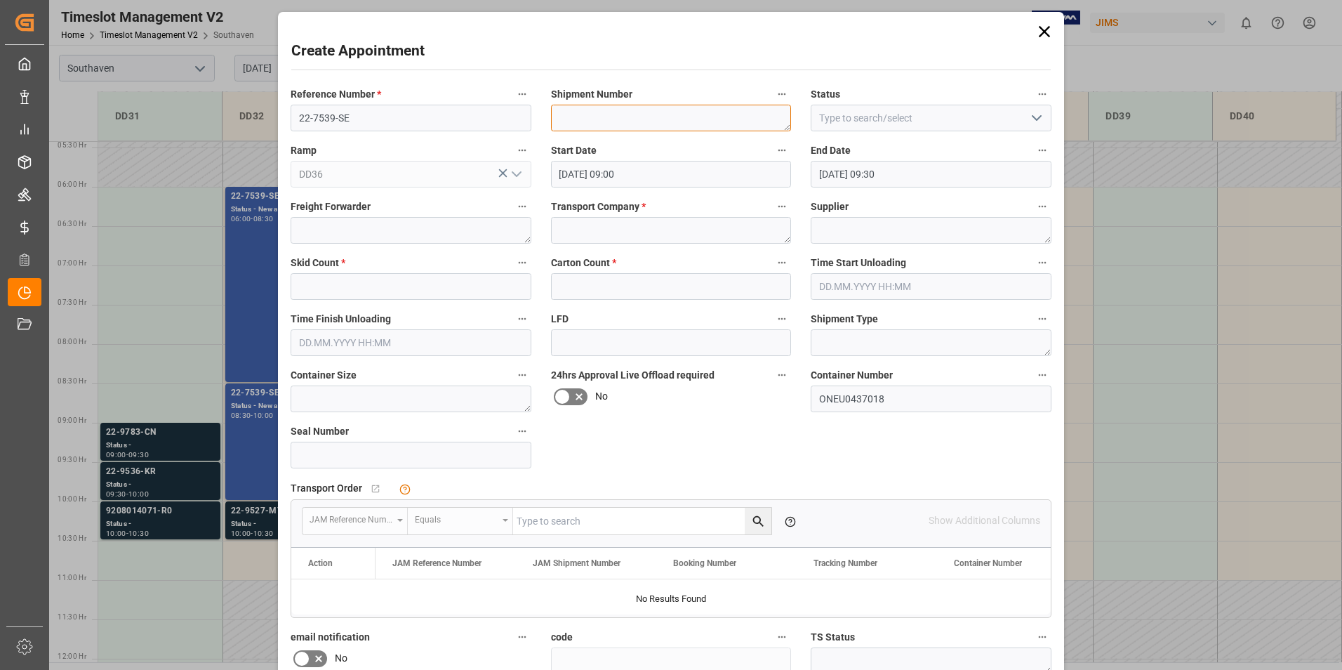
paste textarea "SSTAS022164"
type textarea "SSTAS022164"
click at [841, 114] on input at bounding box center [931, 118] width 241 height 27
click at [1028, 121] on icon "open menu" at bounding box center [1036, 117] width 17 height 17
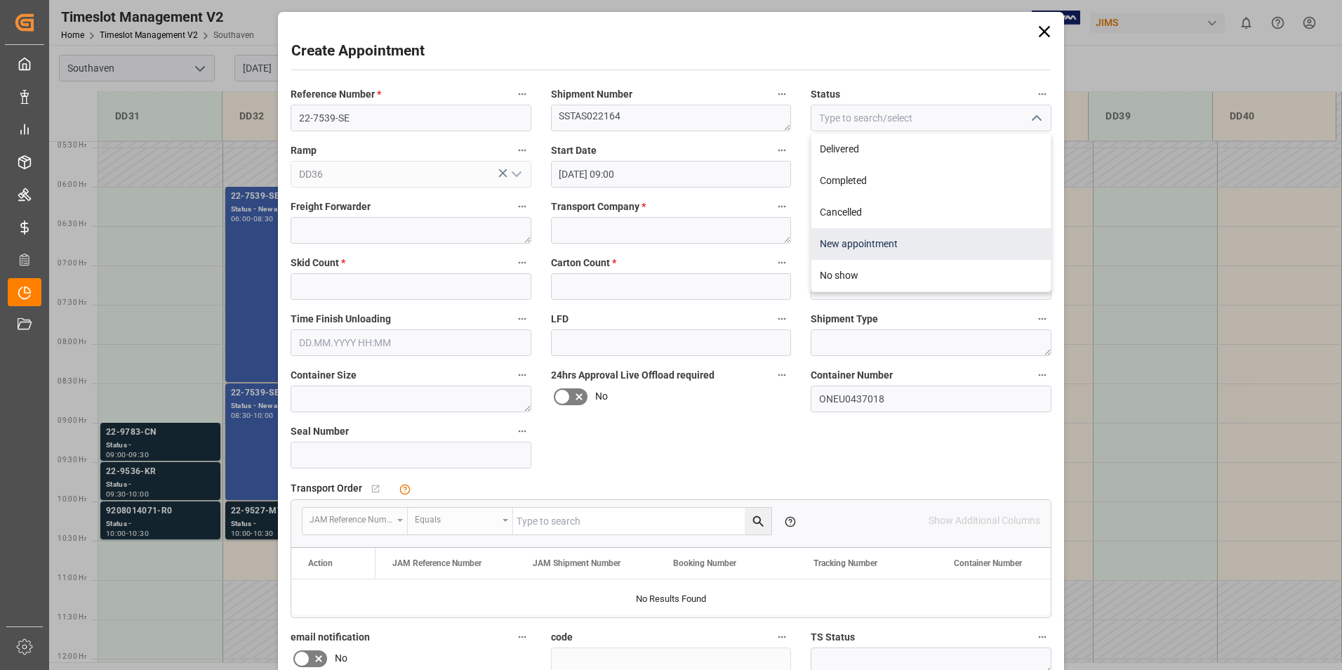
click at [914, 246] on div "New appointment" at bounding box center [930, 244] width 239 height 32
type input "New appointment"
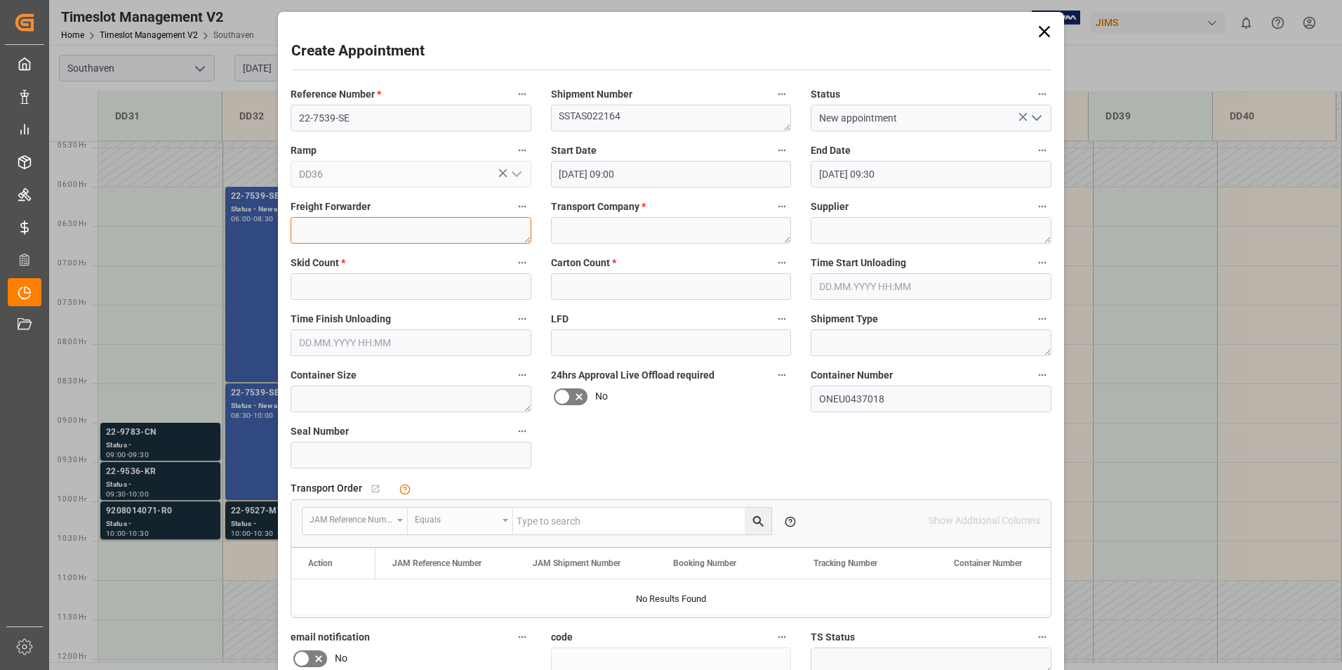
click at [418, 234] on textarea at bounding box center [411, 230] width 241 height 27
type textarea "GEODIS"
click at [596, 232] on textarea at bounding box center [671, 230] width 241 height 27
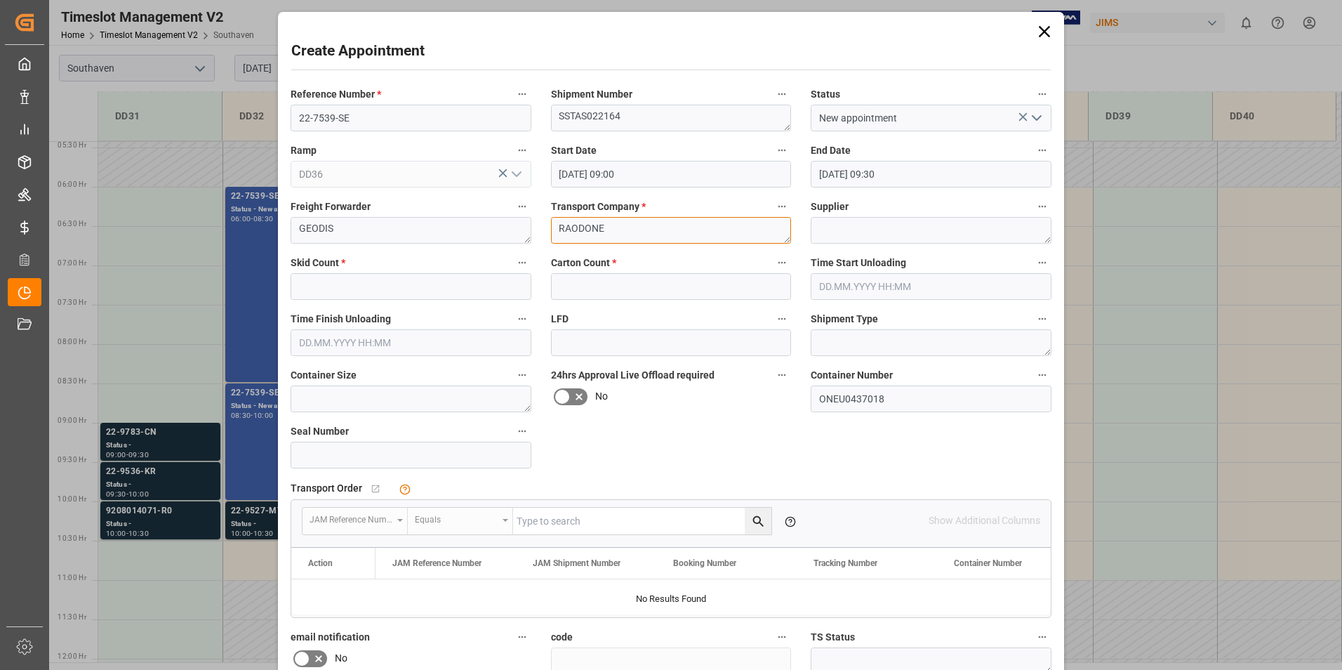
drag, startPoint x: 613, startPoint y: 226, endPoint x: 512, endPoint y: 227, distance: 101.8
click at [512, 227] on div "Reference Number * 22-7539-SE Shipment Number SSTAS022164 Status New appointmen…" at bounding box center [671, 435] width 780 height 711
type textarea "E"
click at [581, 231] on textarea "ROAODONE" at bounding box center [671, 230] width 241 height 27
type textarea "ROADONE"
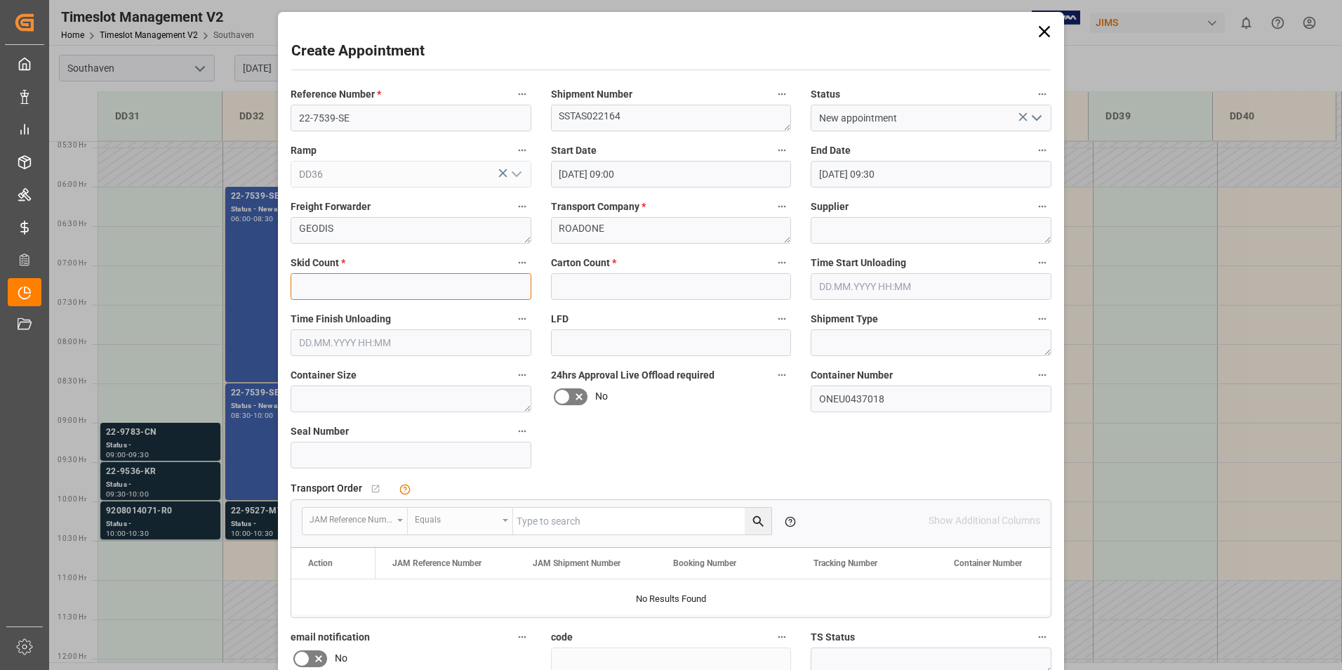
click at [413, 295] on input "text" at bounding box center [411, 286] width 241 height 27
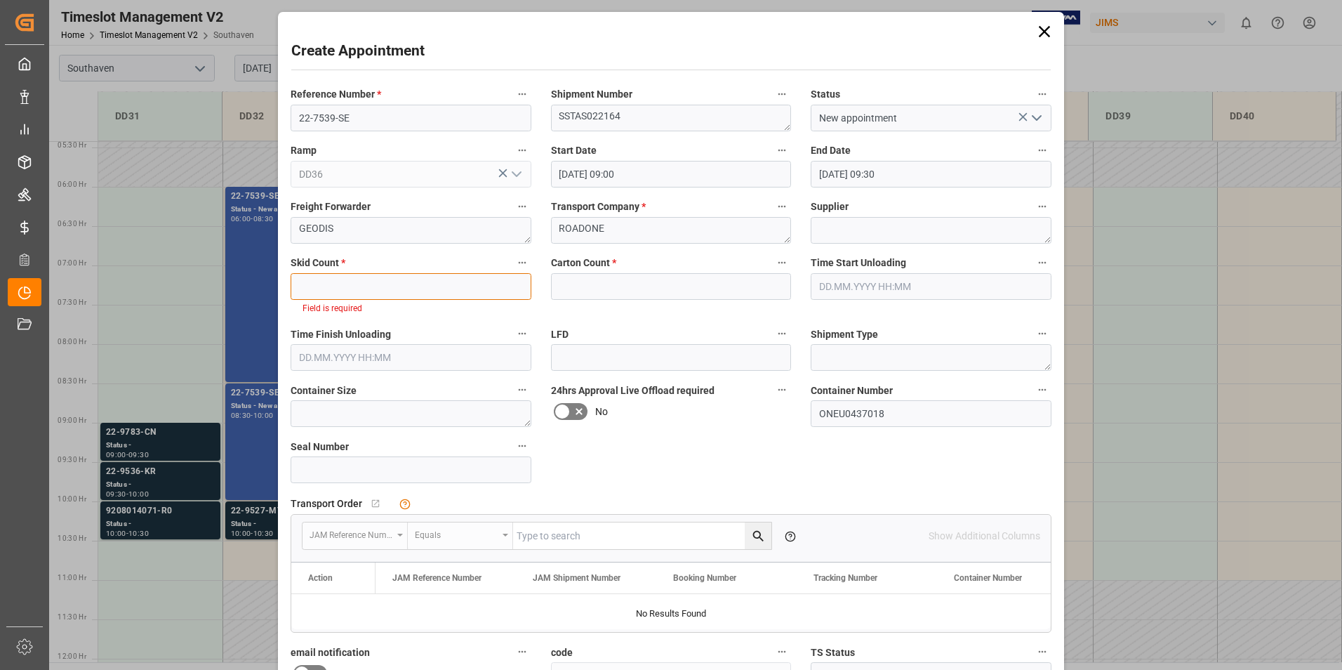
click at [337, 288] on input "text" at bounding box center [411, 286] width 241 height 27
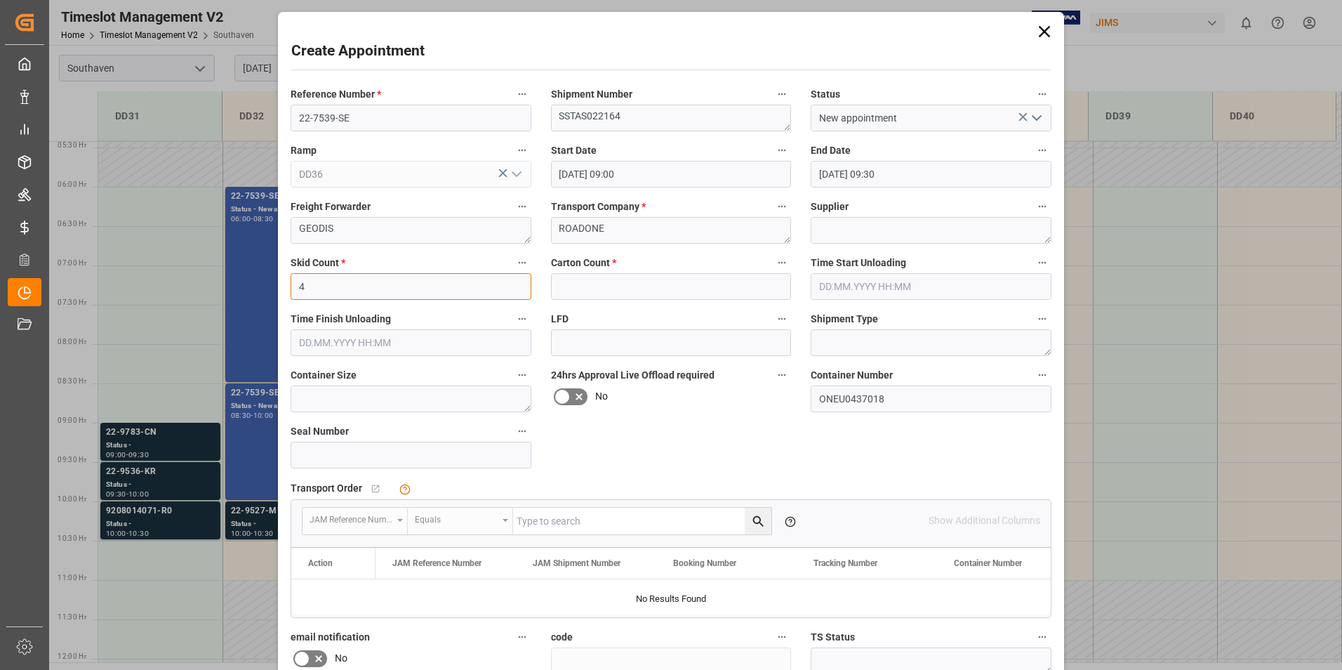
type input "4"
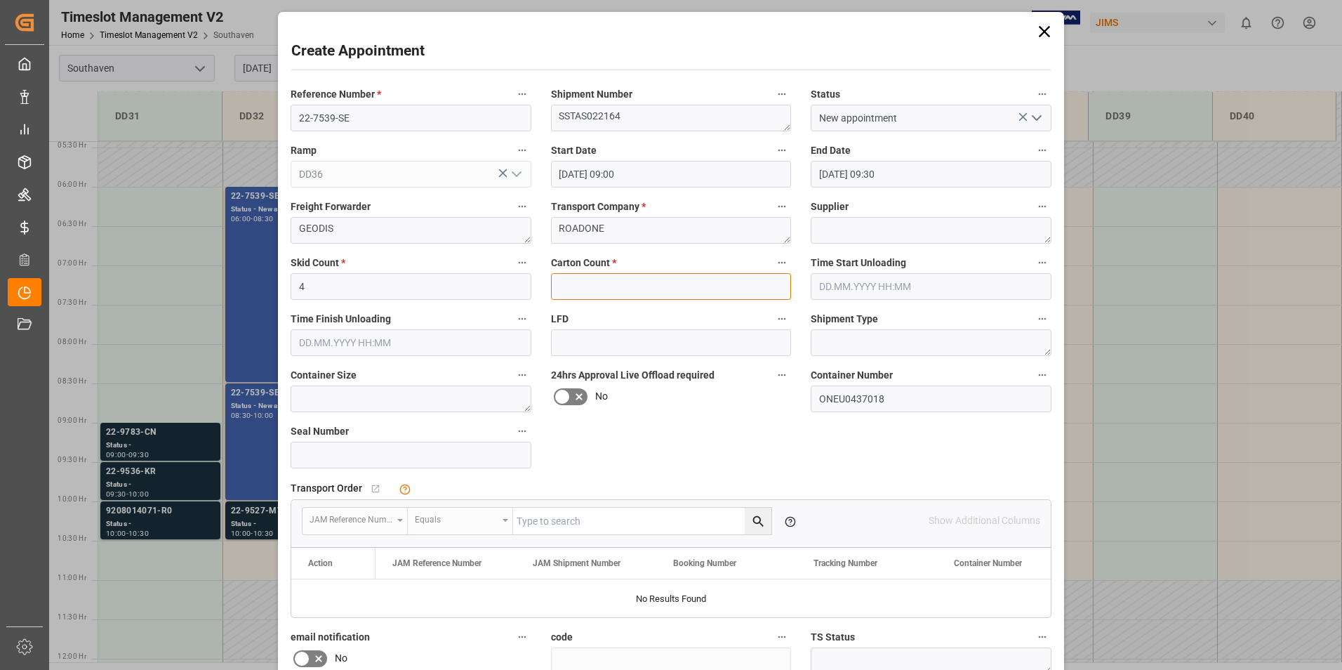
click at [603, 285] on input "text" at bounding box center [671, 286] width 241 height 27
type input "16"
click at [798, 451] on div "Reference Number * 22-7539-SE Shipment Number SSTAS022164 Status New appointmen…" at bounding box center [671, 435] width 780 height 711
click at [373, 393] on textarea at bounding box center [411, 398] width 241 height 27
type textarea "40HC"
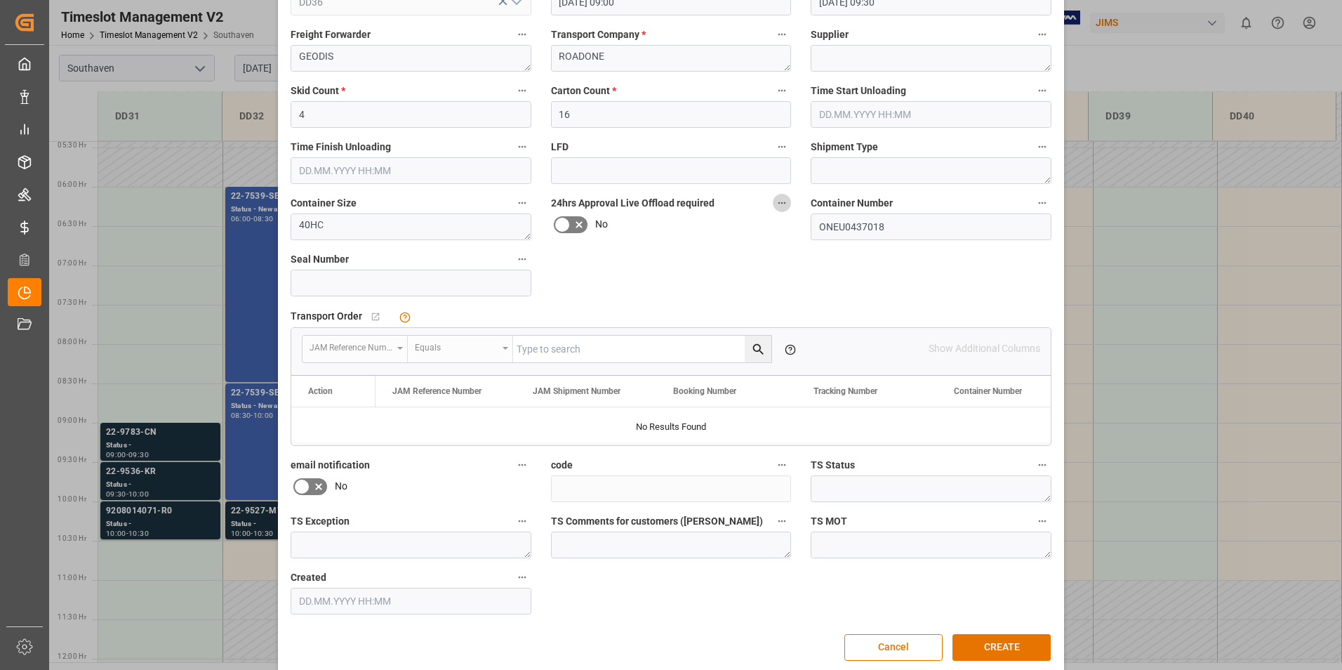
scroll to position [188, 0]
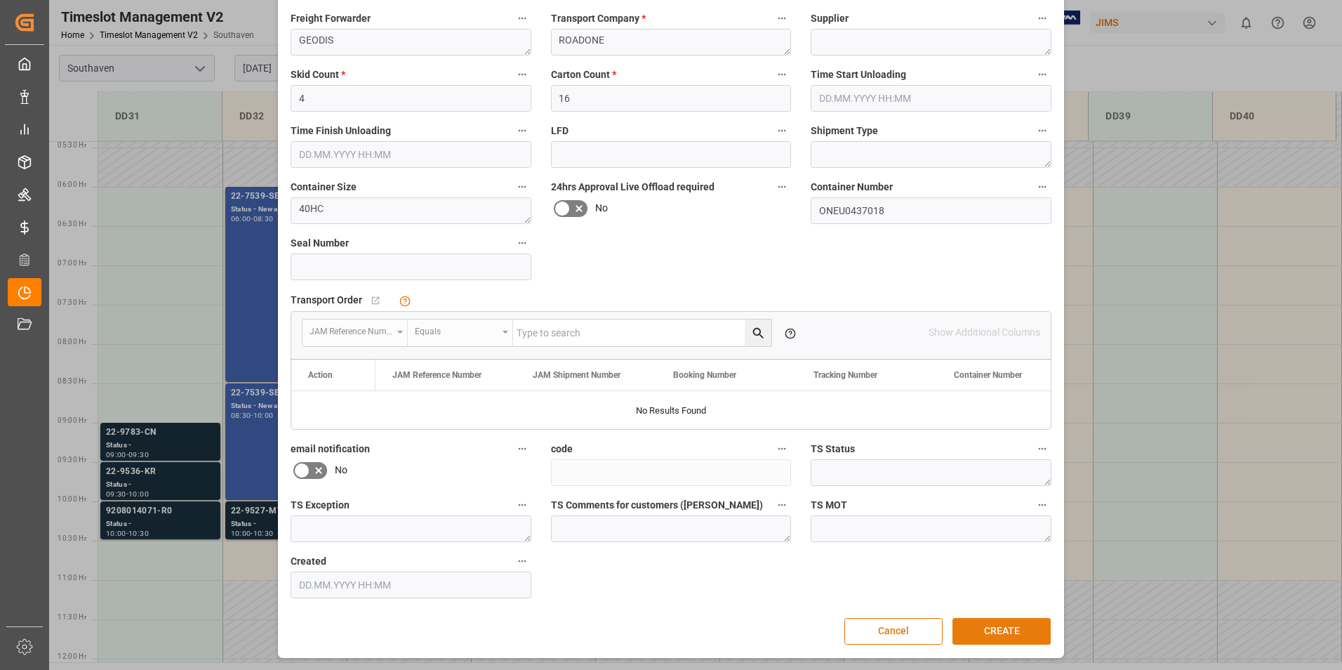
click at [993, 636] on button "CREATE" at bounding box center [1001, 631] width 98 height 27
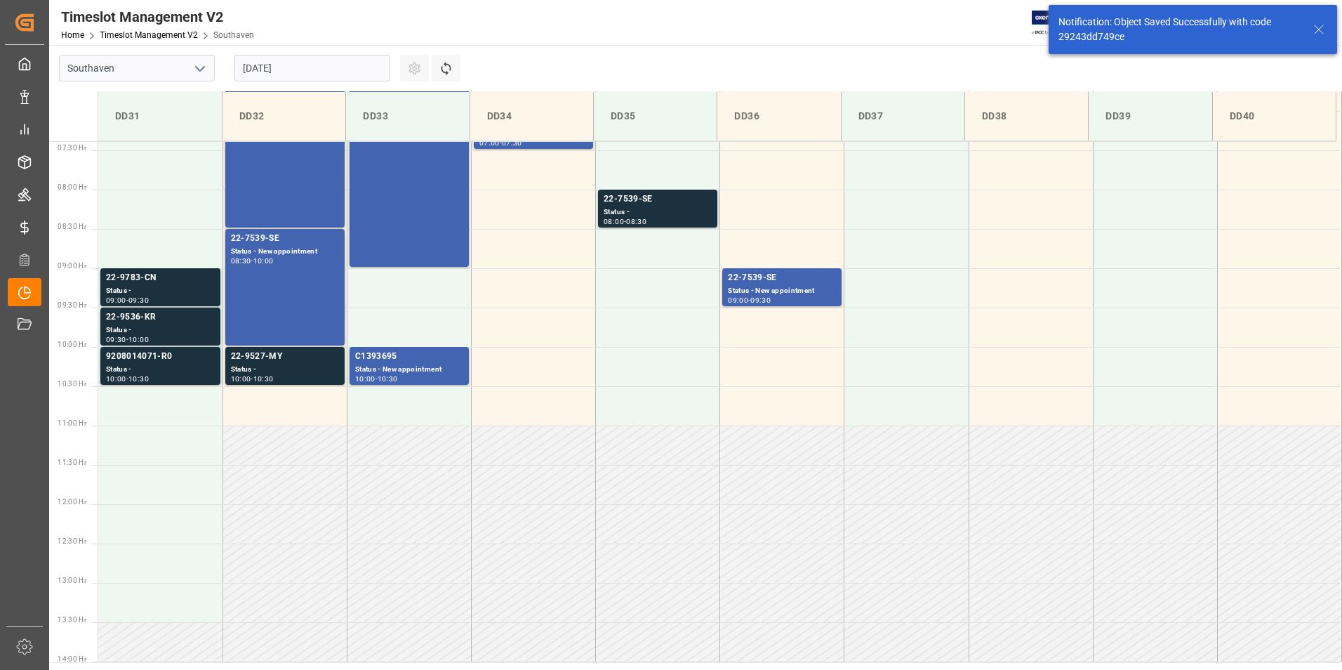
scroll to position [550, 0]
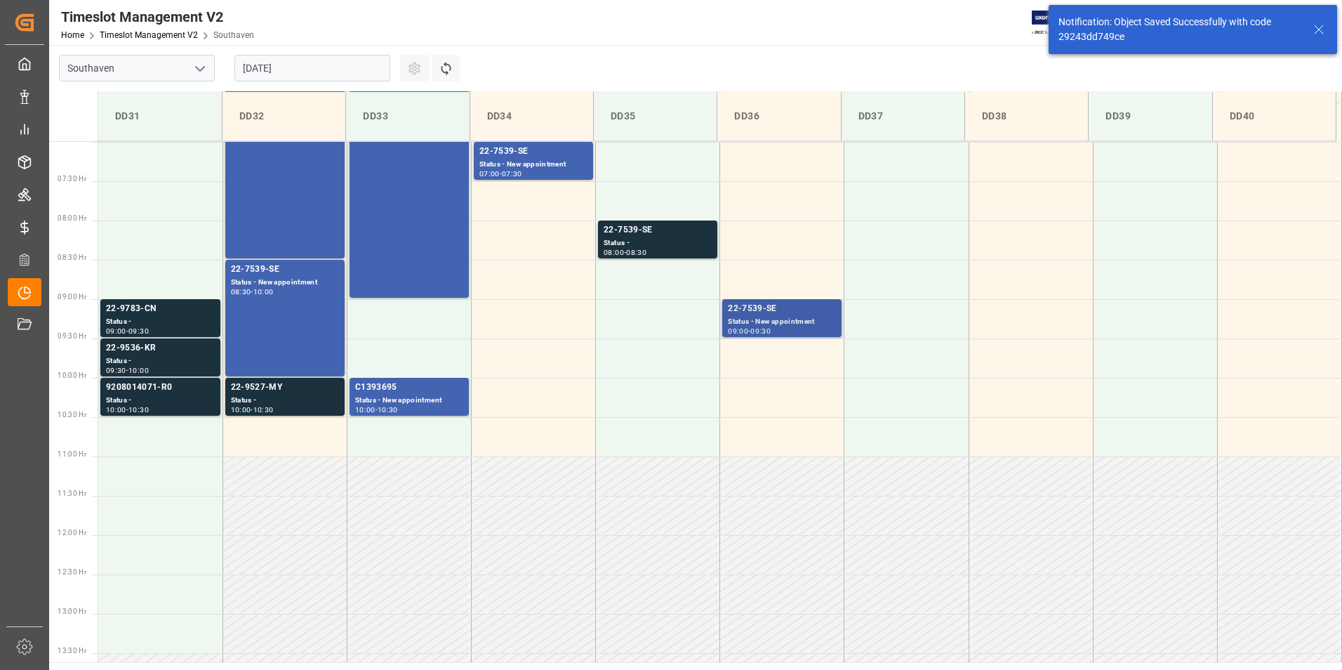
click at [796, 330] on div "09:00 - 09:30" at bounding box center [782, 332] width 108 height 8
